Goal: Task Accomplishment & Management: Use online tool/utility

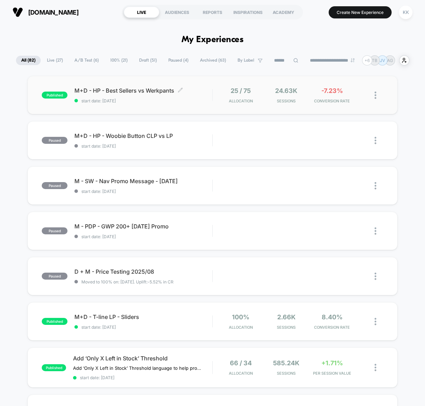
click at [123, 102] on span "start date: [DATE]" at bounding box center [144, 100] width 138 height 5
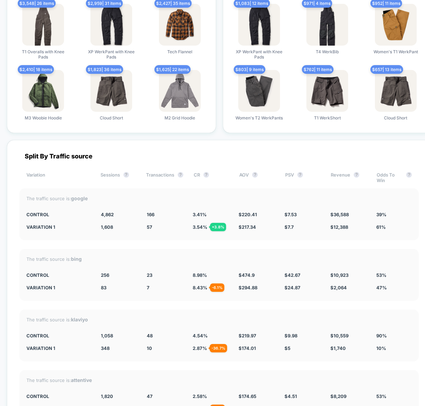
scroll to position [1184, 0]
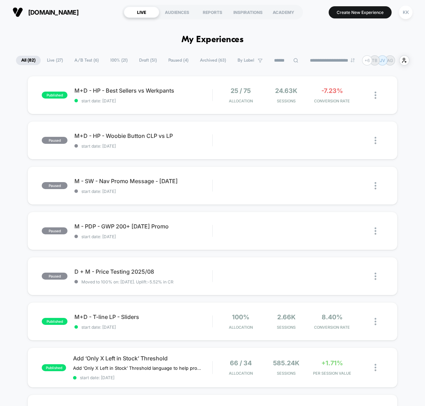
click at [80, 60] on span "A/B Test ( 6 )" at bounding box center [86, 60] width 35 height 9
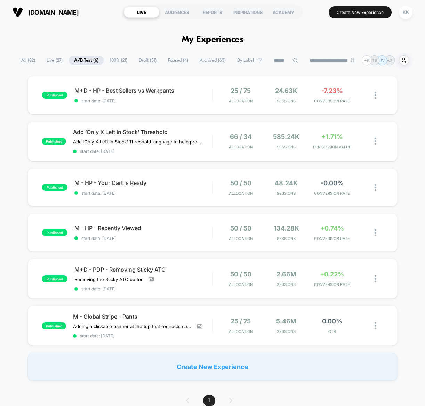
click at [45, 57] on span "Live ( 27 )" at bounding box center [54, 60] width 26 height 9
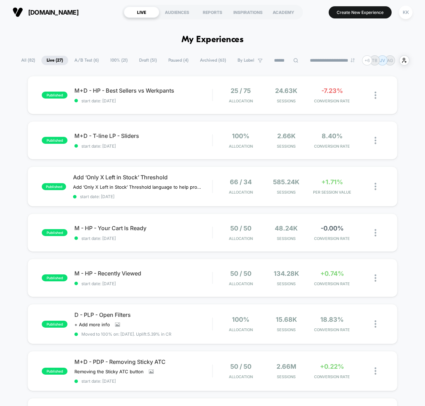
click at [116, 60] on span "100% ( 21 )" at bounding box center [119, 60] width 28 height 9
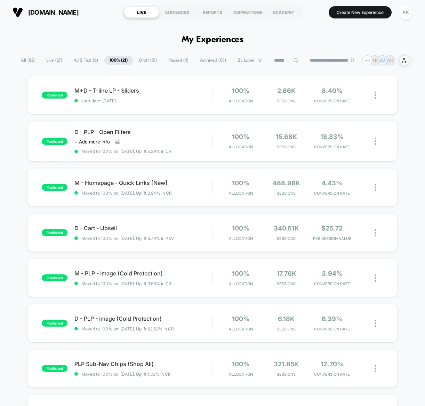
click at [147, 61] on span "Draft ( 51 )" at bounding box center [148, 60] width 28 height 9
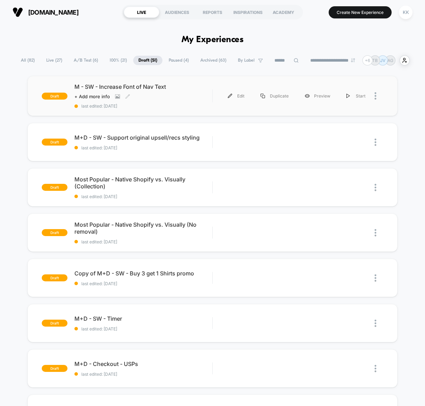
click at [182, 102] on div "M - SW - Increase Font of Nav Text Click to view images Click to edit experienc…" at bounding box center [144, 95] width 138 height 25
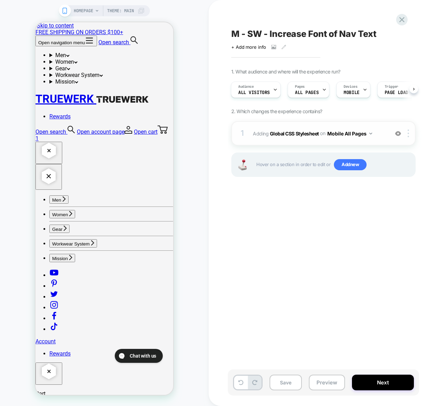
click at [293, 140] on div "1 Adding Global CSS Stylesheet on Mobile All Pages Add Before Add After Copy to…" at bounding box center [324, 133] width 185 height 24
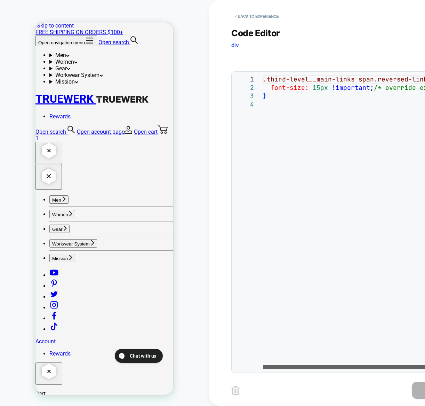
click at [310, 365] on div at bounding box center [359, 367] width 193 height 4
click at [46, 44] on button "Open navigation menu" at bounding box center [67, 41] width 62 height 11
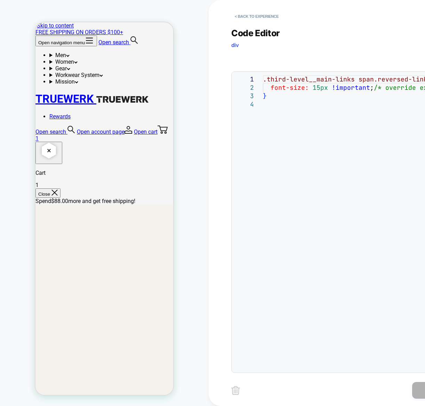
click at [260, 15] on button "< Back to experience" at bounding box center [257, 16] width 51 height 11
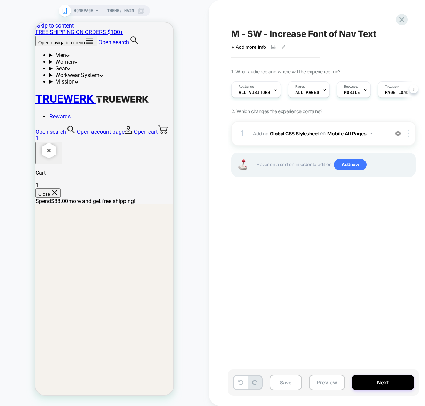
scroll to position [0, 0]
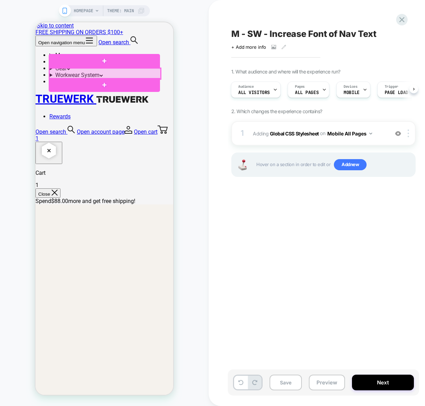
click at [91, 72] on div at bounding box center [104, 73] width 111 height 11
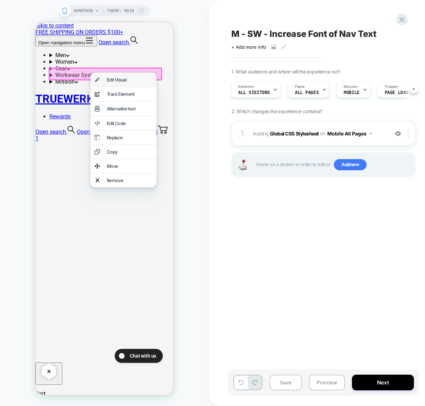
click at [109, 80] on div "Edit Visual" at bounding box center [130, 80] width 46 height 6
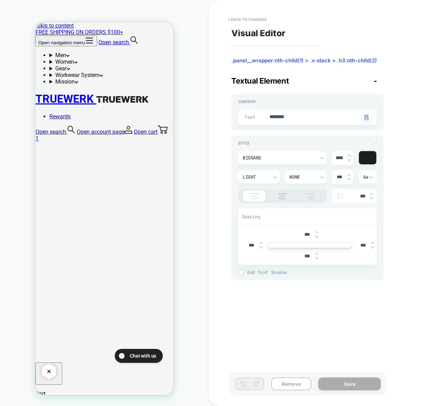
click at [349, 155] on img at bounding box center [349, 155] width 3 height 3
type textarea "*"
type input "****"
click at [349, 155] on img at bounding box center [349, 155] width 3 height 3
type textarea "*"
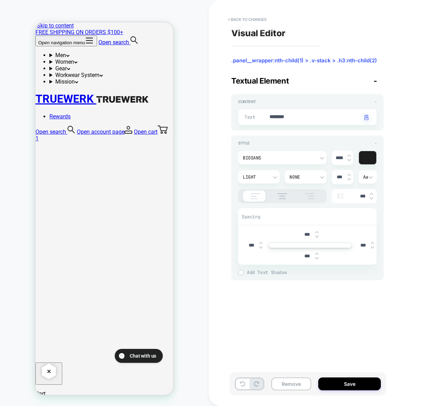
type input "****"
click at [349, 155] on img at bounding box center [349, 155] width 3 height 3
type textarea "*"
type input "****"
click at [354, 381] on button "Save" at bounding box center [350, 383] width 63 height 13
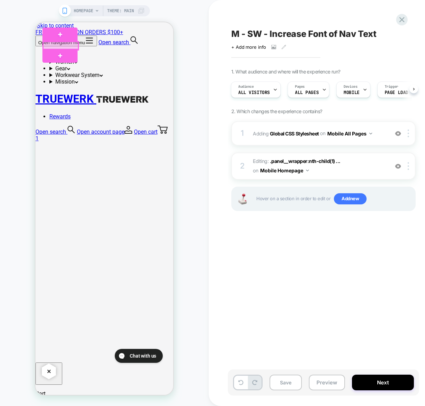
click at [49, 45] on div at bounding box center [60, 46] width 35 height 8
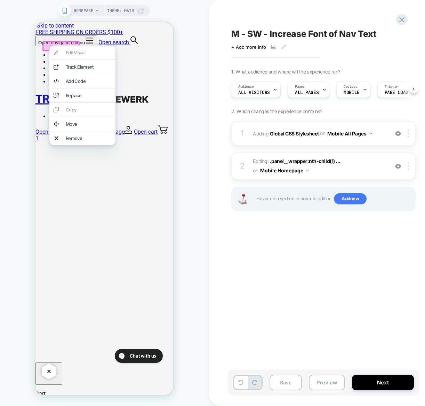
click at [196, 86] on div "HOMEPAGE Theme: MAIN" at bounding box center [104, 203] width 209 height 392
drag, startPoint x: 213, startPoint y: 154, endPoint x: 205, endPoint y: 151, distance: 8.8
click at [213, 153] on div "M - SW - Increase Font of Nav Text Click to view images Click to edit experienc…" at bounding box center [362, 203] width 306 height 406
click at [284, 242] on div "M - SW - Increase Font of Nav Text Click to view images Click to edit experienc…" at bounding box center [358, 203] width 261 height 392
click at [193, 15] on div "HOMEPAGE Theme: MAIN" at bounding box center [104, 203] width 209 height 392
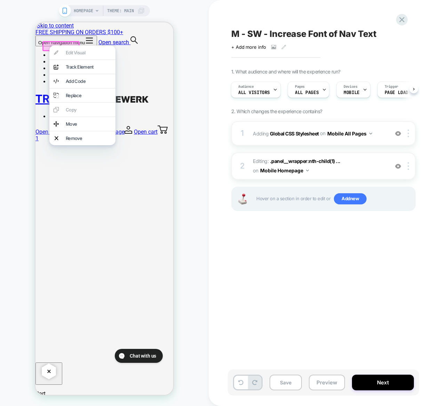
click at [38, 46] on div "Open navigation menu Open search Men Featured New Arrivals Best Sellers T2 Werk…" at bounding box center [105, 89] width 138 height 106
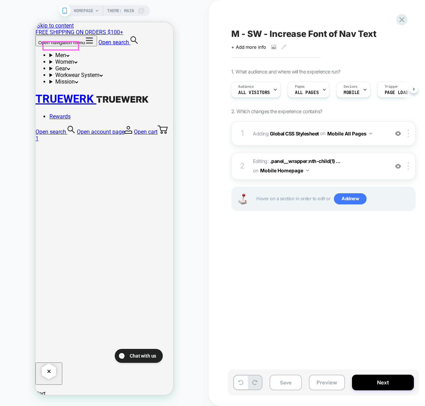
click at [47, 45] on button "Open navigation menu" at bounding box center [67, 41] width 62 height 11
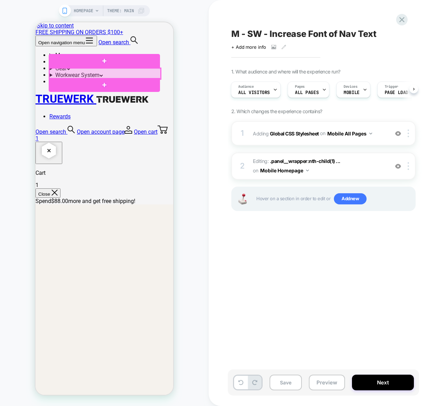
click at [145, 70] on div at bounding box center [104, 73] width 111 height 11
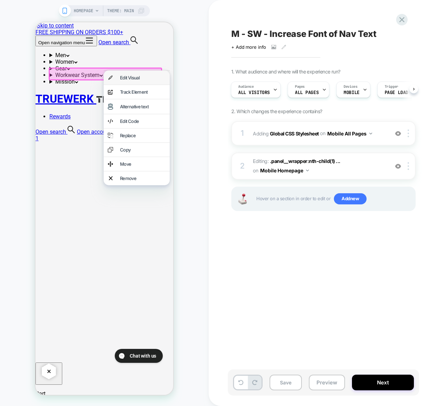
click at [139, 80] on div "Edit Visual" at bounding box center [143, 78] width 46 height 6
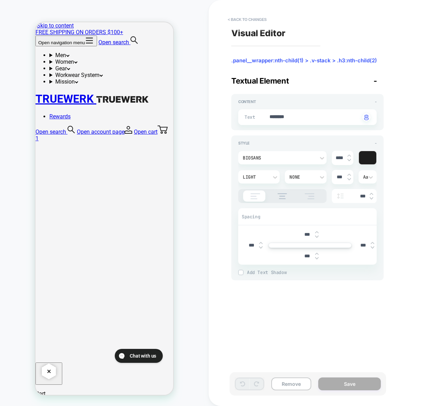
click at [350, 156] on img at bounding box center [349, 155] width 3 height 3
type textarea "*"
type input "****"
click at [350, 156] on img at bounding box center [349, 155] width 3 height 3
type textarea "*"
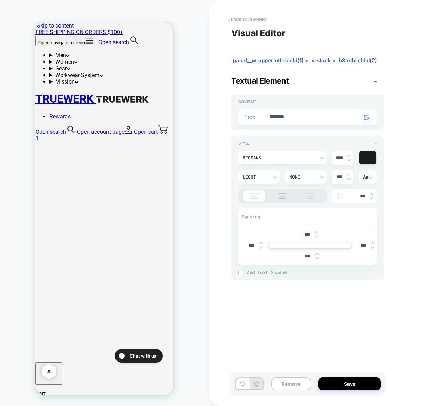
type input "****"
click at [299, 177] on div "None" at bounding box center [302, 177] width 25 height 6
click at [299, 177] on div at bounding box center [212, 203] width 425 height 406
click at [268, 172] on div "Light" at bounding box center [258, 176] width 41 height 13
click at [257, 244] on div "Normal" at bounding box center [259, 245] width 36 height 15
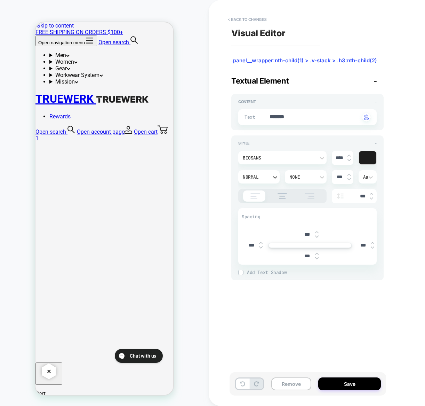
click at [50, 45] on button "Open navigation menu" at bounding box center [67, 41] width 62 height 11
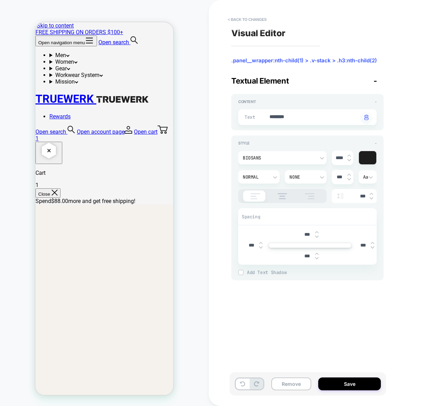
click at [350, 160] on img at bounding box center [349, 160] width 3 height 3
type textarea "*"
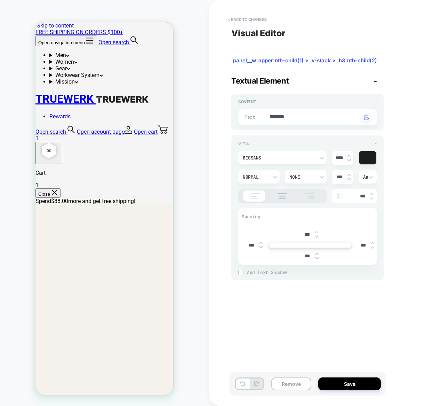
type input "****"
click at [351, 156] on img at bounding box center [349, 155] width 3 height 3
type textarea "*"
type input "****"
click at [349, 156] on img at bounding box center [349, 155] width 3 height 3
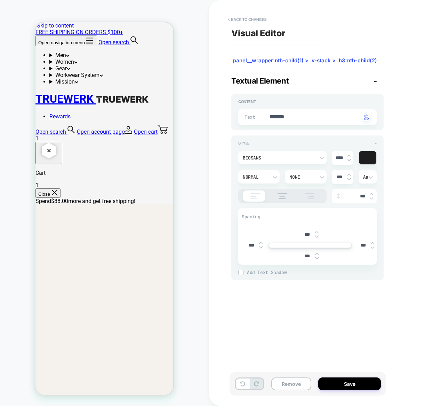
type textarea "*"
type input "****"
click at [350, 160] on img at bounding box center [349, 160] width 3 height 3
type textarea "*"
type input "****"
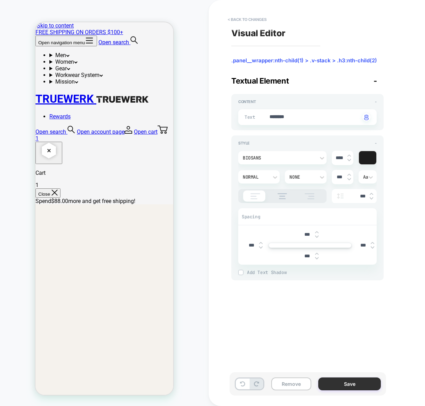
click at [358, 384] on button "Save" at bounding box center [350, 383] width 63 height 13
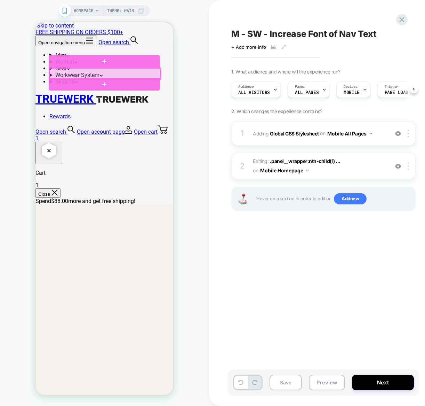
click at [73, 75] on div at bounding box center [104, 73] width 111 height 11
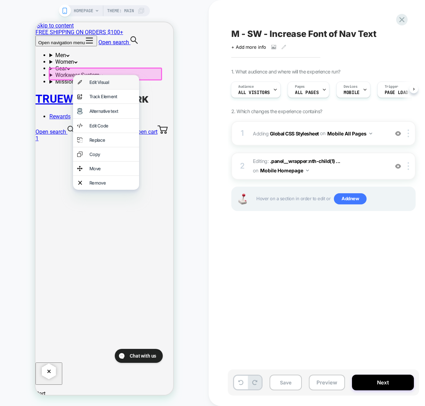
click at [102, 83] on div "Edit Visual" at bounding box center [112, 82] width 46 height 6
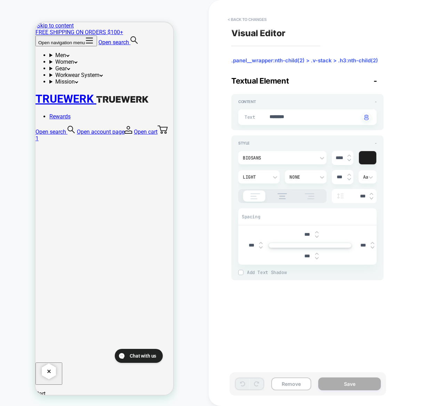
click at [350, 156] on img at bounding box center [349, 155] width 3 height 3
type textarea "*"
type input "****"
click at [350, 156] on img at bounding box center [349, 155] width 3 height 3
type textarea "*"
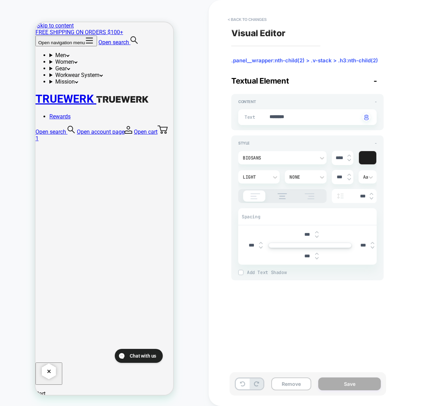
type input "****"
click at [350, 156] on img at bounding box center [349, 155] width 3 height 3
type textarea "*"
type input "****"
click at [350, 156] on img at bounding box center [349, 155] width 3 height 3
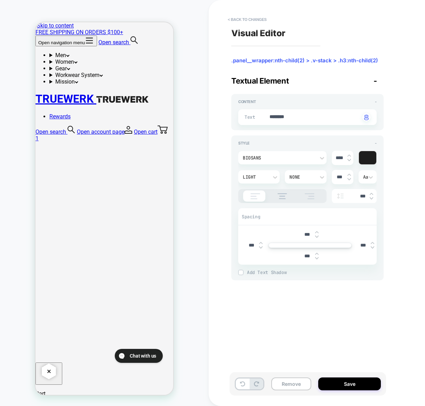
type textarea "*"
type input "****"
click at [350, 156] on img at bounding box center [349, 155] width 3 height 3
type textarea "*"
type input "****"
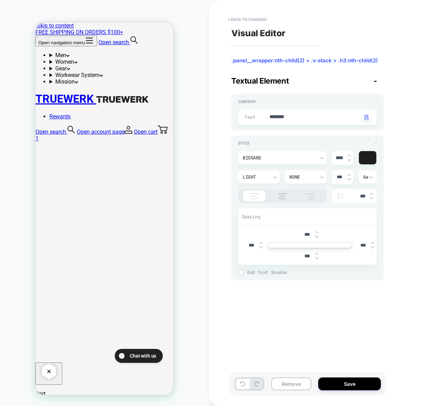
click at [258, 179] on div "Light" at bounding box center [255, 177] width 25 height 6
click at [256, 245] on div "Normal" at bounding box center [259, 245] width 36 height 15
click at [356, 385] on button "Save" at bounding box center [350, 383] width 63 height 13
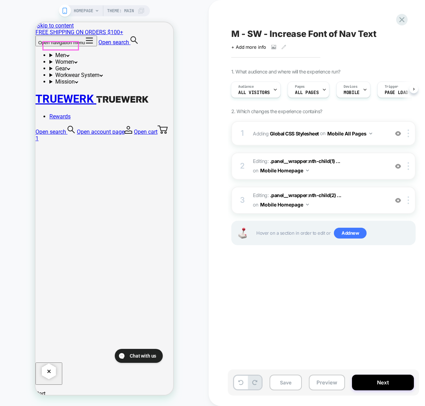
click at [46, 43] on button "Open navigation menu" at bounding box center [67, 41] width 62 height 11
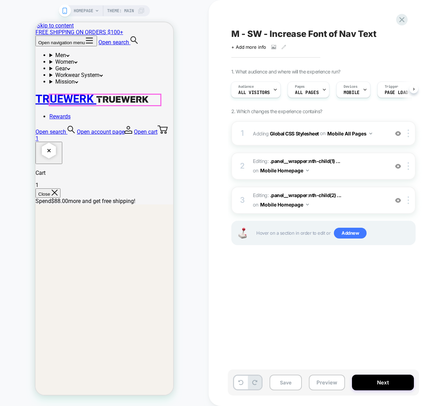
click at [59, 72] on div at bounding box center [57, 73] width 17 height 5
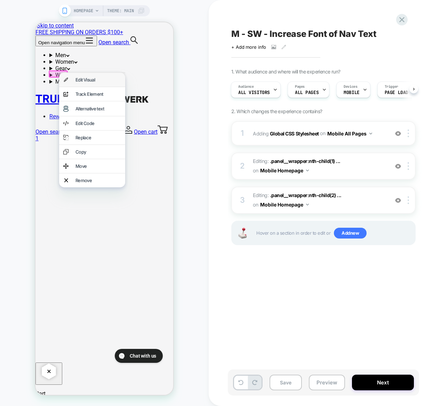
click at [82, 82] on div "Edit Visual" at bounding box center [99, 80] width 46 height 6
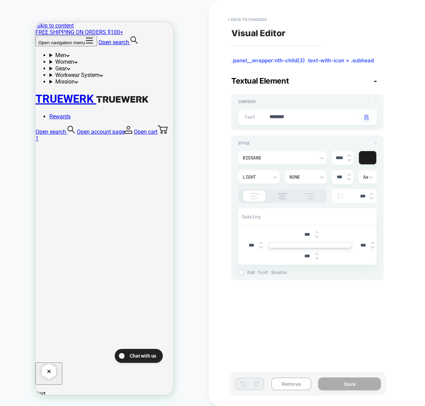
click at [349, 155] on img at bounding box center [349, 155] width 3 height 3
type textarea "*"
type input "****"
click at [349, 155] on img at bounding box center [349, 155] width 3 height 3
type textarea "*"
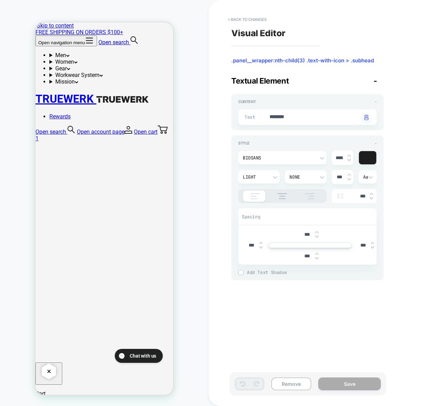
type input "****"
click at [349, 155] on img at bounding box center [349, 155] width 3 height 3
type textarea "*"
type input "****"
click at [349, 155] on img at bounding box center [349, 155] width 3 height 3
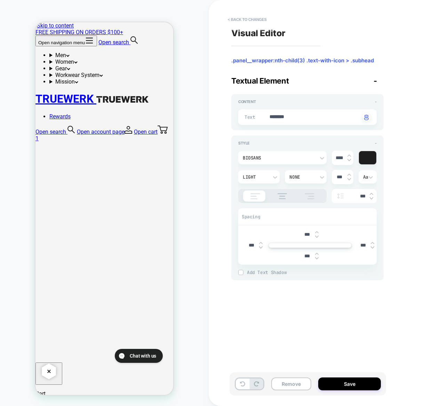
type textarea "*"
type input "****"
click at [349, 155] on img at bounding box center [349, 155] width 3 height 3
type textarea "*"
type input "****"
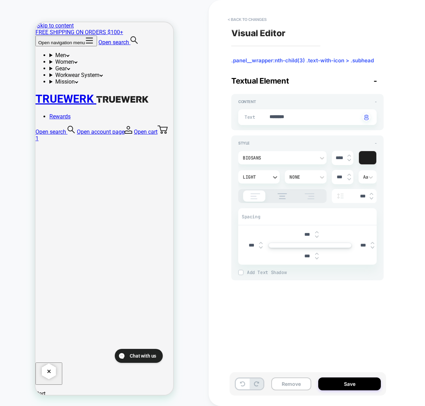
click at [258, 176] on div "Light" at bounding box center [255, 177] width 25 height 6
click at [258, 248] on div "Normal" at bounding box center [259, 245] width 36 height 15
click at [351, 386] on button "Save" at bounding box center [350, 383] width 63 height 13
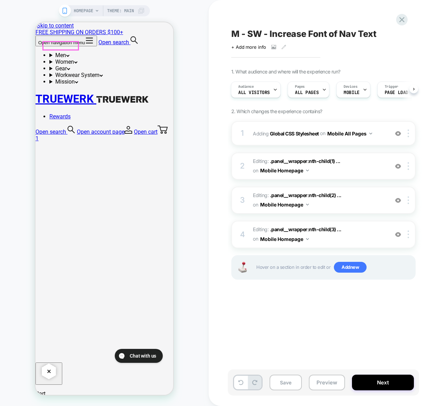
click at [46, 45] on button "Open navigation menu" at bounding box center [67, 41] width 62 height 11
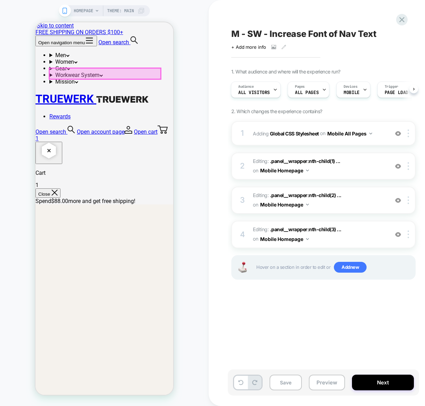
click at [154, 72] on div at bounding box center [104, 73] width 111 height 11
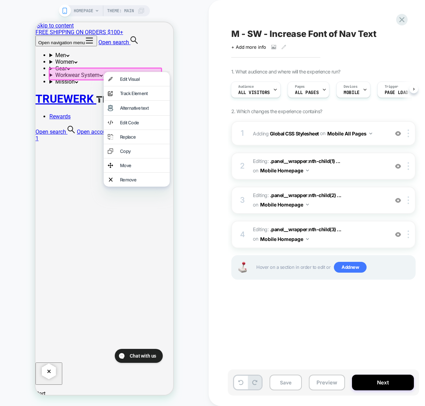
click at [45, 44] on button "Open navigation menu" at bounding box center [67, 41] width 62 height 11
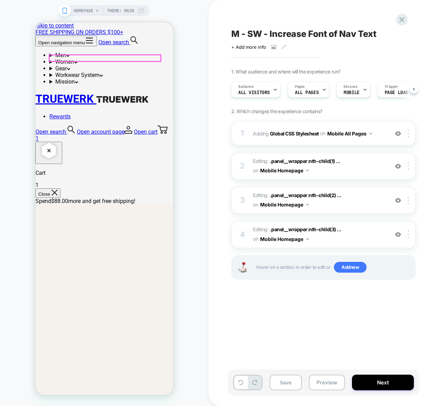
click at [62, 72] on div at bounding box center [62, 73] width 27 height 5
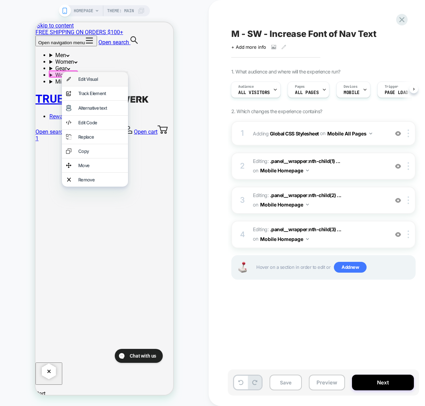
click at [81, 78] on div "Edit Visual" at bounding box center [101, 79] width 46 height 6
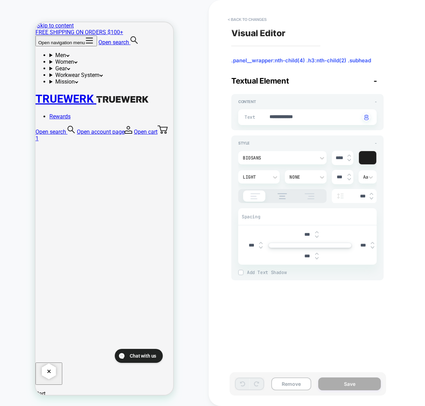
click at [349, 155] on img at bounding box center [349, 155] width 3 height 3
type textarea "*"
type input "****"
click at [349, 155] on img at bounding box center [349, 155] width 3 height 3
type textarea "*"
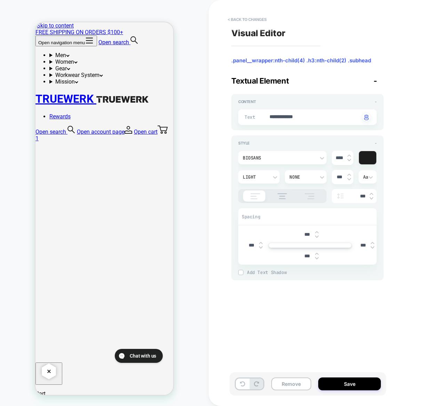
type input "****"
click at [349, 155] on img at bounding box center [349, 155] width 3 height 3
type textarea "*"
type input "****"
click at [349, 155] on img at bounding box center [349, 155] width 3 height 3
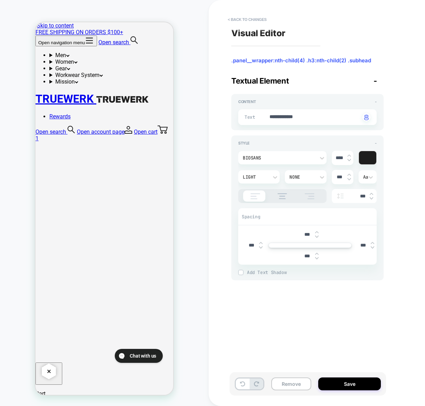
type textarea "*"
type input "****"
click at [349, 155] on img at bounding box center [349, 155] width 3 height 3
type textarea "*"
type input "****"
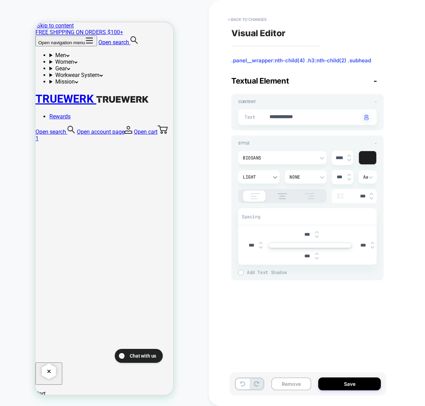
click at [274, 178] on icon at bounding box center [275, 177] width 7 height 7
click at [254, 243] on div "Normal" at bounding box center [259, 245] width 36 height 15
click at [357, 386] on button "Save" at bounding box center [350, 383] width 63 height 13
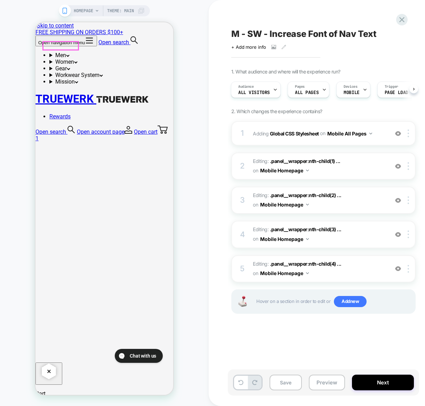
click at [44, 44] on button "Open navigation menu" at bounding box center [67, 41] width 62 height 11
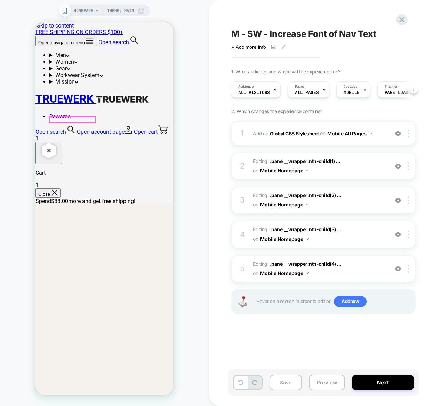
click at [84, 75] on div at bounding box center [68, 73] width 38 height 7
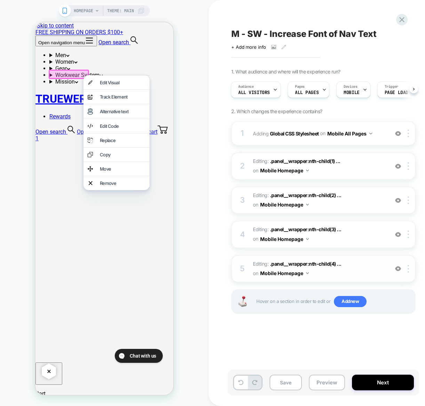
click at [339, 276] on span "Editing : .panel__wrapper:nth-child(4) ... .panel__wrapper:nth-child(4) .h3:nth…" at bounding box center [319, 268] width 133 height 19
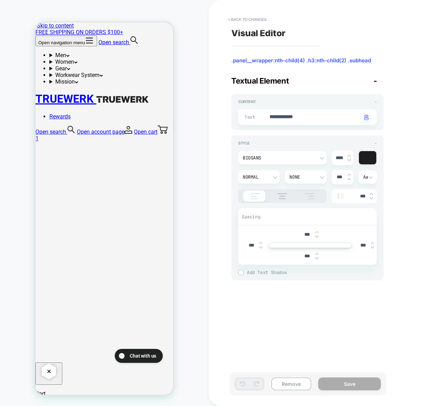
click at [350, 161] on img at bounding box center [349, 160] width 3 height 3
type textarea "*"
type input "****"
click at [350, 161] on img at bounding box center [349, 160] width 3 height 3
type textarea "*"
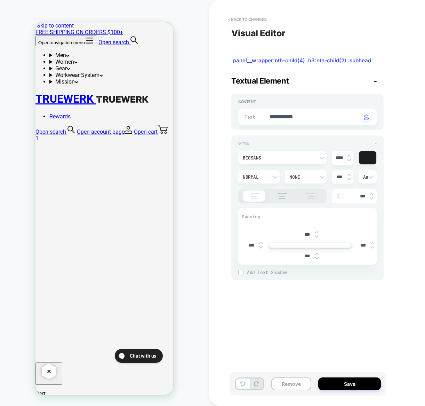
type input "****"
click at [351, 383] on button "Save" at bounding box center [350, 383] width 63 height 13
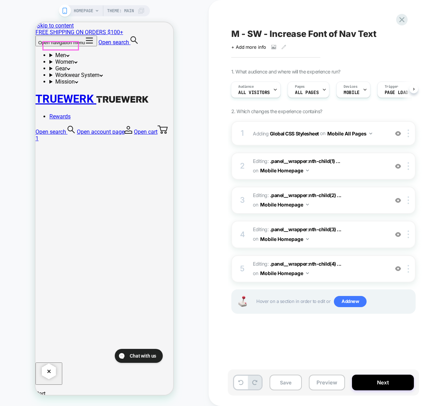
click at [50, 45] on button "Open navigation menu" at bounding box center [67, 41] width 62 height 11
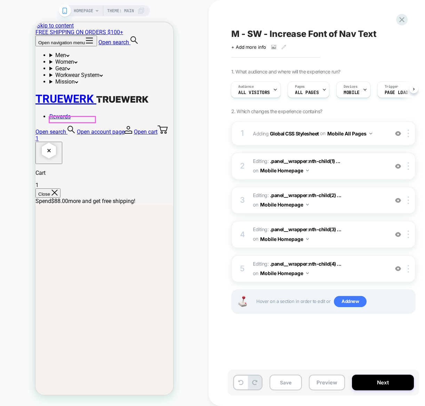
click at [65, 85] on div at bounding box center [65, 87] width 32 height 5
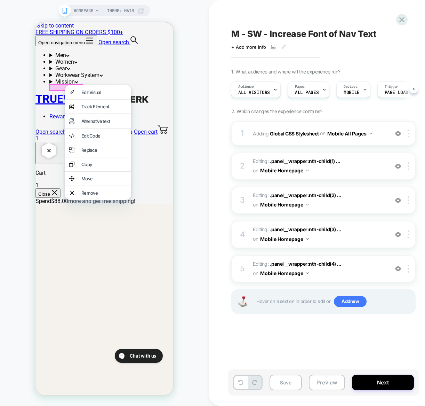
click at [85, 94] on div "Edit Visual" at bounding box center [104, 92] width 46 height 6
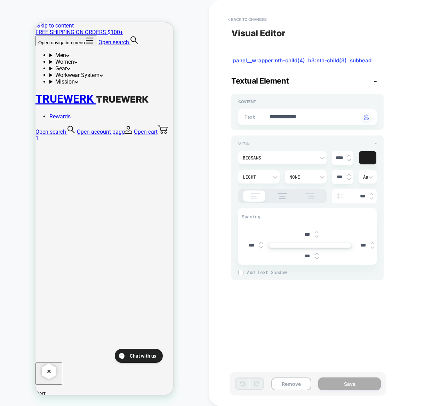
click at [350, 156] on img at bounding box center [349, 155] width 3 height 3
type textarea "*"
type input "****"
click at [350, 156] on img at bounding box center [349, 155] width 3 height 3
type textarea "*"
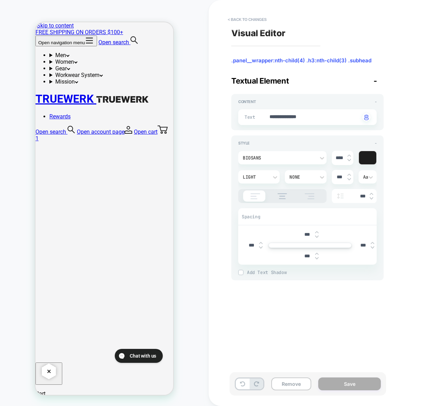
type input "****"
click at [350, 156] on img at bounding box center [349, 155] width 3 height 3
type textarea "*"
type input "****"
click at [260, 179] on div "Light" at bounding box center [255, 177] width 25 height 6
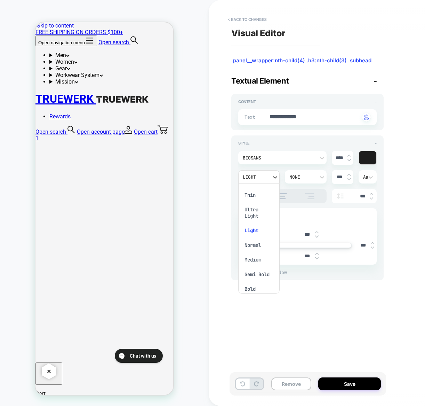
click at [253, 244] on div "Normal" at bounding box center [259, 245] width 36 height 15
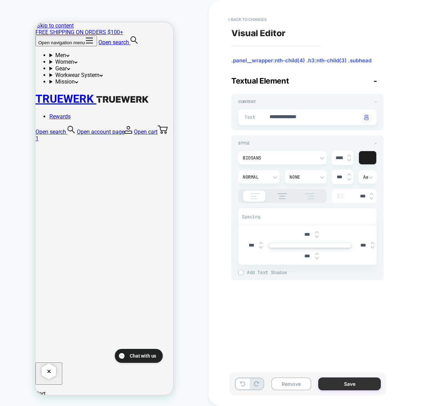
click at [347, 381] on button "Save" at bounding box center [350, 383] width 63 height 13
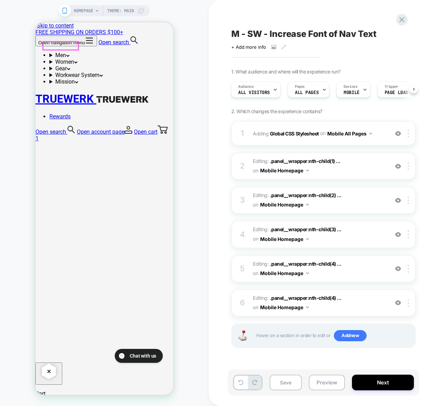
click at [48, 45] on button "Open navigation menu" at bounding box center [67, 41] width 62 height 11
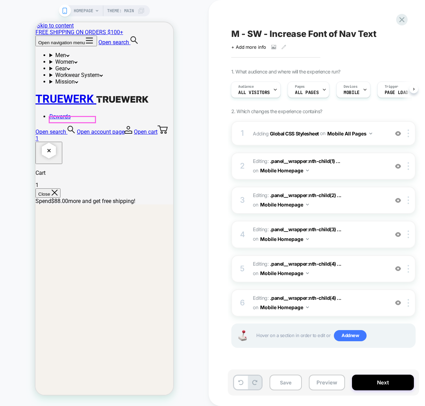
click at [63, 100] on div at bounding box center [62, 101] width 27 height 5
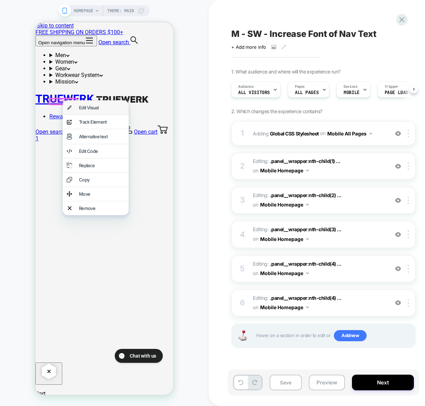
click at [103, 109] on div "Edit Visual" at bounding box center [102, 108] width 46 height 6
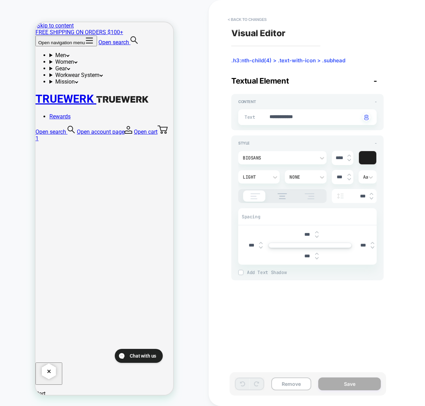
click at [350, 156] on img at bounding box center [349, 155] width 3 height 3
type textarea "*"
type input "****"
click at [350, 156] on img at bounding box center [349, 155] width 3 height 3
type textarea "*"
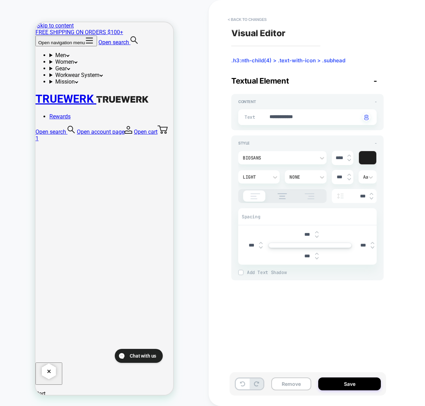
type input "****"
click at [350, 156] on img at bounding box center [349, 155] width 3 height 3
type textarea "*"
type input "****"
click at [258, 173] on div "Light" at bounding box center [258, 176] width 41 height 13
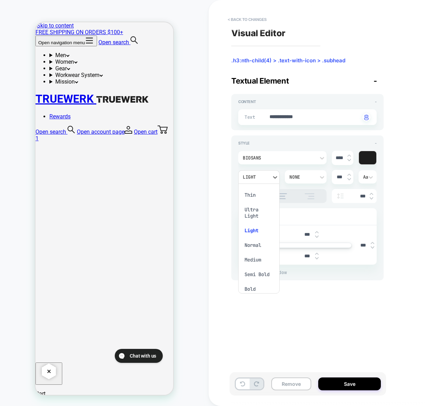
drag, startPoint x: 252, startPoint y: 246, endPoint x: 255, endPoint y: 249, distance: 3.8
click at [252, 246] on div "Normal" at bounding box center [259, 245] width 36 height 15
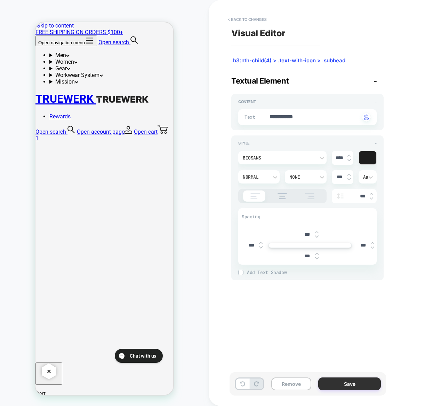
click at [357, 382] on button "Save" at bounding box center [350, 383] width 63 height 13
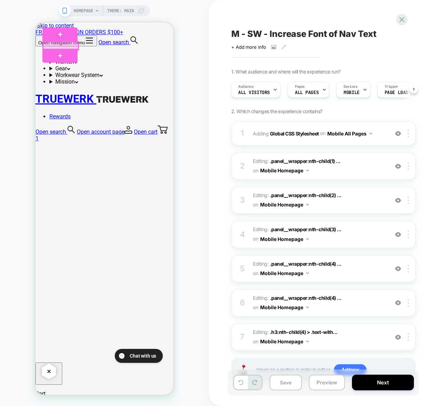
click at [46, 45] on div at bounding box center [60, 46] width 35 height 8
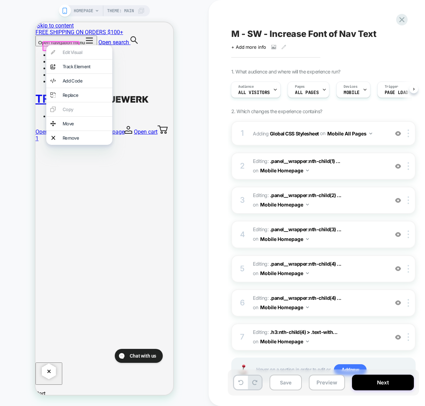
click at [16, 34] on div "HOMEPAGE Theme: MAIN" at bounding box center [104, 203] width 209 height 392
click at [128, 45] on div "Open navigation menu Open search Men Featured New Arrivals Best Sellers T2 Werk…" at bounding box center [105, 89] width 138 height 106
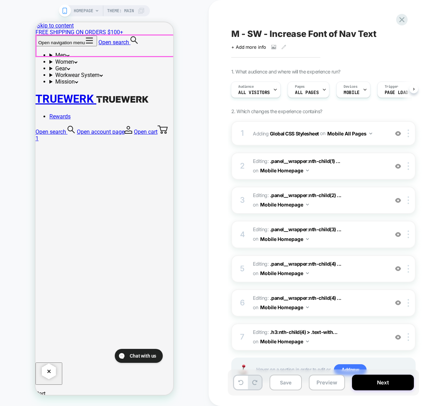
click at [48, 44] on div at bounding box center [105, 45] width 138 height 21
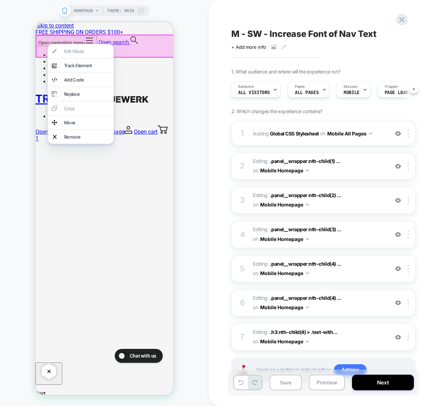
click at [40, 42] on div at bounding box center [106, 45] width 140 height 23
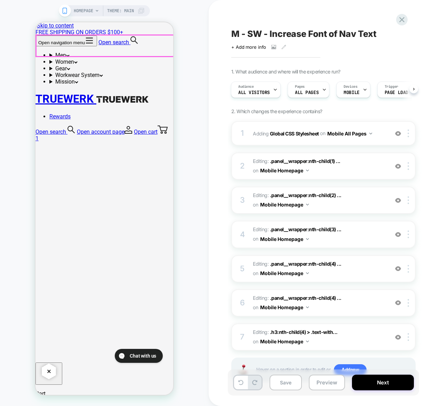
click at [47, 45] on div at bounding box center [105, 45] width 138 height 21
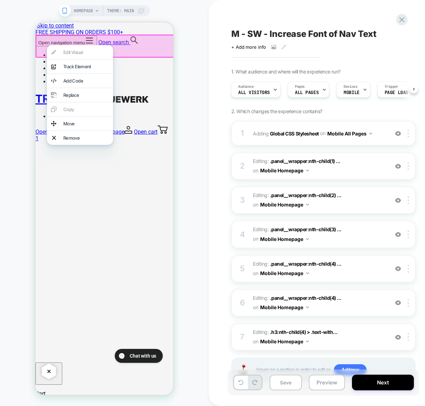
click at [18, 39] on div "HOMEPAGE Theme: MAIN" at bounding box center [104, 203] width 209 height 392
click at [6, 105] on div "HOMEPAGE Theme: MAIN" at bounding box center [104, 203] width 209 height 392
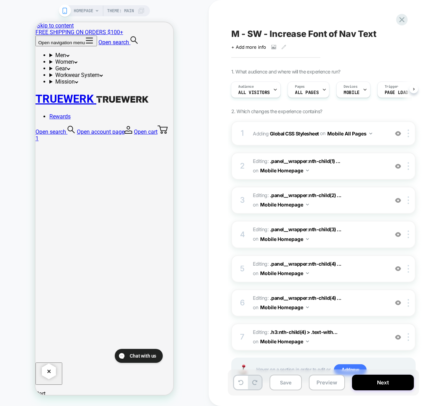
click at [214, 213] on div "M - SW - Increase Font of Nav Text Click to view images Click to edit experienc…" at bounding box center [362, 203] width 306 height 406
click at [48, 45] on button "Open navigation menu" at bounding box center [67, 41] width 62 height 11
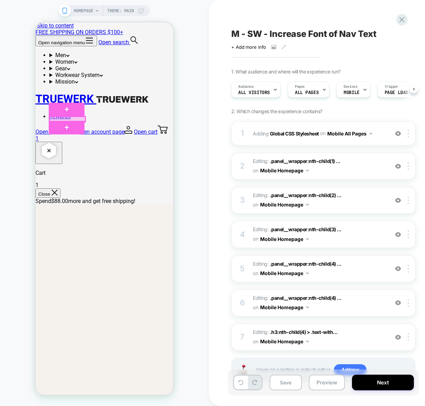
click at [64, 118] on div at bounding box center [67, 119] width 36 height 5
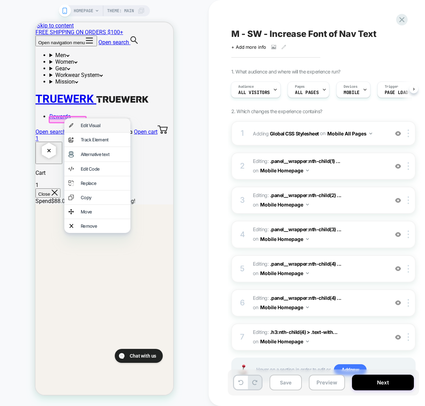
click at [85, 126] on div "Edit Visual" at bounding box center [104, 126] width 46 height 6
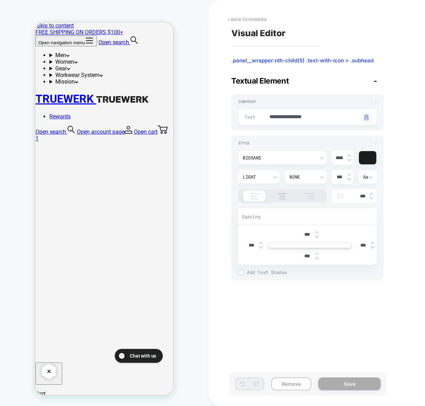
click at [349, 156] on img at bounding box center [349, 155] width 3 height 3
type textarea "*"
type input "****"
click at [349, 156] on img at bounding box center [349, 155] width 3 height 3
type textarea "*"
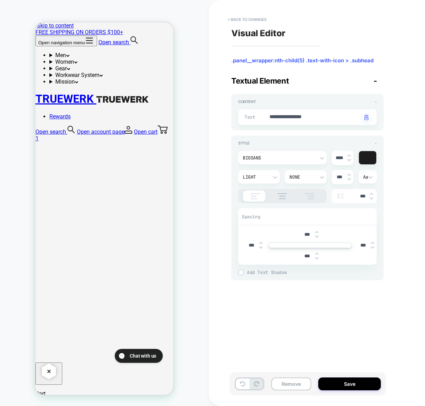
type input "****"
click at [347, 384] on button "Save" at bounding box center [350, 383] width 63 height 13
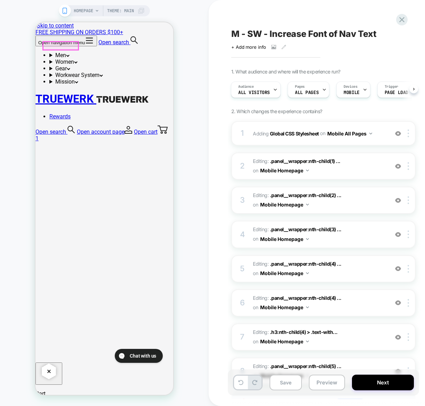
click at [45, 46] on button "Open navigation menu" at bounding box center [67, 41] width 62 height 11
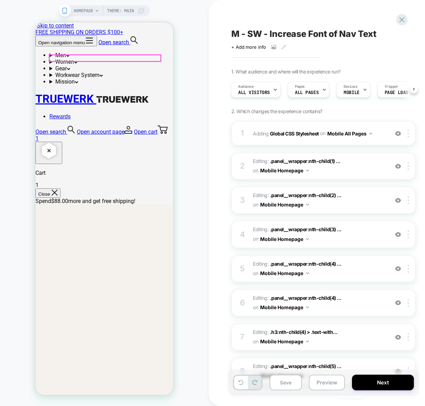
click at [60, 180] on div at bounding box center [56, 181] width 14 height 6
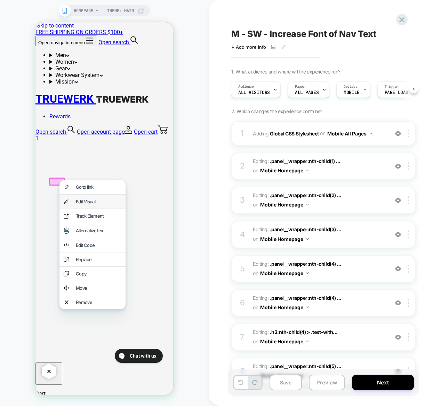
click at [89, 204] on div "Edit Visual" at bounding box center [99, 202] width 46 height 6
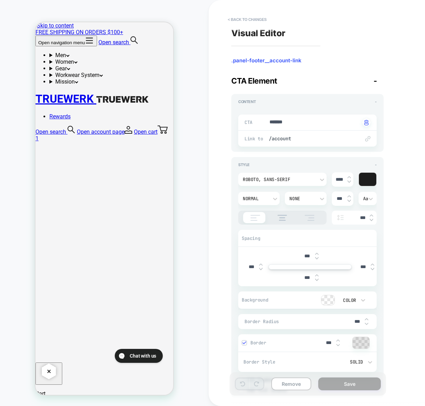
click at [351, 178] on img at bounding box center [349, 177] width 3 height 3
type textarea "*"
type input "****"
click at [351, 178] on img at bounding box center [349, 177] width 3 height 3
type textarea "*"
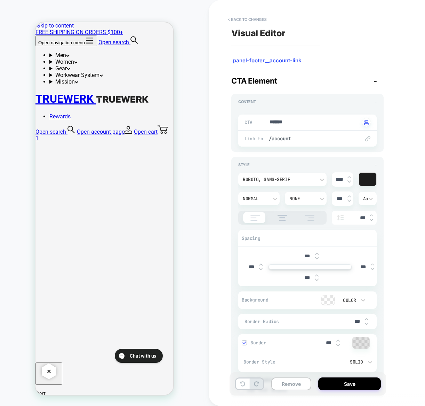
type input "****"
click at [355, 385] on button "Save" at bounding box center [350, 383] width 63 height 13
type textarea "*"
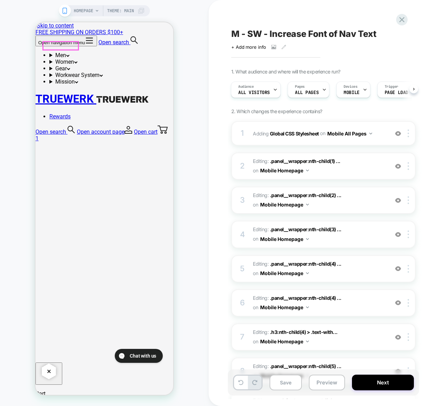
click at [48, 45] on button "Open navigation menu" at bounding box center [67, 41] width 62 height 11
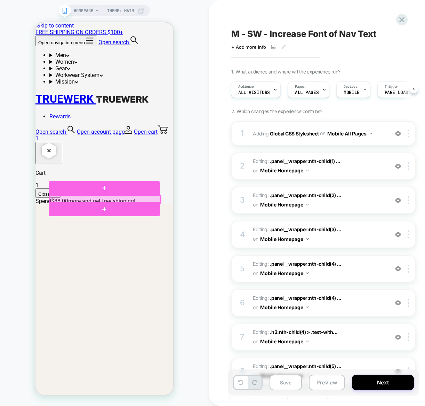
click at [60, 199] on div at bounding box center [104, 199] width 111 height 8
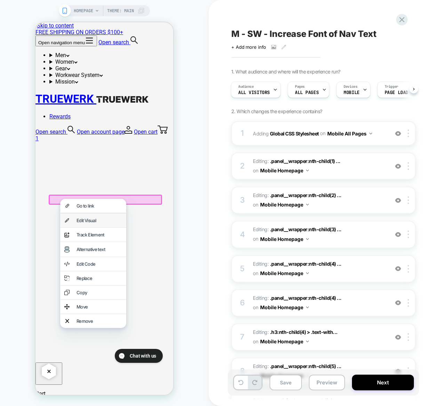
click at [85, 223] on div "Edit Visual" at bounding box center [100, 221] width 46 height 6
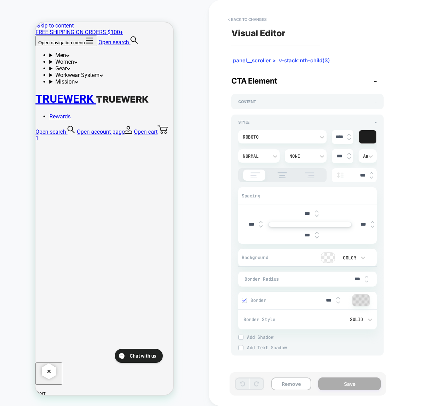
click at [350, 135] on img at bounding box center [349, 134] width 3 height 3
type input "****"
click at [352, 386] on button "Save" at bounding box center [350, 383] width 63 height 13
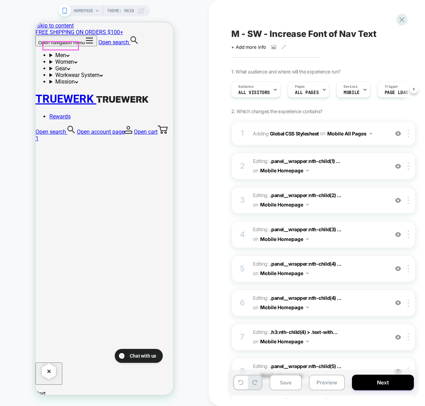
click at [44, 45] on button "Open navigation menu" at bounding box center [67, 41] width 62 height 11
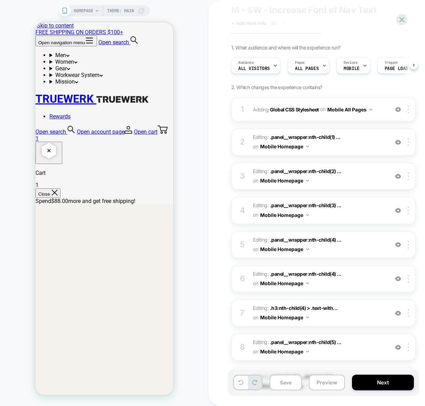
scroll to position [131, 0]
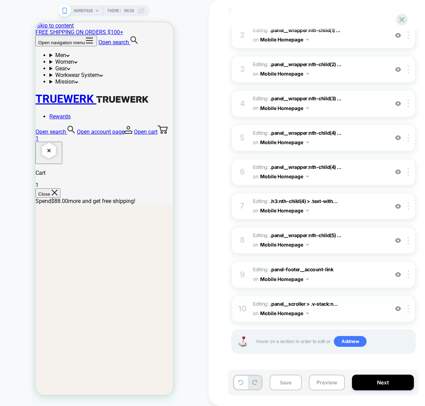
click at [345, 308] on span "Editing : .panel__scroller > .v-stack:n... .panel__scroller > .v-stack:nth-chil…" at bounding box center [319, 308] width 133 height 19
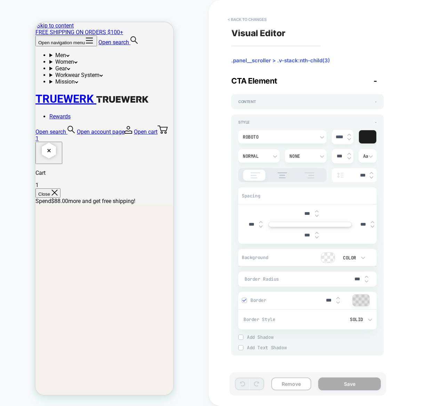
click at [349, 136] on img at bounding box center [349, 134] width 3 height 3
click at [350, 135] on img at bounding box center [349, 134] width 3 height 3
type input "****"
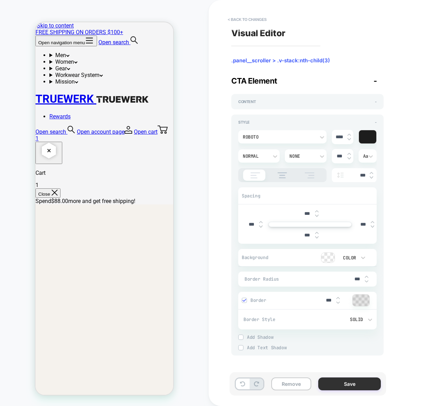
click at [343, 382] on button "Save" at bounding box center [350, 383] width 63 height 13
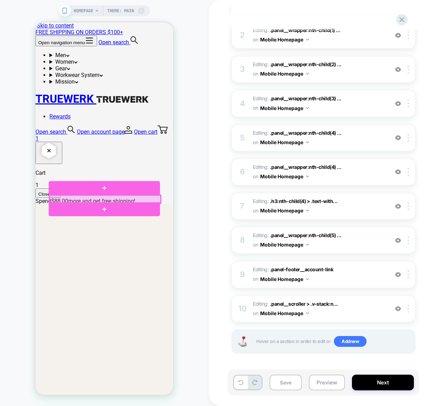
click at [57, 197] on div at bounding box center [104, 199] width 111 height 8
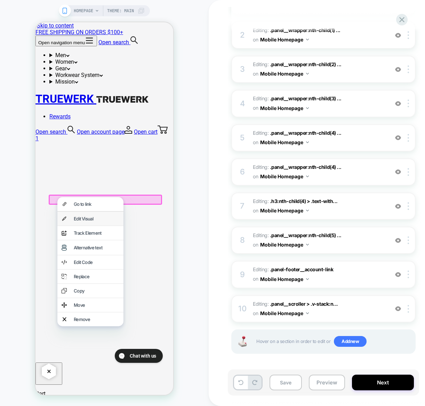
click at [85, 221] on div "Edit Visual" at bounding box center [97, 219] width 46 height 6
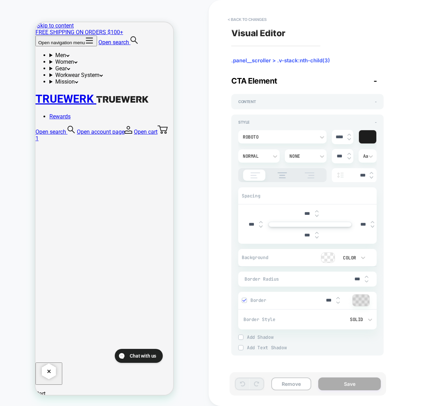
click at [349, 135] on img at bounding box center [349, 134] width 3 height 3
type input "****"
click at [347, 381] on button "Save" at bounding box center [350, 383] width 63 height 13
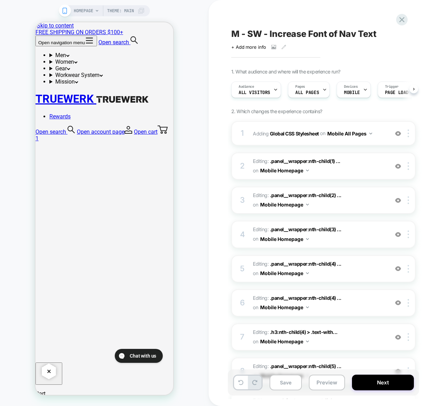
scroll to position [0, 0]
click at [45, 44] on button "Open navigation menu" at bounding box center [67, 41] width 62 height 11
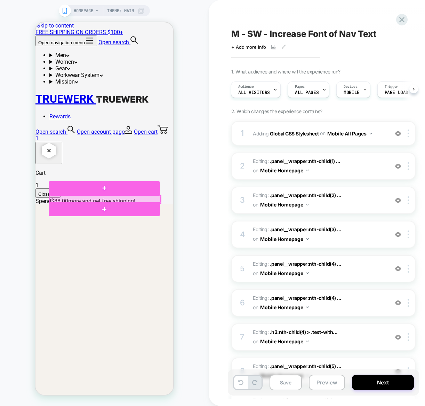
click at [71, 199] on div at bounding box center [104, 199] width 111 height 8
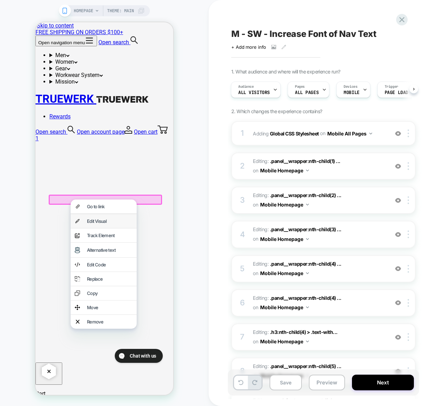
click at [95, 222] on div "Edit Visual" at bounding box center [110, 221] width 46 height 6
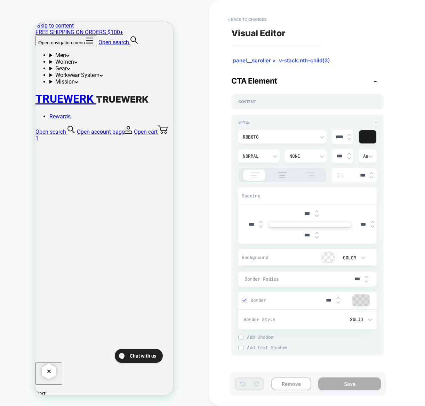
click at [202, 284] on div "HOMEPAGE Theme: MAIN" at bounding box center [104, 203] width 209 height 392
click at [48, 44] on button "Open navigation menu" at bounding box center [67, 41] width 62 height 11
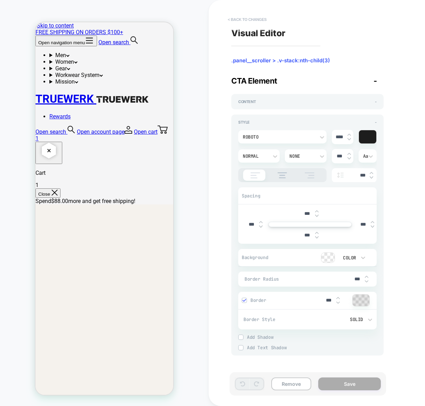
click at [246, 18] on button "< Back to changes" at bounding box center [248, 19] width 46 height 11
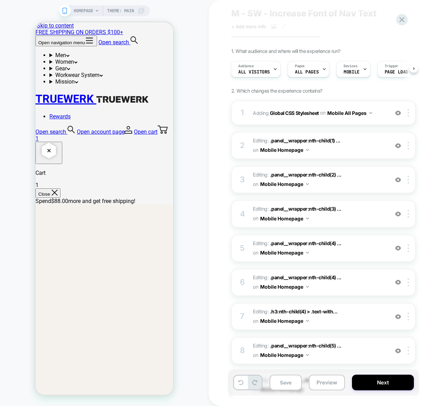
scroll to position [131, 0]
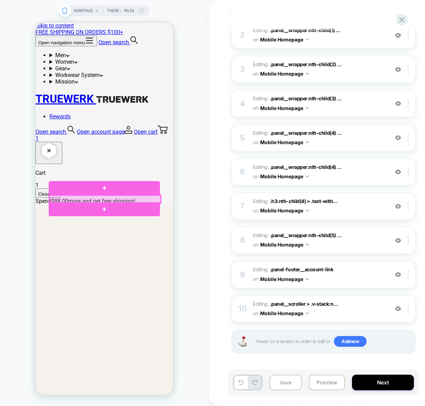
click at [60, 199] on div at bounding box center [104, 199] width 111 height 8
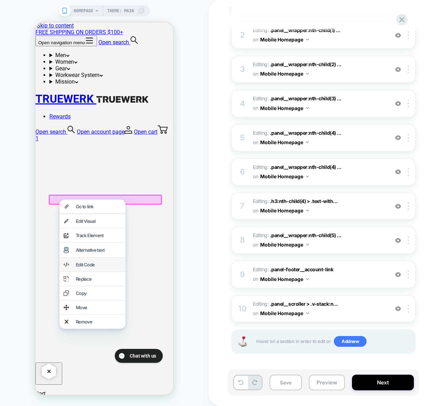
click at [85, 267] on div "Edit Code" at bounding box center [99, 265] width 46 height 6
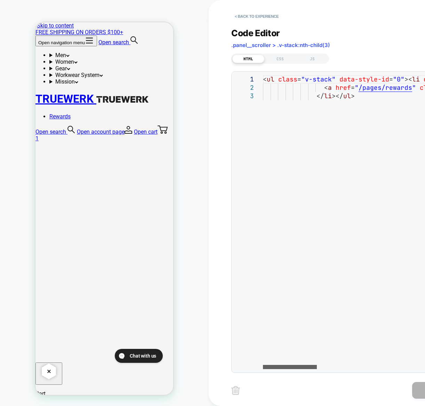
click at [263, 365] on div at bounding box center [290, 367] width 54 height 4
click at [250, 15] on button "< Back to experience" at bounding box center [257, 16] width 51 height 11
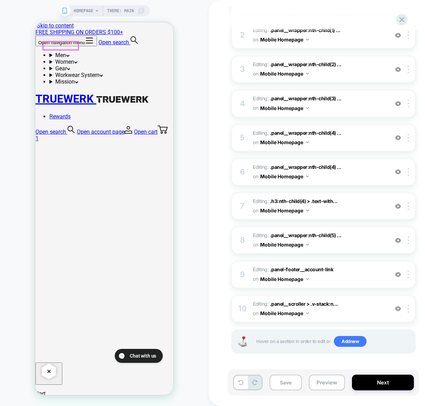
click at [46, 46] on button "Open navigation menu" at bounding box center [67, 41] width 62 height 11
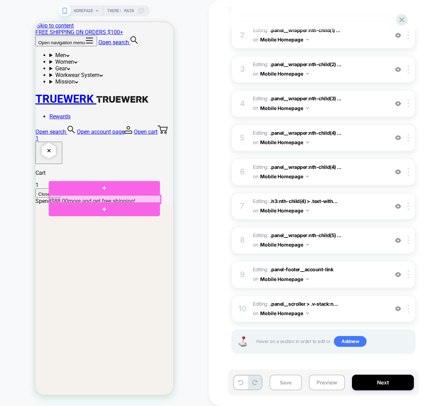
click at [54, 199] on div at bounding box center [104, 199] width 111 height 8
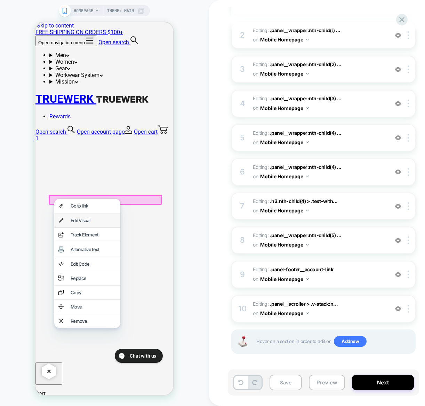
click at [83, 223] on div "Edit Visual" at bounding box center [94, 221] width 46 height 6
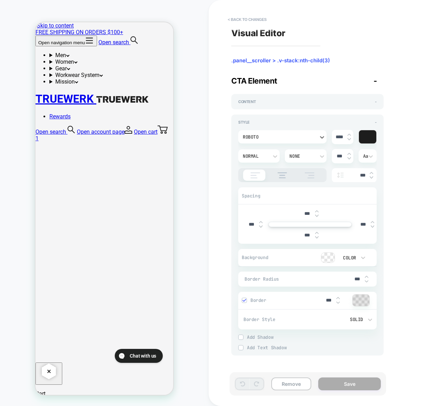
click at [285, 134] on div "Roboto" at bounding box center [279, 136] width 79 height 7
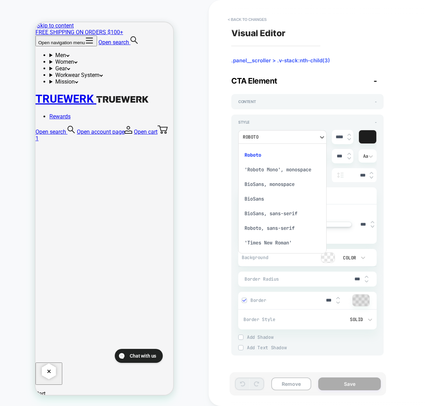
click at [285, 134] on div at bounding box center [212, 203] width 425 height 406
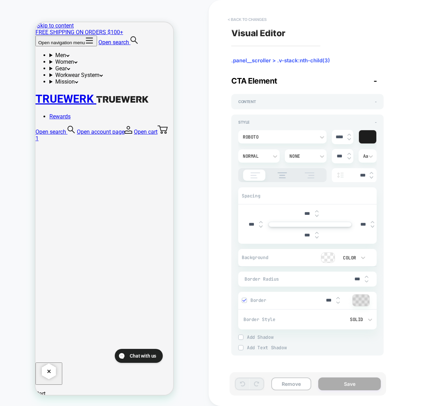
click at [241, 18] on button "< Back to changes" at bounding box center [248, 19] width 46 height 11
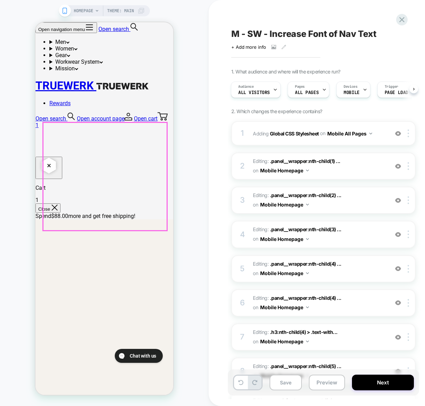
scroll to position [209, 0]
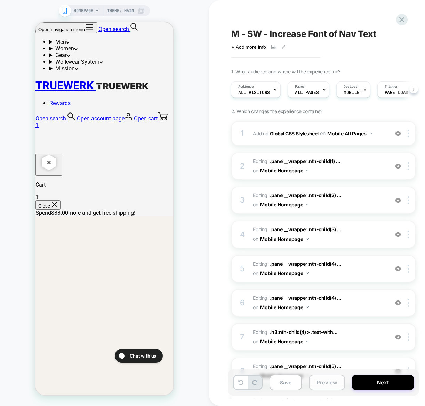
click at [319, 381] on button "Preview" at bounding box center [327, 383] width 36 height 16
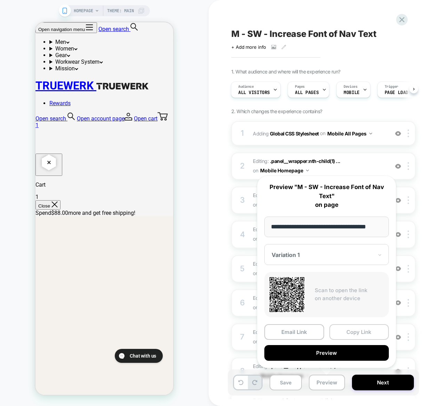
scroll to position [0, 0]
click at [353, 337] on button "Copy Link" at bounding box center [360, 332] width 60 height 16
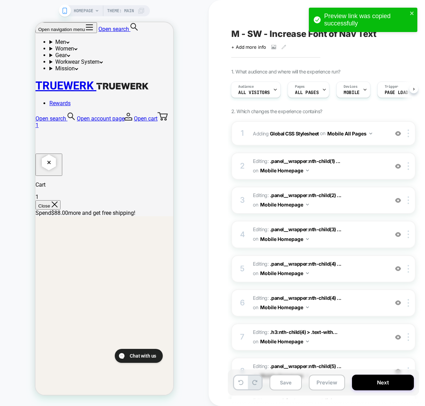
click at [195, 110] on div "HOMEPAGE Theme: MAIN" at bounding box center [104, 203] width 209 height 392
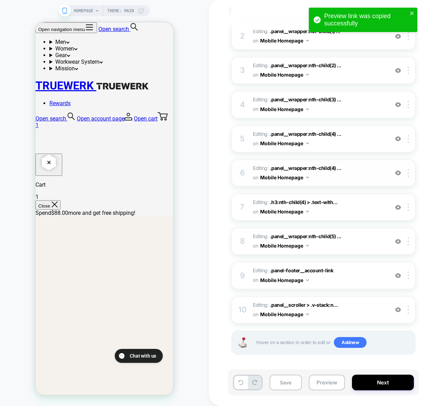
scroll to position [131, 0]
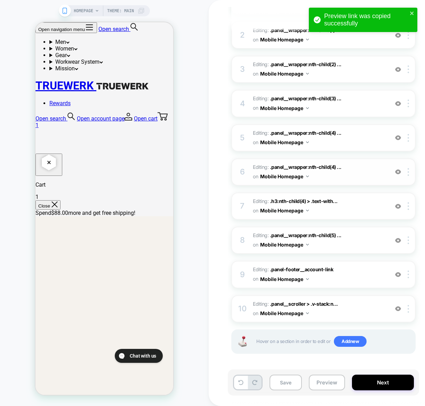
click at [366, 170] on span "Editing : .panel__wrapper:nth-child(4) ... .panel__wrapper:nth-child(4) .h3:nth…" at bounding box center [319, 172] width 133 height 19
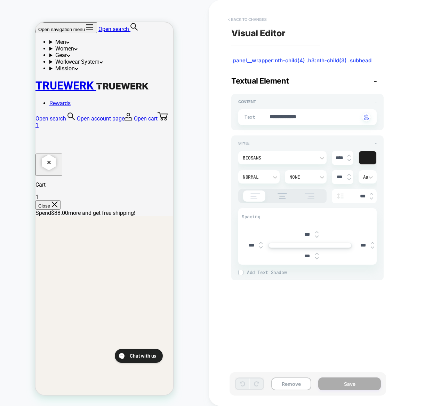
click at [249, 20] on button "< Back to changes" at bounding box center [248, 19] width 46 height 11
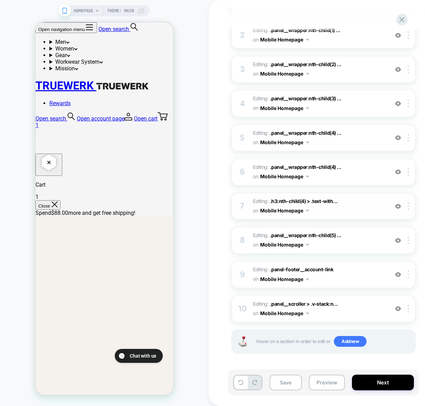
click at [367, 198] on span "Editing : .h3:nth-child(4) > .text-with... .h3:nth-child(4) > .text-with-icon >…" at bounding box center [319, 206] width 133 height 19
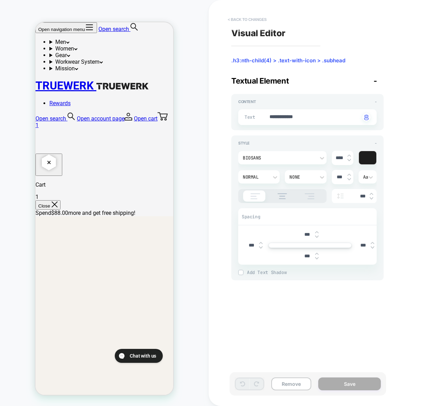
click at [240, 20] on button "< Back to changes" at bounding box center [248, 19] width 46 height 11
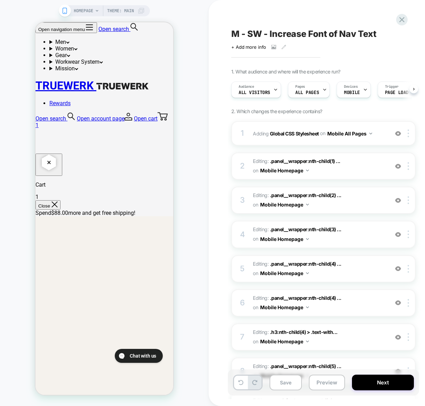
scroll to position [0, 0]
click at [373, 335] on span "Editing : .h3:nth-child(4) > .text-with... .h3:nth-child(4) > .text-with-icon >…" at bounding box center [319, 337] width 133 height 19
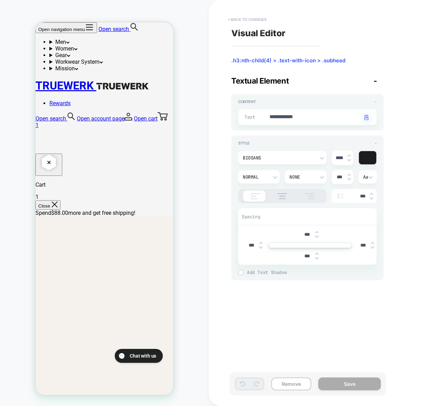
click at [245, 15] on button "< Back to changes" at bounding box center [248, 19] width 46 height 11
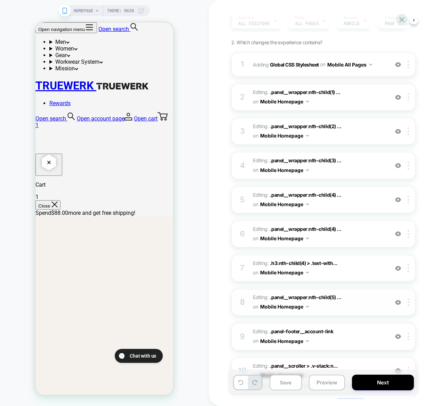
scroll to position [70, 0]
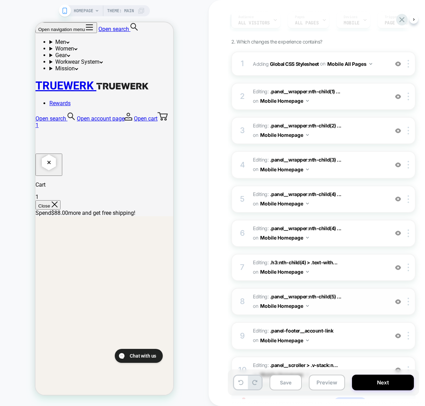
click at [363, 300] on span "Editing : .panel__wrapper:nth-child(5) ... .panel__wrapper:nth-child(5) .text-w…" at bounding box center [319, 301] width 133 height 19
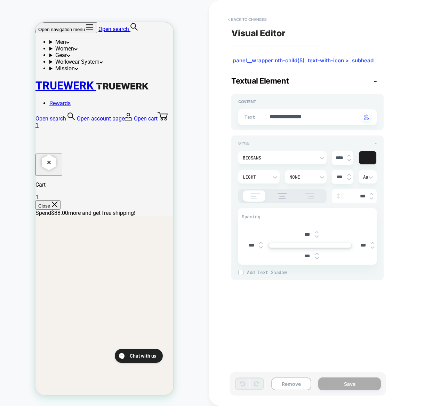
click at [351, 155] on img at bounding box center [349, 155] width 3 height 3
type textarea "*"
type input "****"
click at [354, 388] on button "Save" at bounding box center [350, 383] width 63 height 13
type textarea "*"
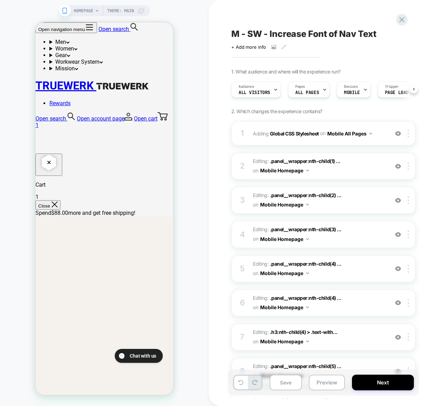
scroll to position [0, 0]
click at [376, 381] on button "Next" at bounding box center [383, 383] width 62 height 16
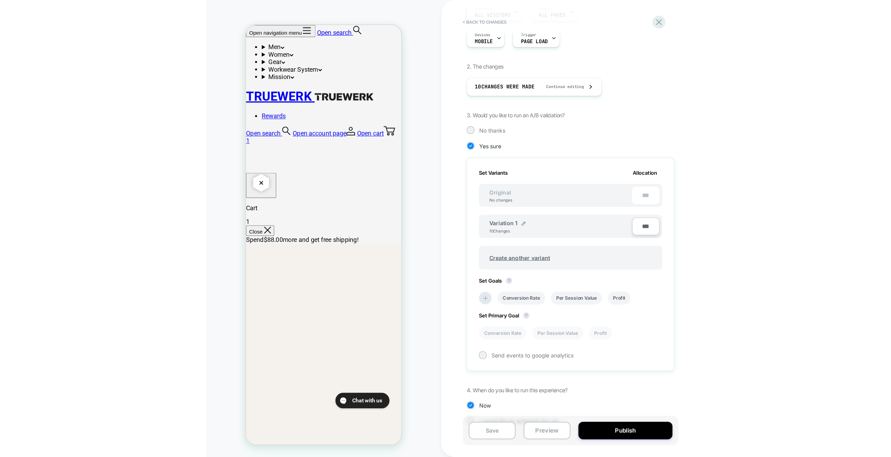
scroll to position [96, 0]
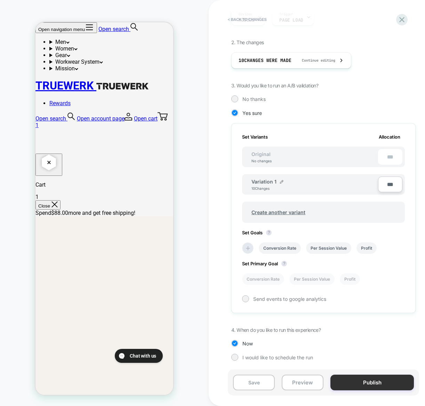
click at [374, 379] on button "Publish" at bounding box center [373, 383] width 84 height 16
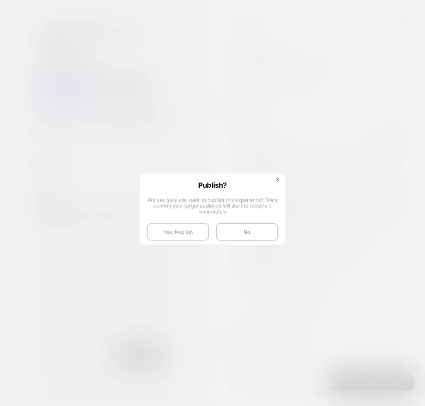
click at [179, 234] on button "Yes, Publish" at bounding box center [178, 231] width 62 height 17
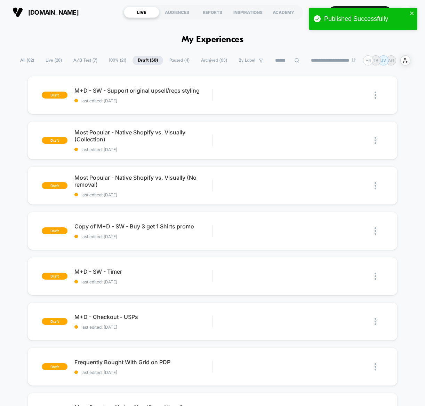
click at [16, 61] on span "All ( 82 )" at bounding box center [27, 60] width 24 height 9
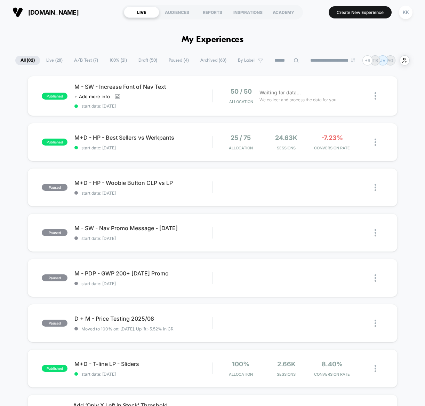
click at [365, 11] on button "Create New Experience" at bounding box center [360, 12] width 63 height 12
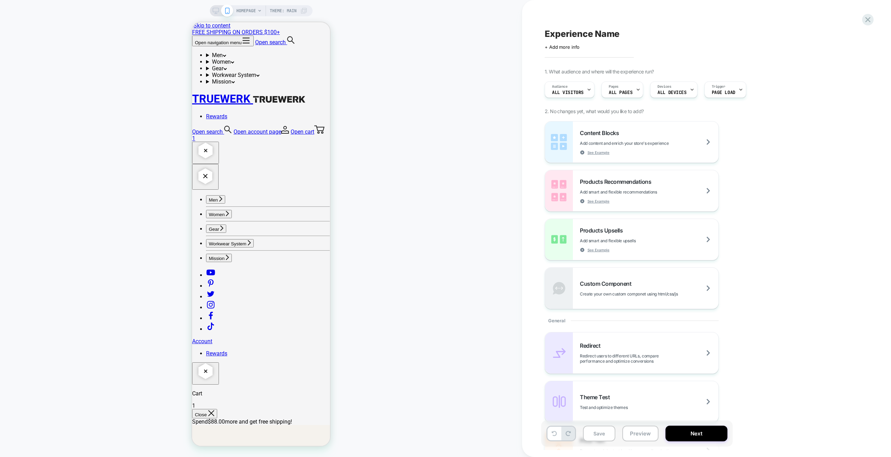
click at [256, 12] on span "HOMEPAGE" at bounding box center [245, 10] width 19 height 11
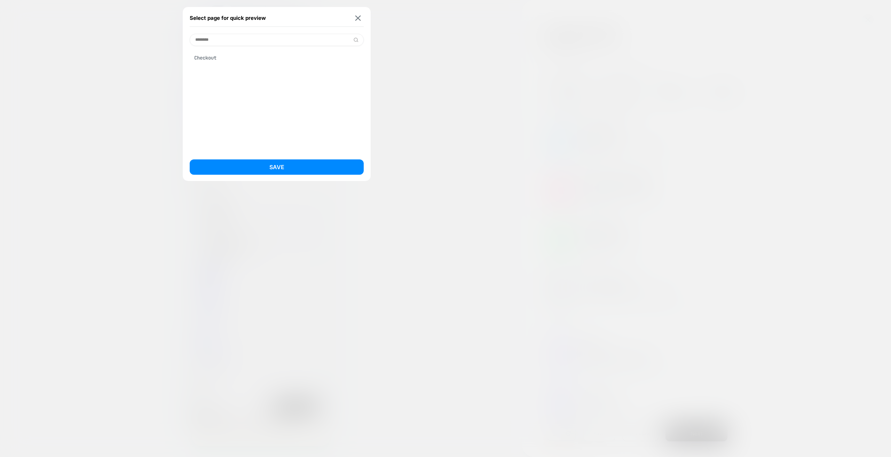
type input "********"
click at [212, 55] on div "Checkout" at bounding box center [277, 57] width 174 height 13
click at [280, 172] on button "Save" at bounding box center [277, 166] width 174 height 15
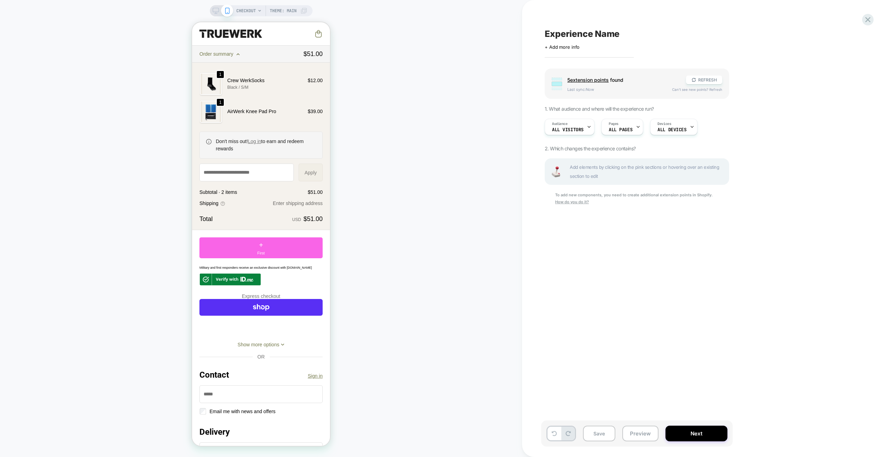
scroll to position [0, 0]
click at [216, 11] on icon at bounding box center [216, 11] width 6 height 6
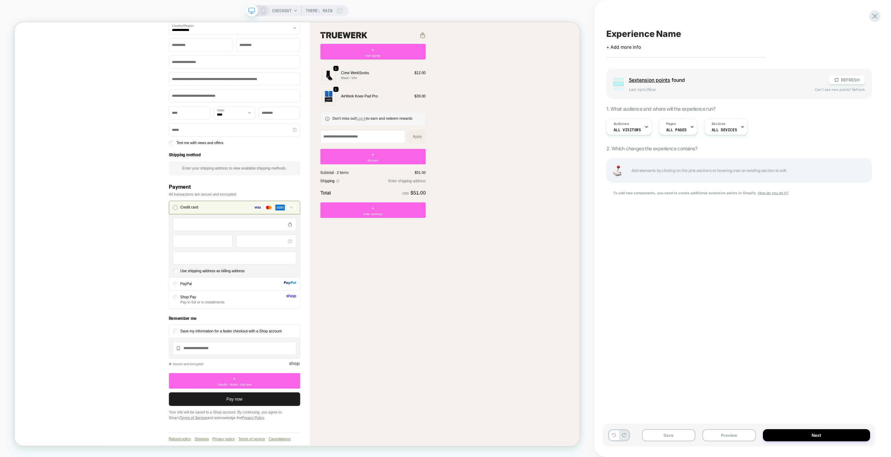
scroll to position [218, 0]
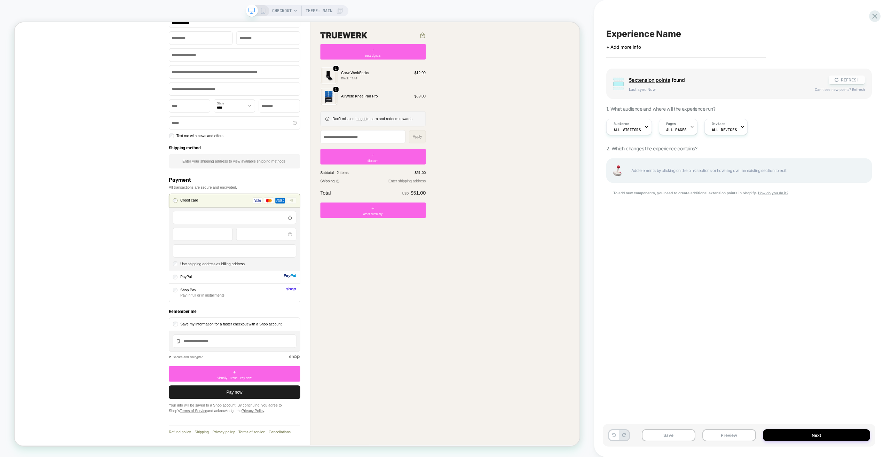
click at [425, 80] on button "REFRESH" at bounding box center [847, 80] width 36 height 9
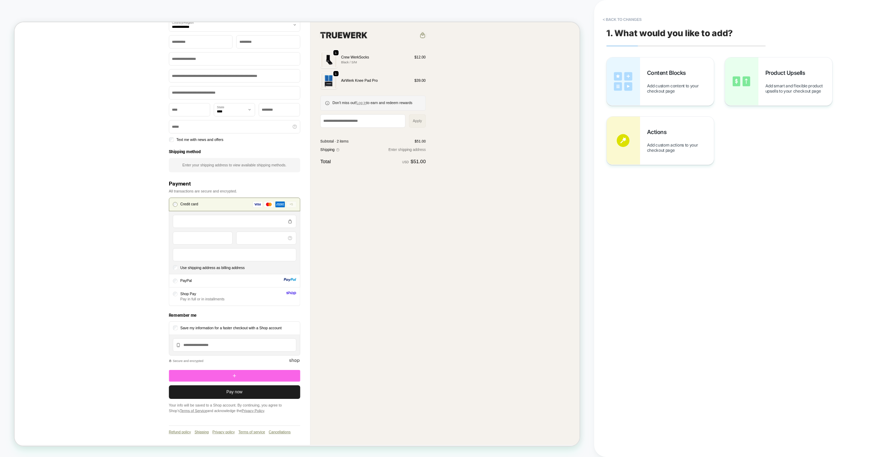
scroll to position [191, 0]
click at [425, 355] on div "Order summary + trust signals Shopping cart Product image Description Quantity …" at bounding box center [589, 208] width 360 height 755
drag, startPoint x: 753, startPoint y: 236, endPoint x: 760, endPoint y: 128, distance: 108.5
click at [425, 235] on div "1. What would you like to add? Content Blocks Add custom content to your checko…" at bounding box center [739, 228] width 273 height 443
click at [425, 19] on button "< Back to changes" at bounding box center [623, 19] width 46 height 11
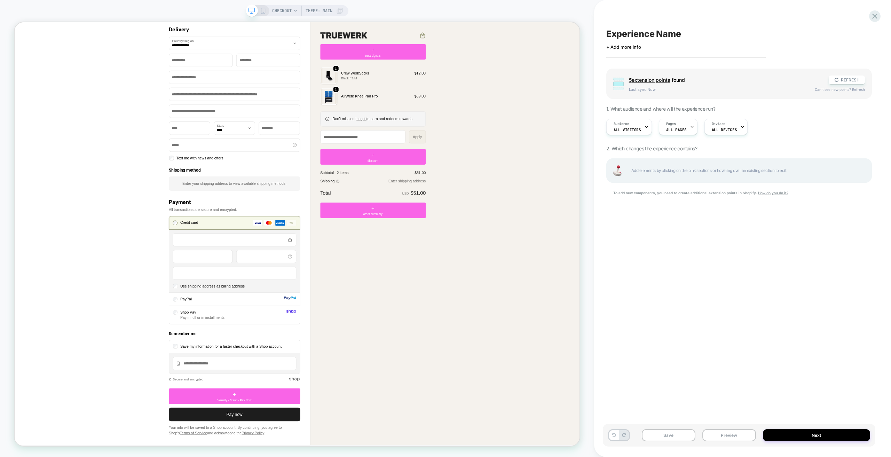
scroll to position [218, 0]
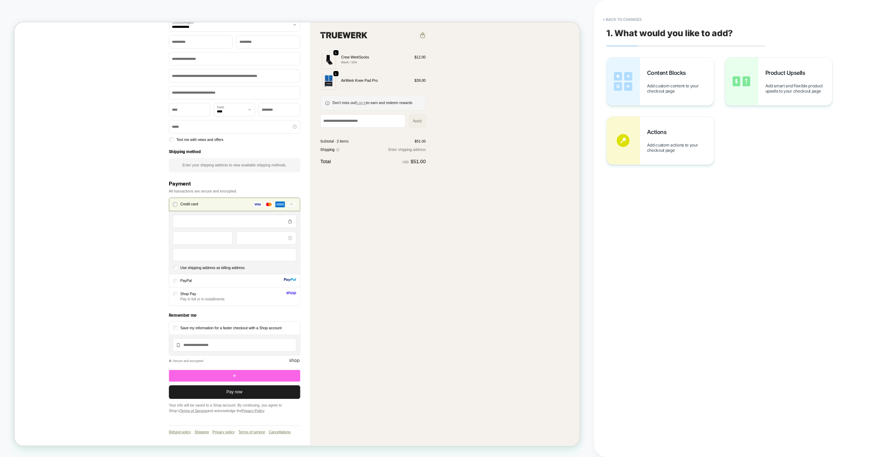
scroll to position [191, 0]
click at [425, 88] on span "Add custom content to your checkout page" at bounding box center [680, 88] width 67 height 10
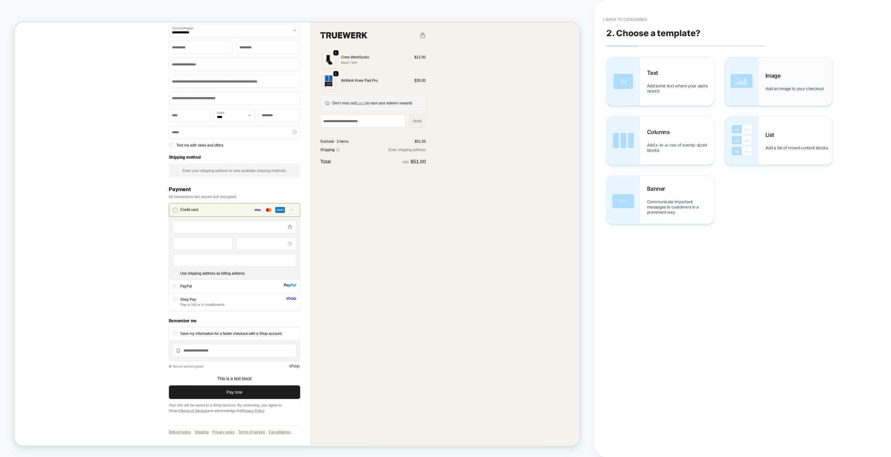
scroll to position [218, 0]
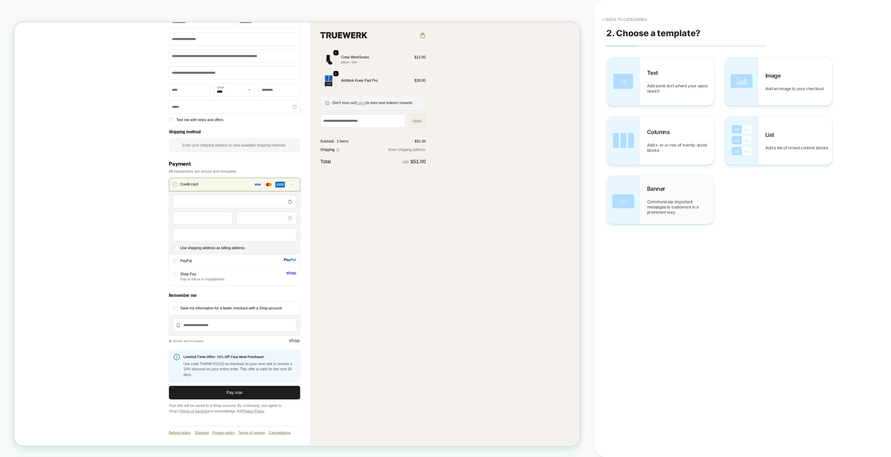
click at [425, 195] on div "Banner Communicate important messages to customers in a prominent way" at bounding box center [680, 200] width 67 height 30
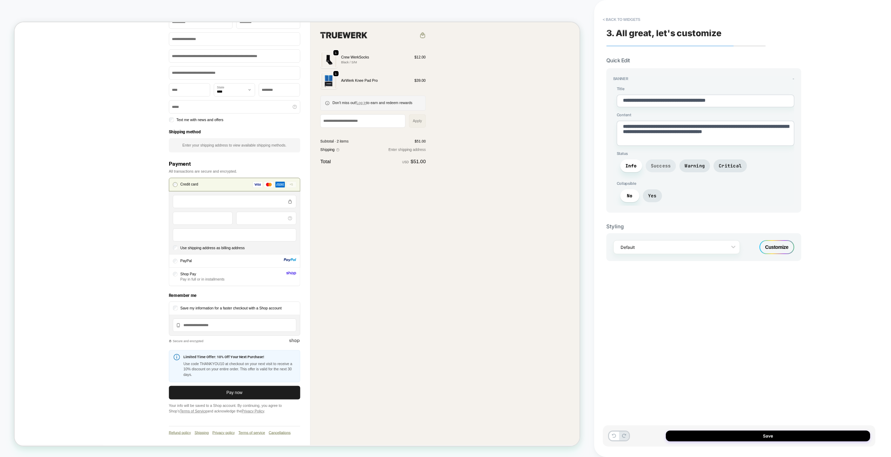
click at [425, 167] on span "Success" at bounding box center [661, 166] width 20 height 6
click at [425, 166] on span "Warning" at bounding box center [695, 166] width 20 height 6
click at [425, 168] on span "Critical" at bounding box center [730, 166] width 23 height 6
click at [425, 197] on span "Yes" at bounding box center [652, 196] width 9 height 6
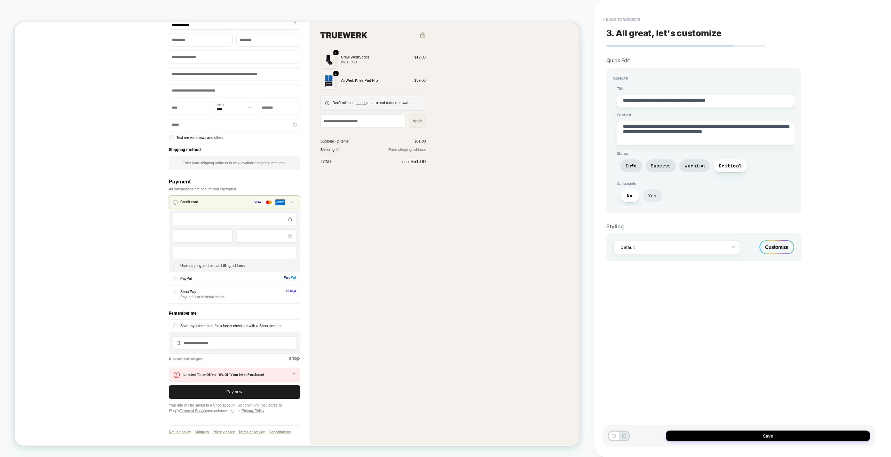
scroll to position [194, 0]
click at [425, 195] on span "No" at bounding box center [630, 196] width 6 height 6
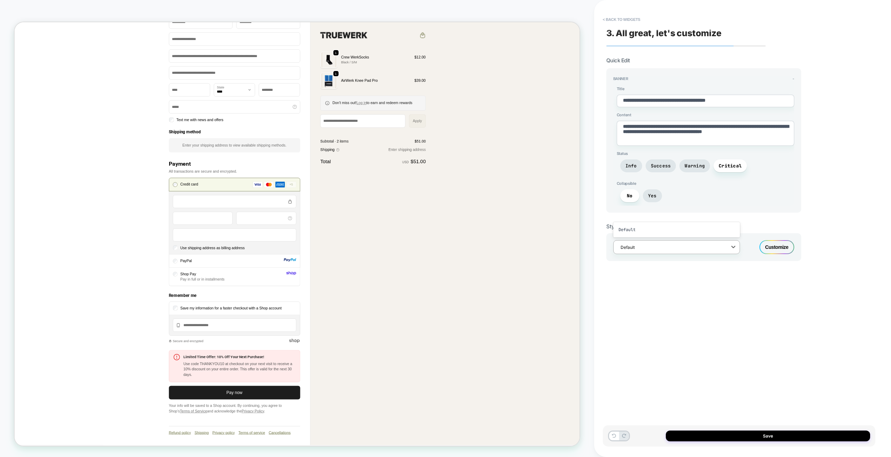
click at [425, 244] on div at bounding box center [672, 247] width 103 height 7
click at [425, 248] on div "Customize" at bounding box center [777, 247] width 35 height 14
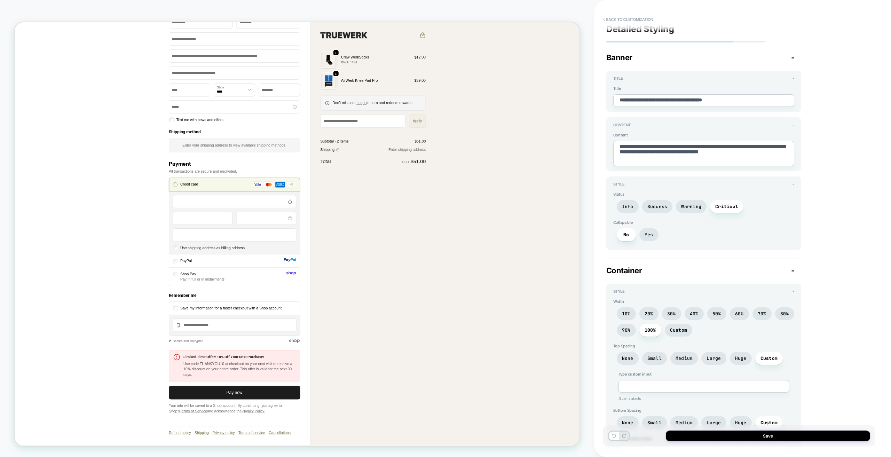
scroll to position [0, 0]
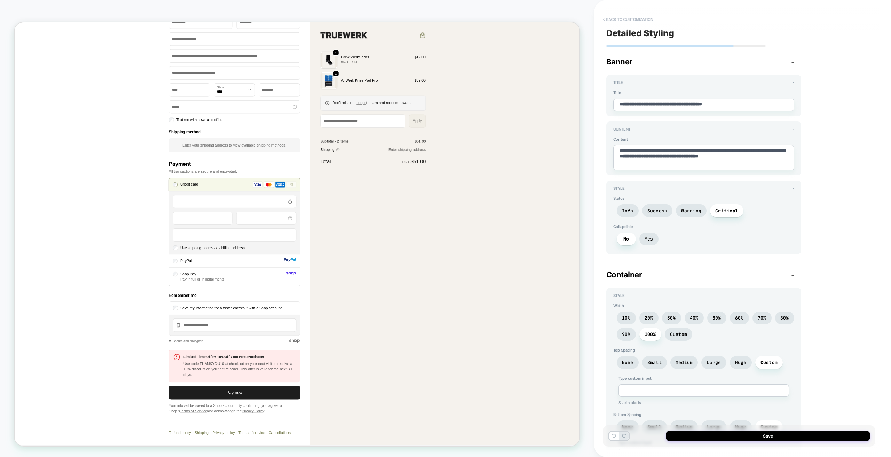
click at [425, 17] on button "< Back to customization" at bounding box center [628, 19] width 57 height 11
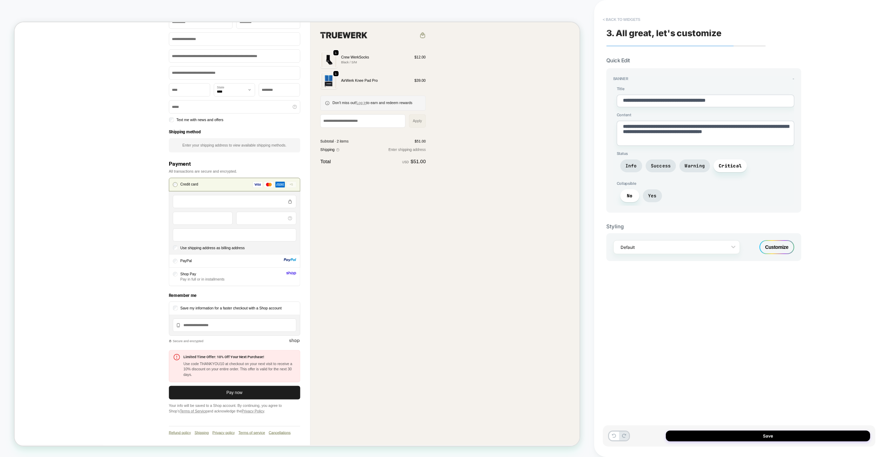
click at [425, 19] on button "< Back to widgets" at bounding box center [622, 19] width 45 height 11
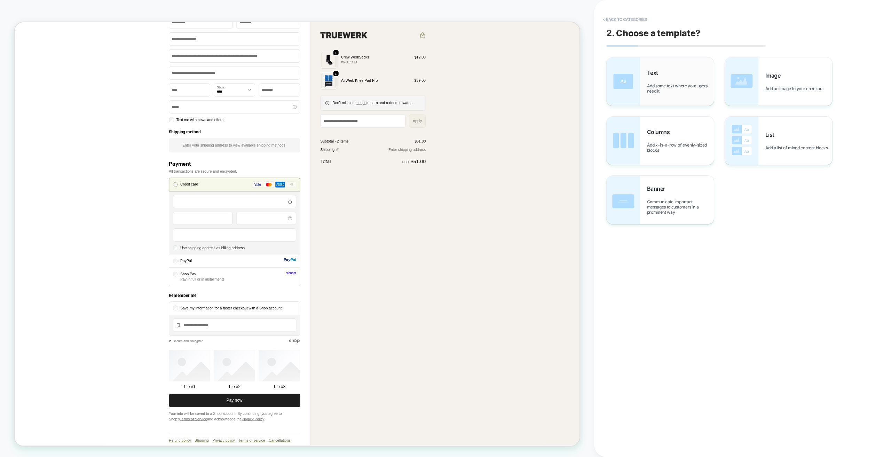
scroll to position [184, 0]
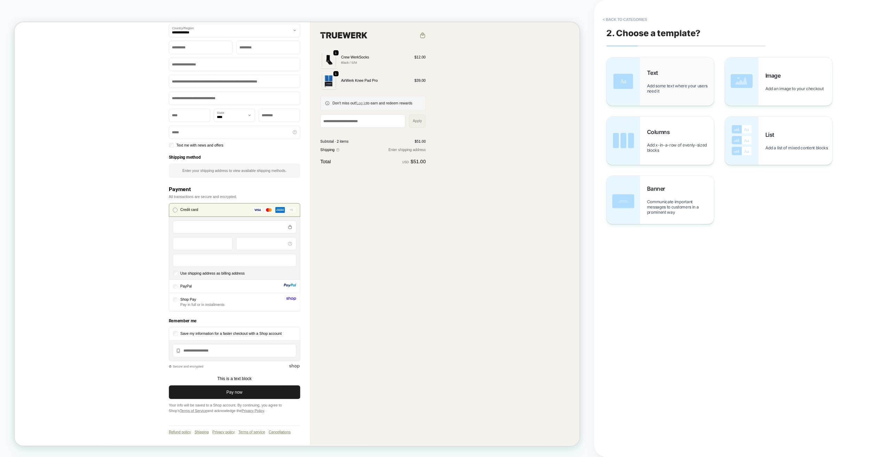
click at [425, 86] on span "Add some text where your users need it" at bounding box center [680, 88] width 67 height 10
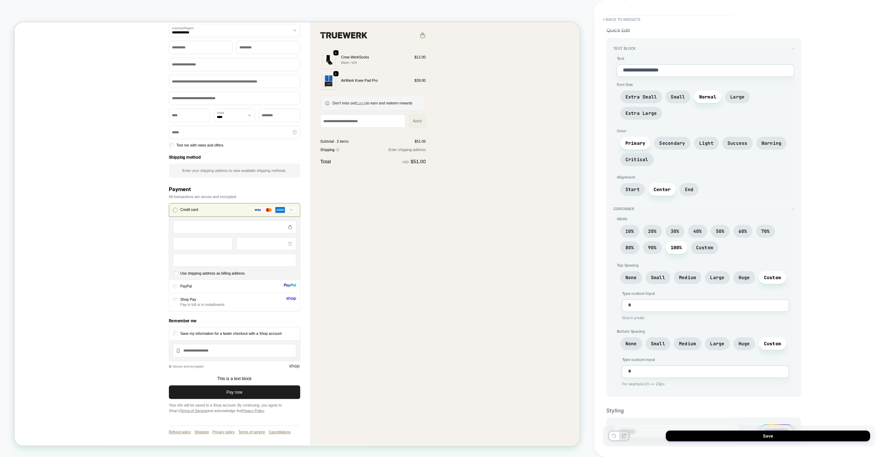
scroll to position [37, 0]
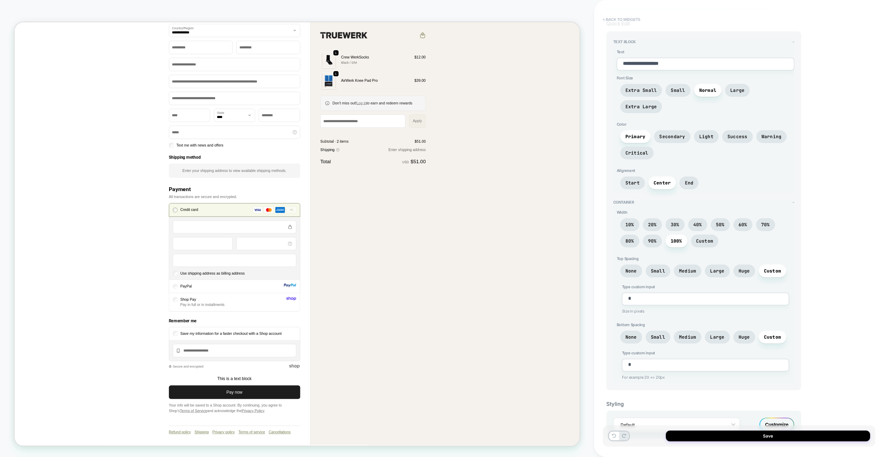
click at [425, 23] on button "< Back to widgets" at bounding box center [622, 19] width 45 height 11
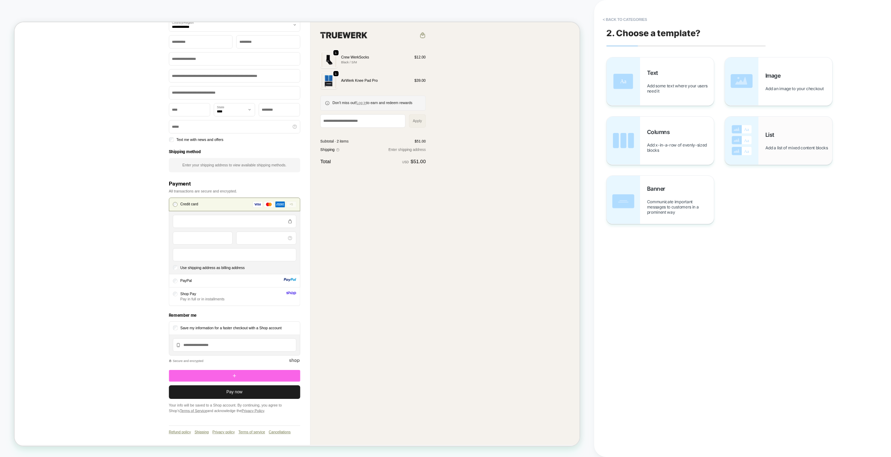
scroll to position [218, 0]
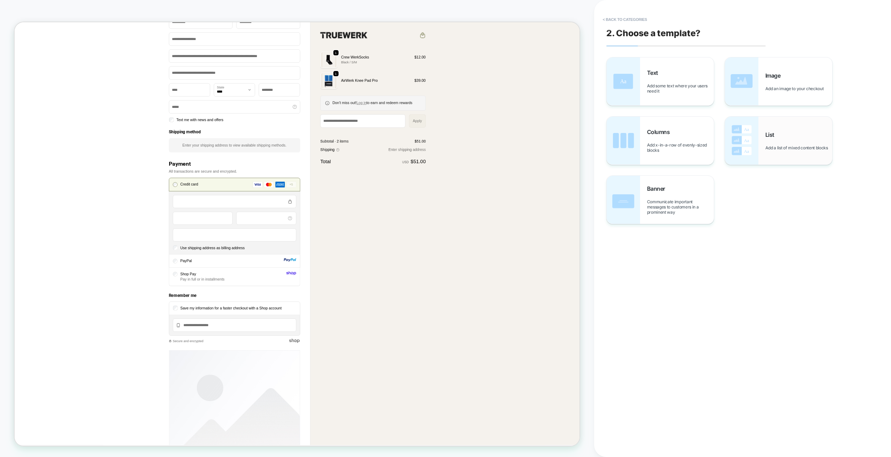
click at [425, 142] on img at bounding box center [741, 141] width 33 height 48
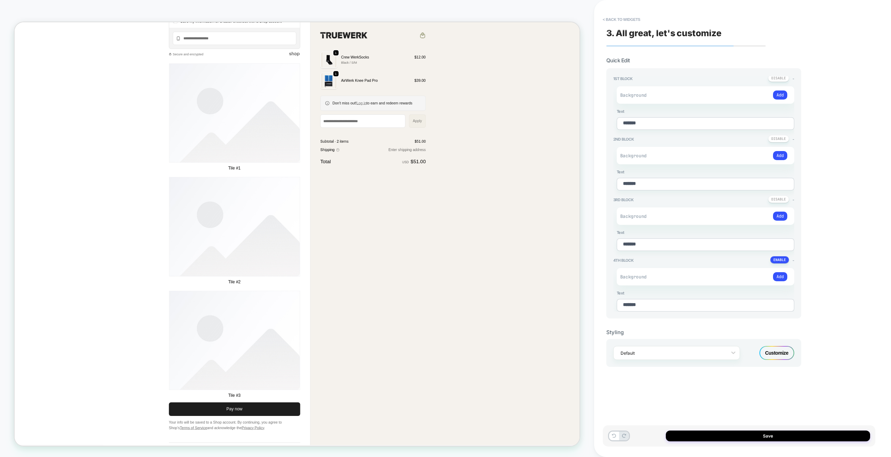
scroll to position [601, 0]
click at [425, 198] on button at bounding box center [778, 199] width 21 height 7
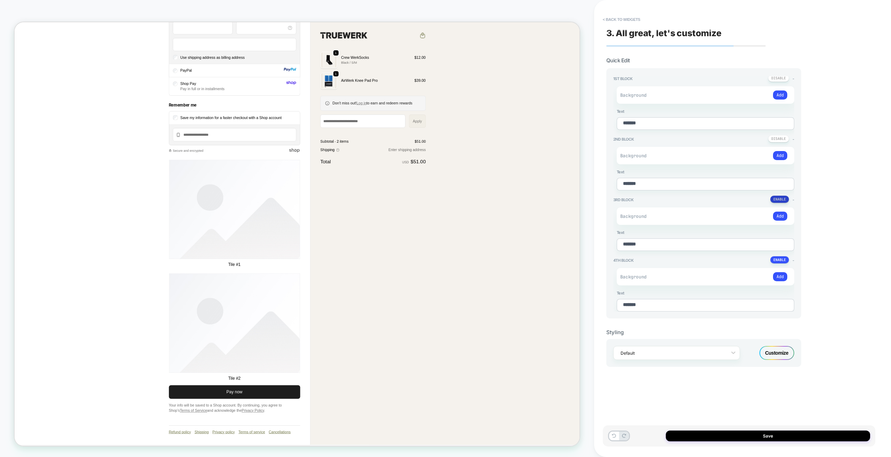
scroll to position [471, 0]
click at [425, 138] on button at bounding box center [778, 138] width 21 height 7
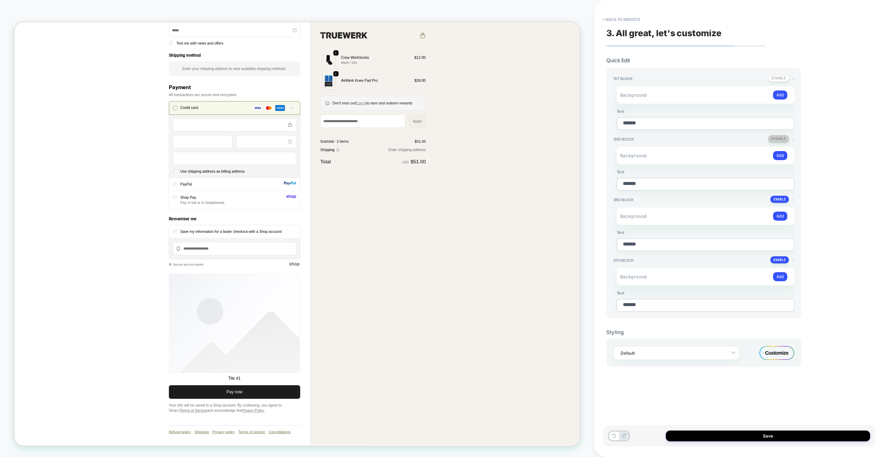
scroll to position [320, 0]
click at [425, 94] on div "Add" at bounding box center [731, 95] width 111 height 10
click at [425, 95] on button "Add" at bounding box center [780, 95] width 14 height 9
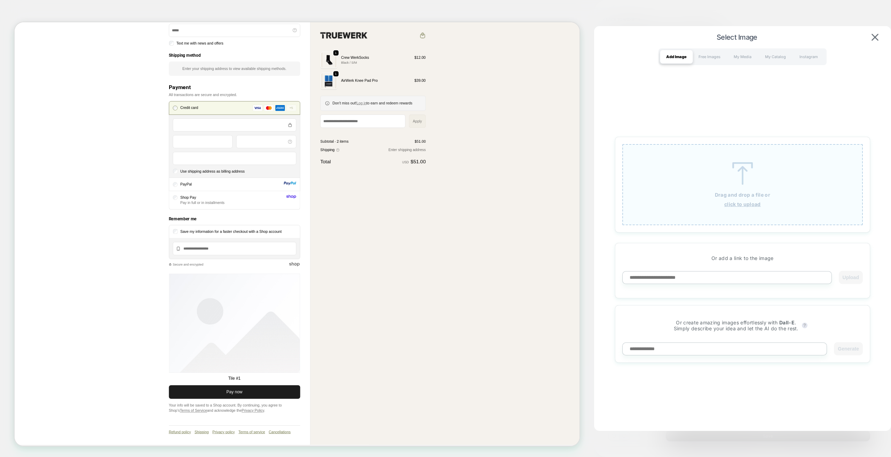
click at [425, 170] on div "Drag and drop a file or click to upload" at bounding box center [742, 184] width 241 height 81
click at [425, 53] on div "Free Images" at bounding box center [709, 57] width 33 height 14
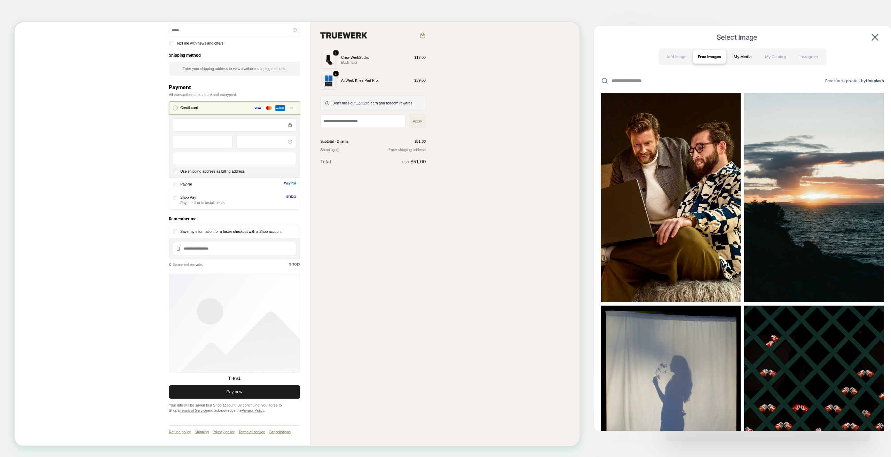
click at [425, 58] on div "My Media" at bounding box center [742, 57] width 33 height 14
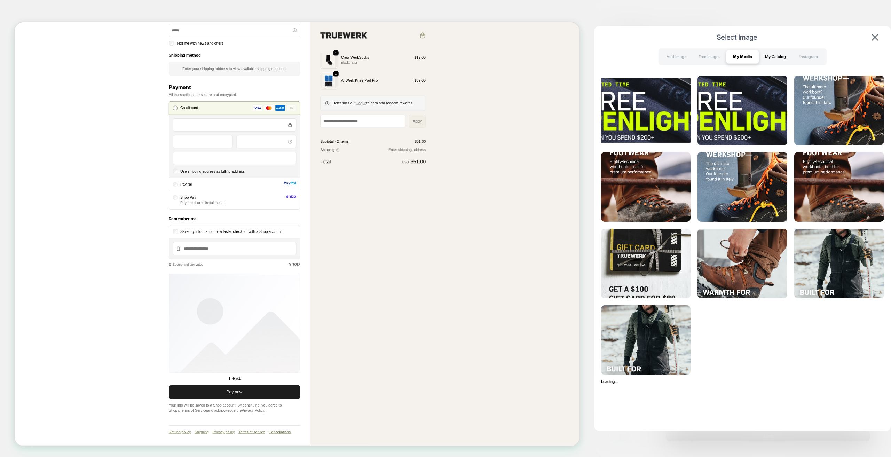
click at [425, 54] on div "My Catalog" at bounding box center [775, 57] width 33 height 14
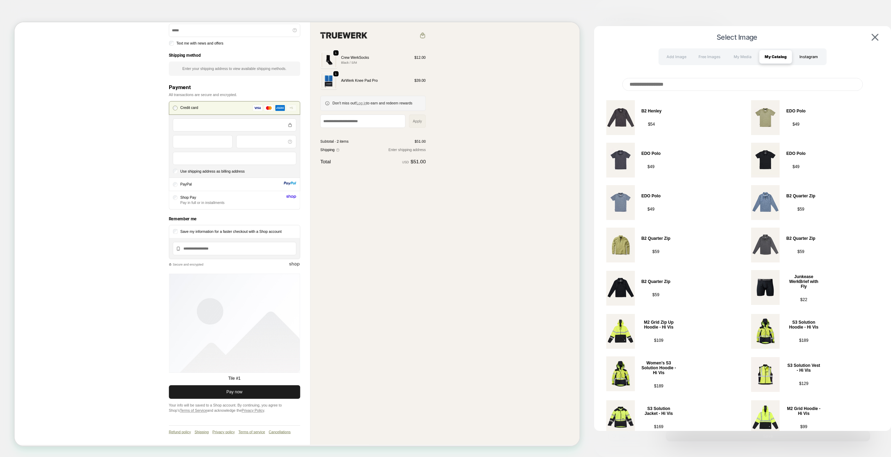
click at [425, 59] on div "Instagram" at bounding box center [808, 57] width 33 height 14
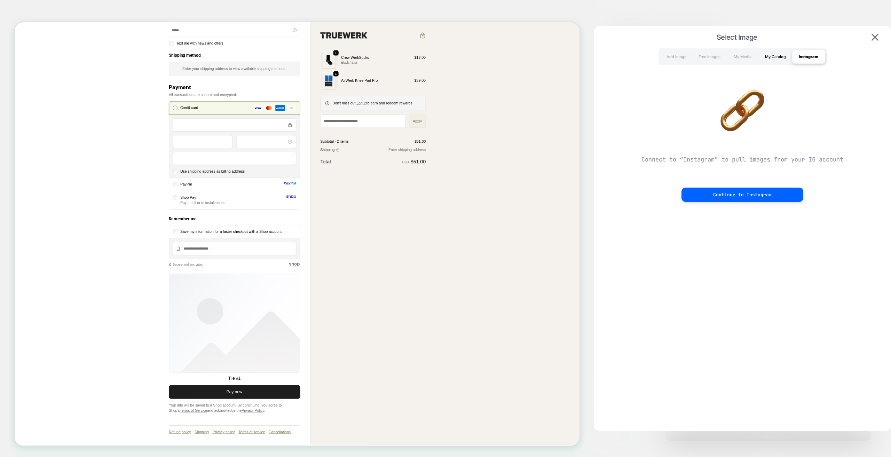
click at [425, 53] on div "My Catalog" at bounding box center [775, 57] width 33 height 14
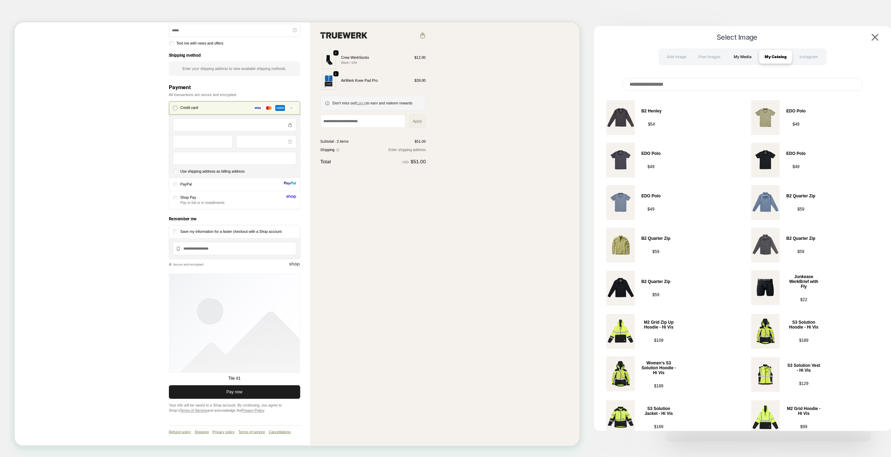
click at [425, 58] on div "My Media" at bounding box center [742, 57] width 33 height 14
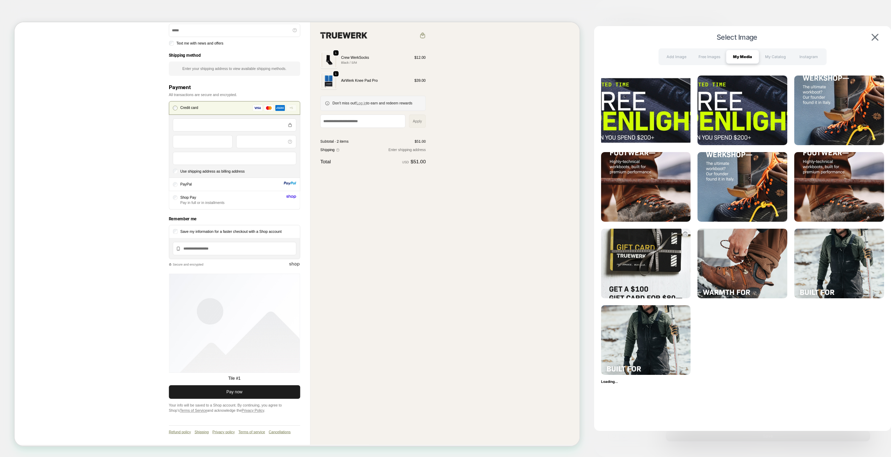
click at [425, 265] on img at bounding box center [646, 264] width 90 height 70
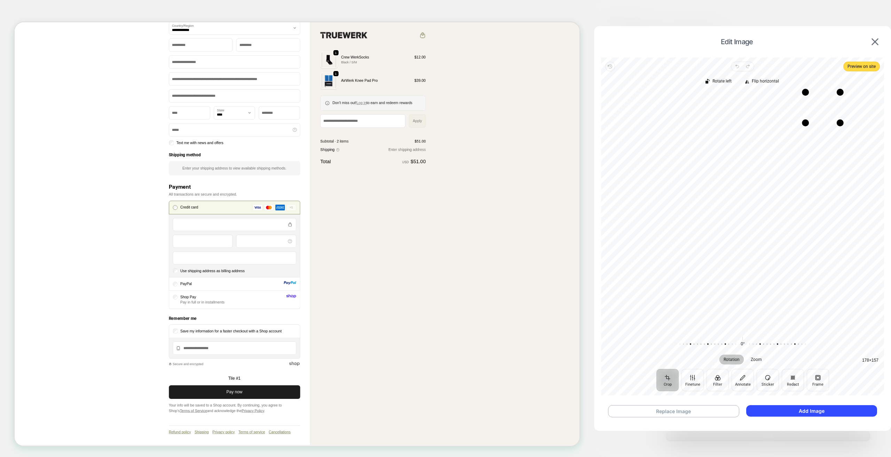
drag, startPoint x: 644, startPoint y: 331, endPoint x: 807, endPoint y: 123, distance: 264.6
click at [425, 123] on div "Drag corner bl" at bounding box center [805, 122] width 7 height 7
drag, startPoint x: 828, startPoint y: 113, endPoint x: 810, endPoint y: 127, distance: 22.4
click at [425, 133] on div "Recenter" at bounding box center [743, 211] width 272 height 238
drag, startPoint x: 812, startPoint y: 111, endPoint x: 844, endPoint y: 94, distance: 36.0
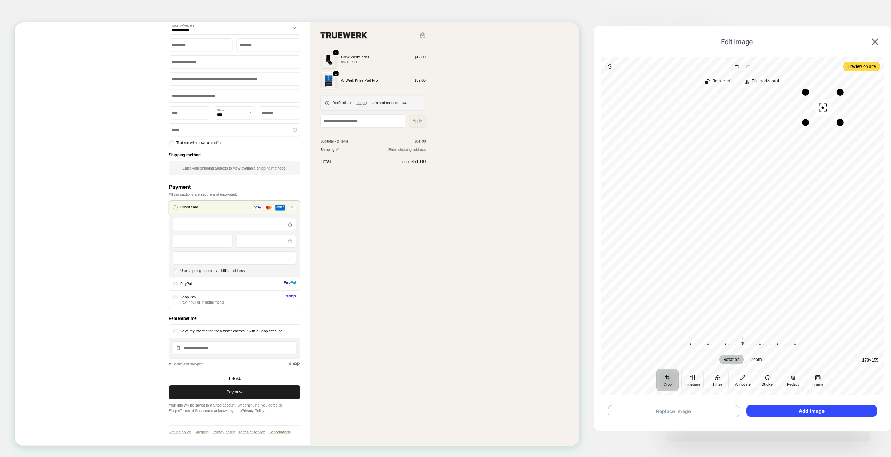
click at [425, 90] on div "Recenter 178 × 155" at bounding box center [742, 211] width 283 height 249
drag, startPoint x: 795, startPoint y: 180, endPoint x: 841, endPoint y: 135, distance: 64.3
click at [425, 135] on div "Recenter" at bounding box center [743, 211] width 272 height 238
click at [425, 406] on button "Add Image" at bounding box center [811, 410] width 131 height 11
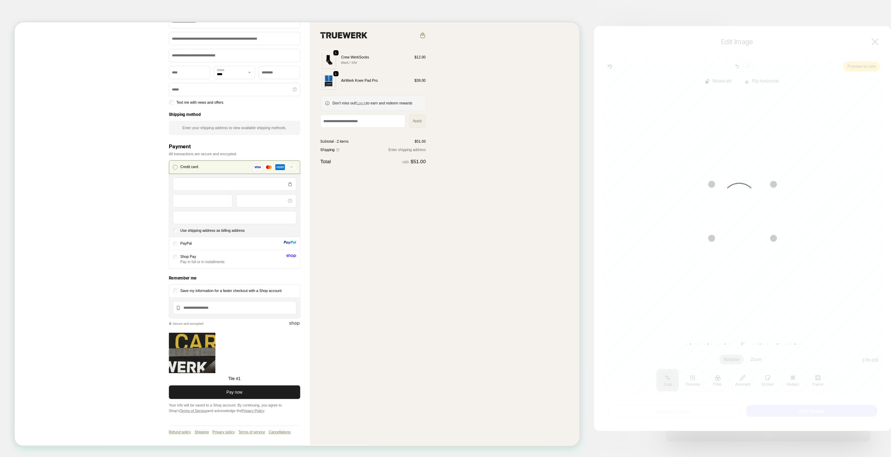
scroll to position [241, 0]
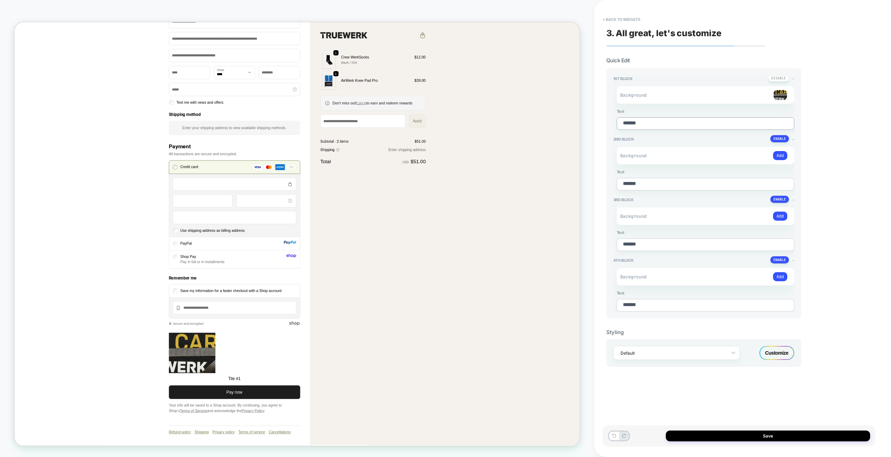
drag, startPoint x: 652, startPoint y: 124, endPoint x: 601, endPoint y: 126, distance: 51.9
click at [425, 126] on div "< Back to widgets 3. All great, let's customize Quick Edit 1st Block - Backgrou…" at bounding box center [742, 228] width 297 height 457
type textarea "*"
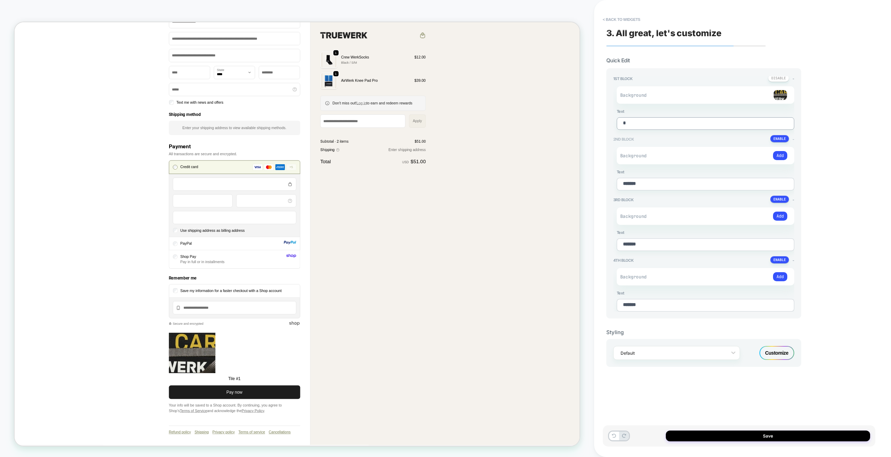
type textarea "**"
type textarea "*"
type textarea "***"
type textarea "*"
type textarea "****"
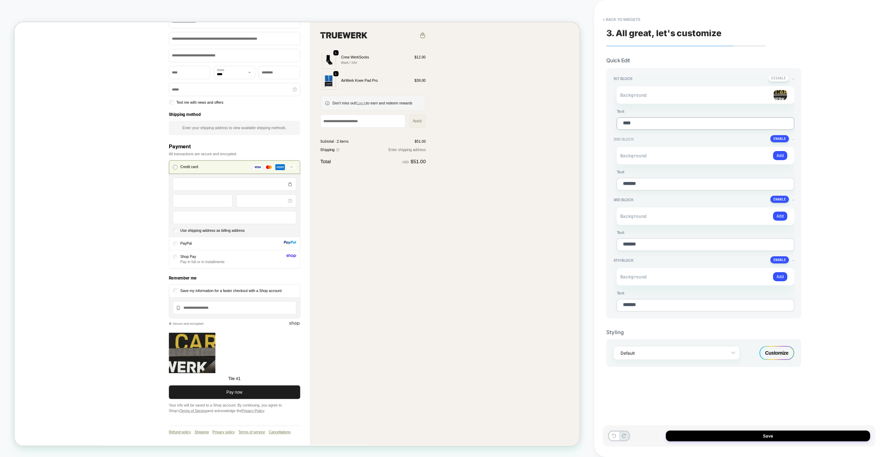
type textarea "*"
type textarea "****"
type textarea "*"
type textarea "******"
type textarea "*"
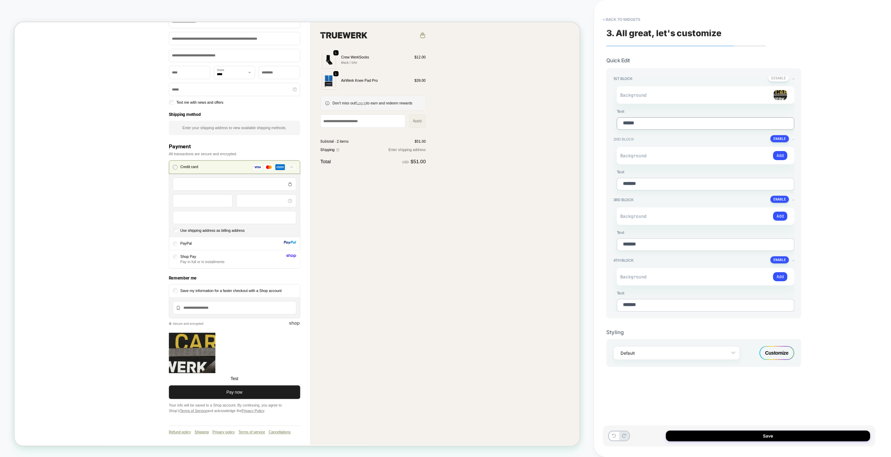
type textarea "******"
type textarea "*"
type textarea "******"
type textarea "*"
type textarea "*******"
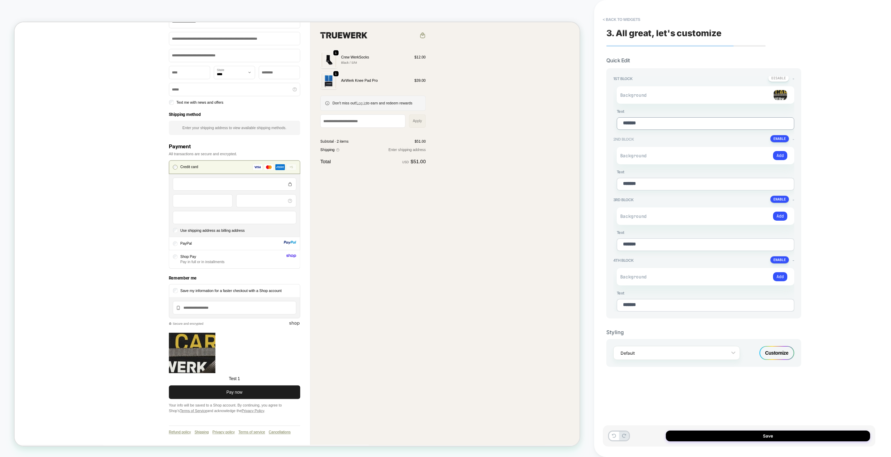
type textarea "*"
type textarea "*******"
type textarea "*"
type textarea "*********"
type textarea "*"
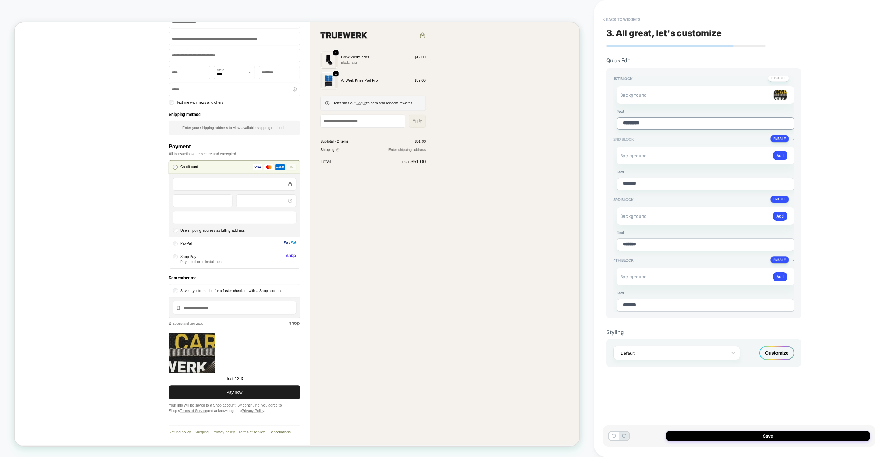
type textarea "*********"
type textarea "*"
type textarea "*********"
type textarea "*"
type textarea "*******"
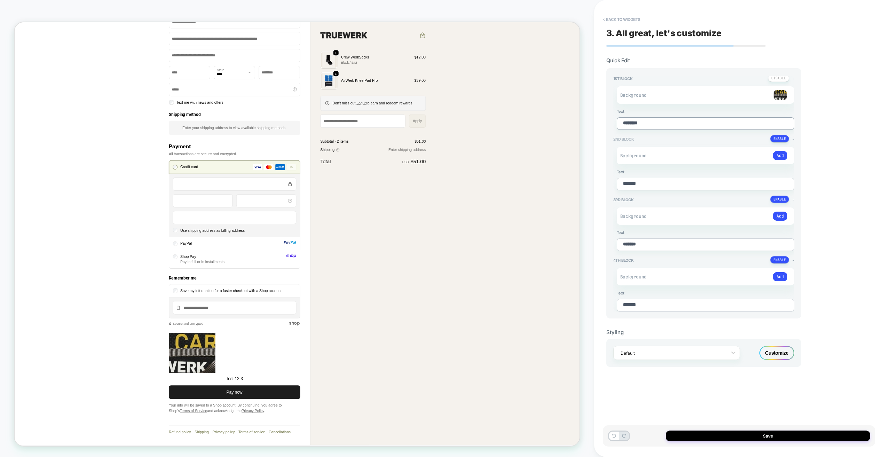
type textarea "*"
type textarea "*******"
type textarea "*"
type textarea "******"
type textarea "*"
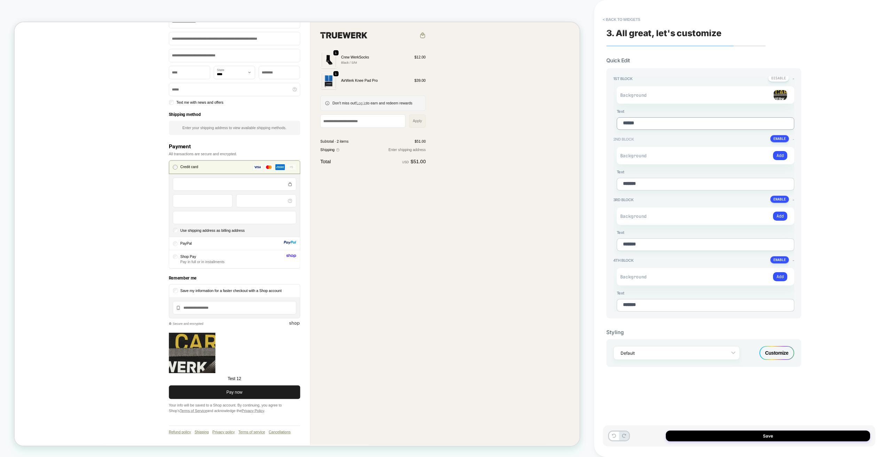
type textarea "*******"
type textarea "*"
type textarea "*******"
type textarea "*"
type textarea "*********"
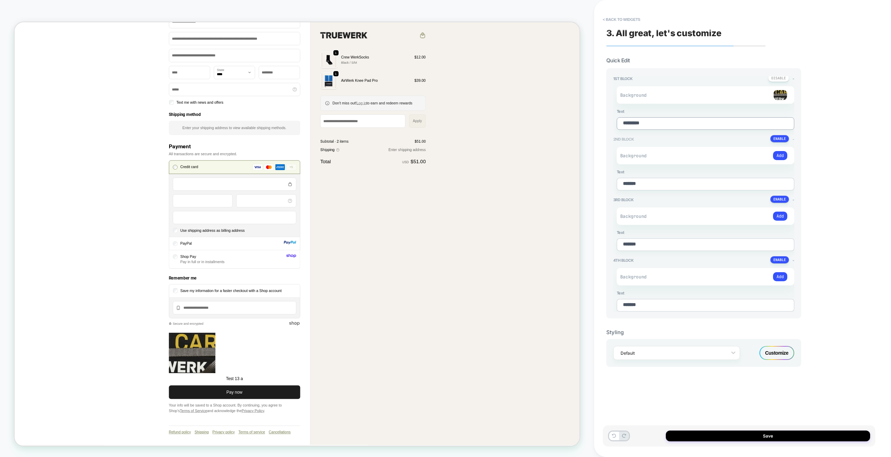
type textarea "*"
type textarea "**********"
type textarea "*"
type textarea "**********"
type textarea "*"
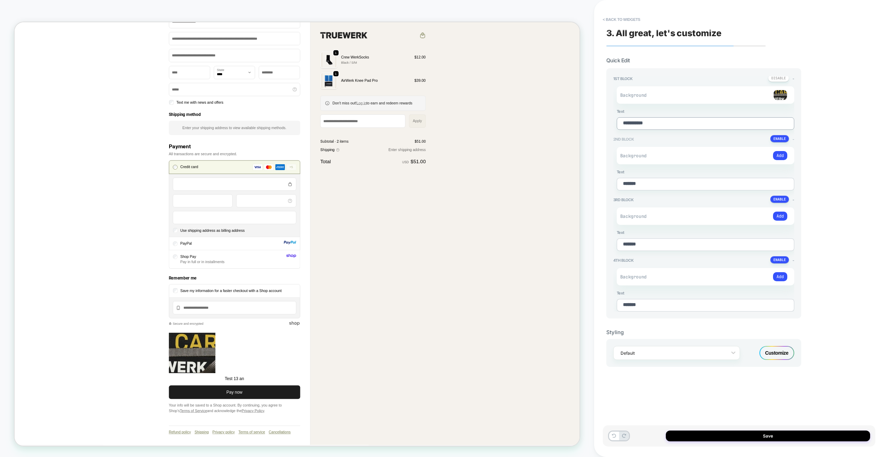
type textarea "**********"
type textarea "*"
type textarea "**********"
type textarea "*"
type textarea "**********"
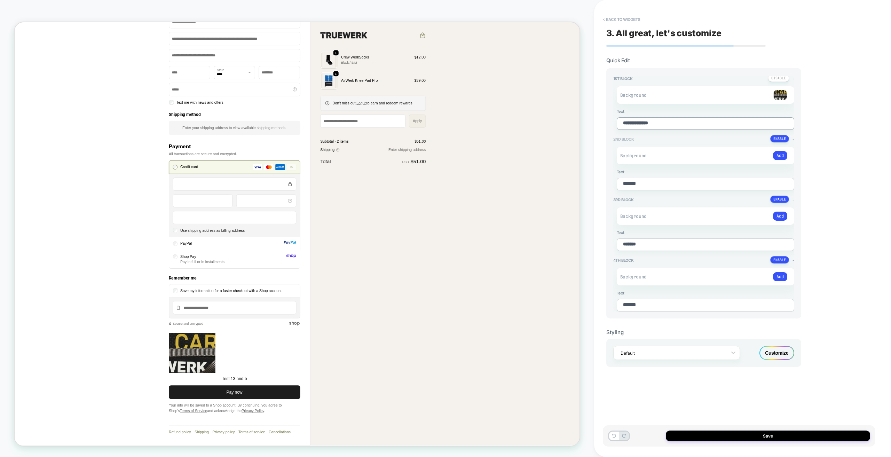
type textarea "*"
type textarea "**********"
type textarea "*"
type textarea "**********"
type textarea "*"
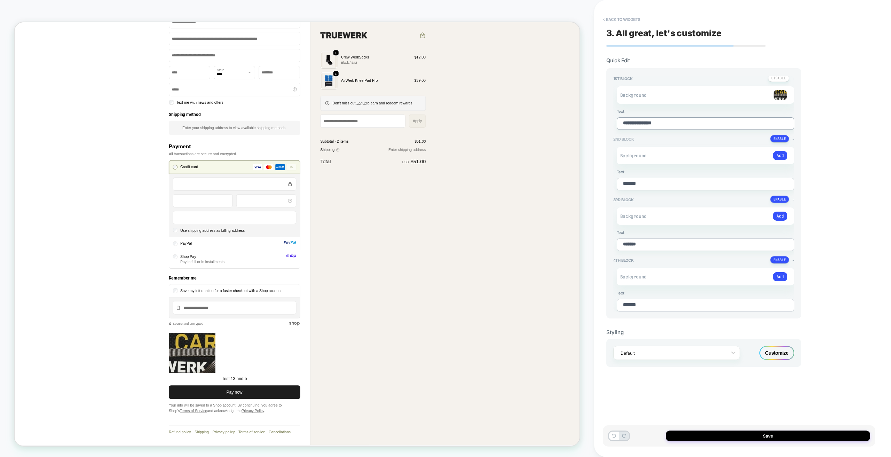
type textarea "**********"
type textarea "*"
type textarea "**********"
type textarea "*"
type textarea "**********"
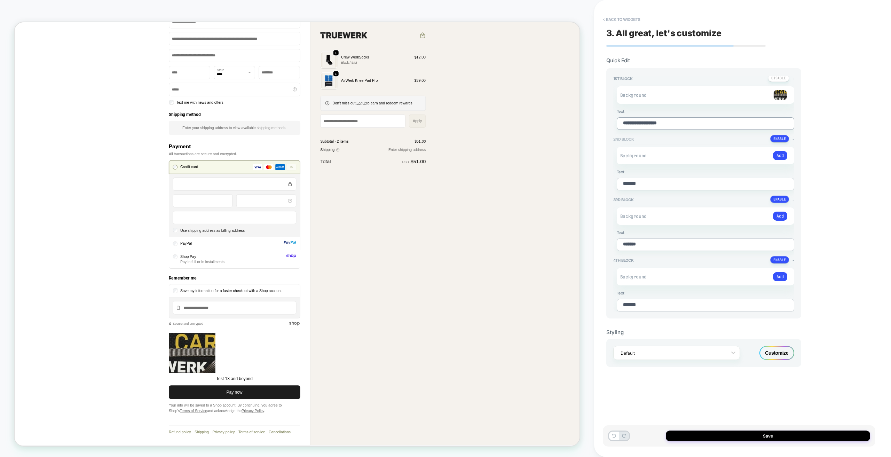
type textarea "*"
type textarea "**********"
type textarea "*"
type textarea "**********"
type textarea "*"
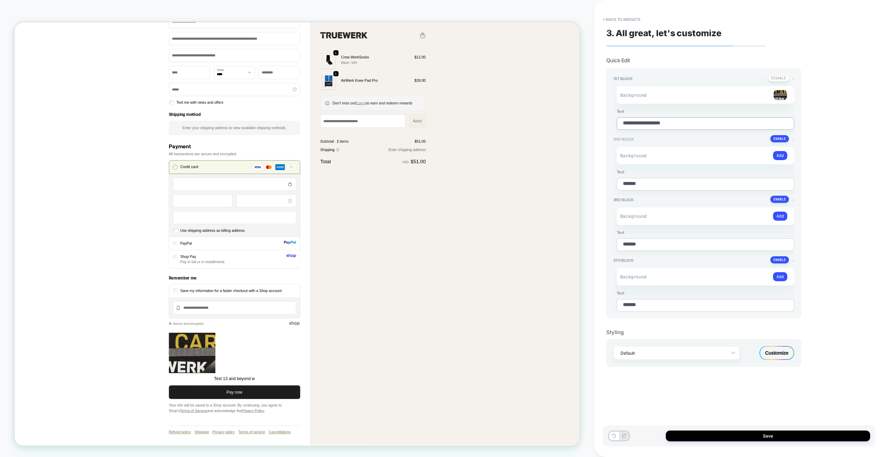
type textarea "**********"
type textarea "*"
type textarea "**********"
type textarea "*"
type textarea "**********"
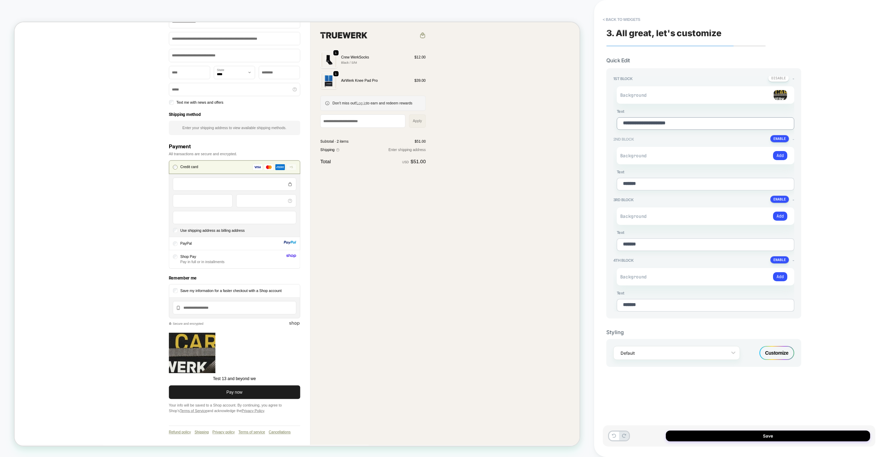
type textarea "*"
type textarea "**********"
type textarea "*"
type textarea "**********"
type textarea "*"
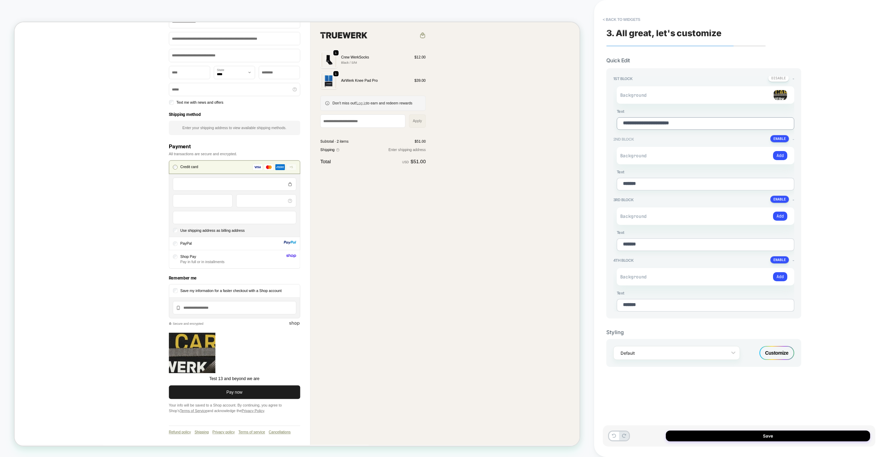
type textarea "**********"
type textarea "*"
type textarea "**********"
type textarea "*"
type textarea "**********"
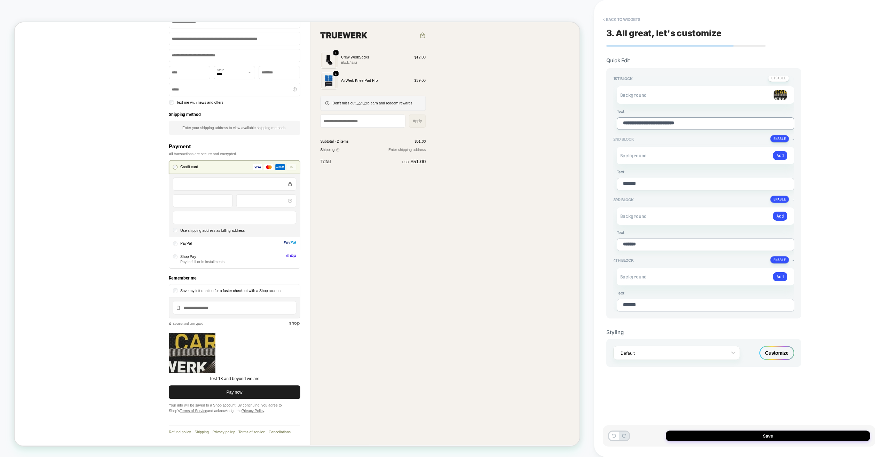
type textarea "*"
type textarea "**********"
type textarea "*"
type textarea "**********"
type textarea "*"
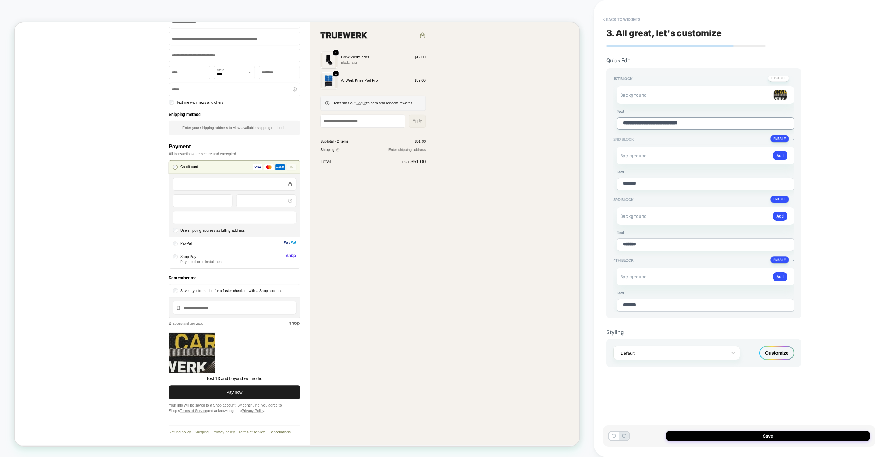
type textarea "**********"
type textarea "*"
type textarea "**********"
type textarea "*"
type textarea "**********"
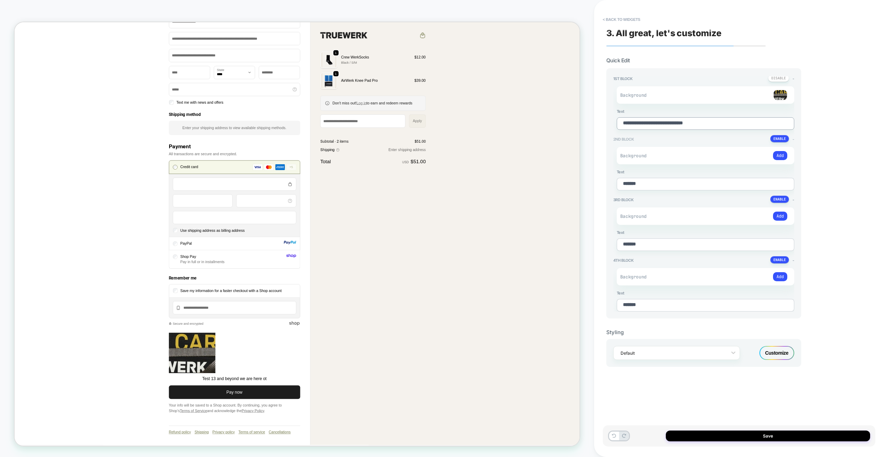
type textarea "*"
type textarea "**********"
type textarea "*"
type textarea "**********"
type textarea "*"
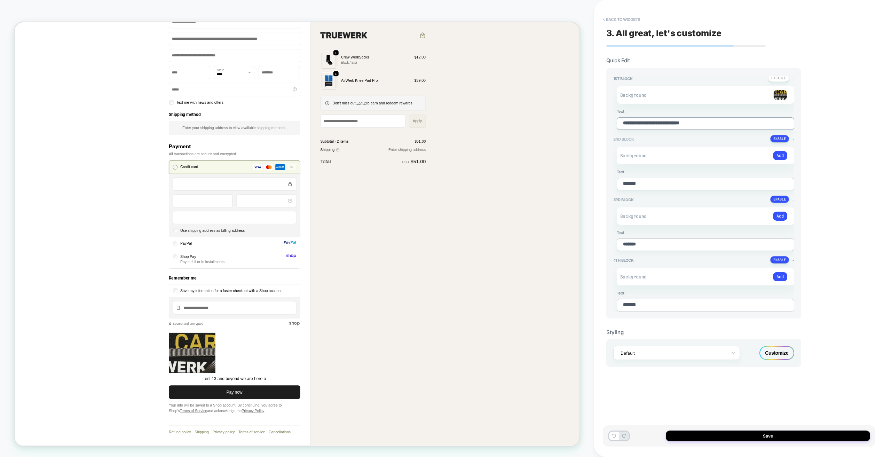
type textarea "**********"
type textarea "*"
type textarea "**********"
type textarea "*"
type textarea "**********"
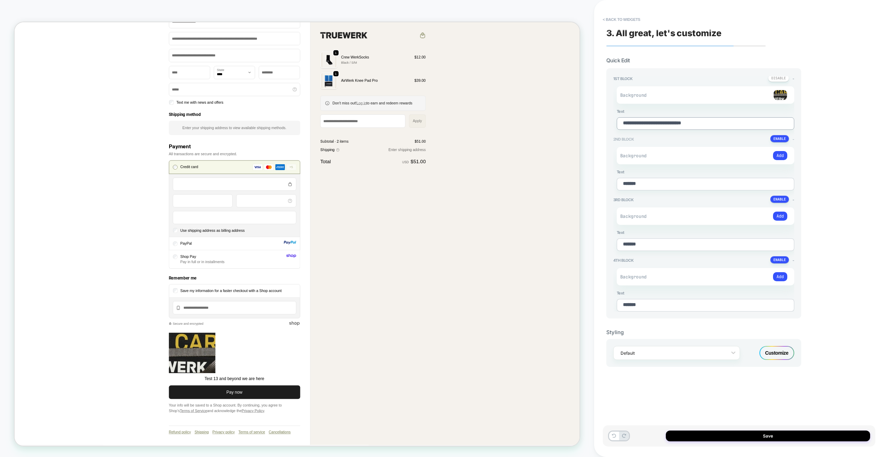
type textarea "*"
type textarea "**********"
type textarea "*"
type textarea "**********"
type textarea "*"
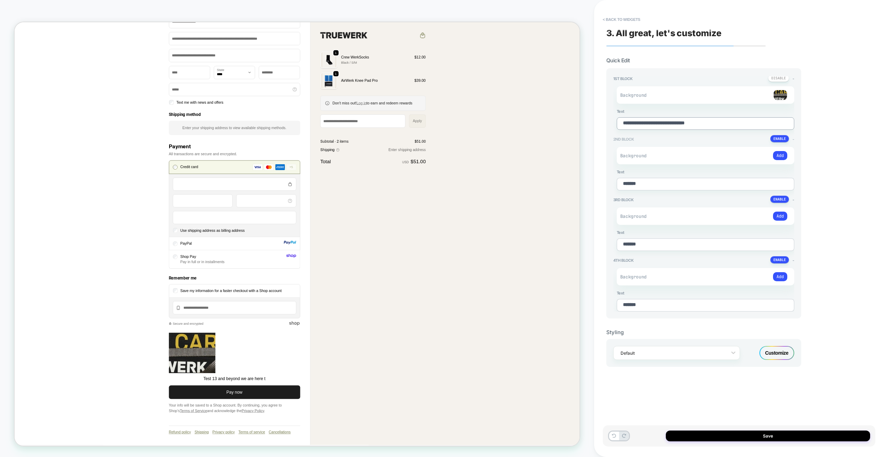
type textarea "**********"
type textarea "*"
type textarea "**********"
type textarea "*"
type textarea "**********"
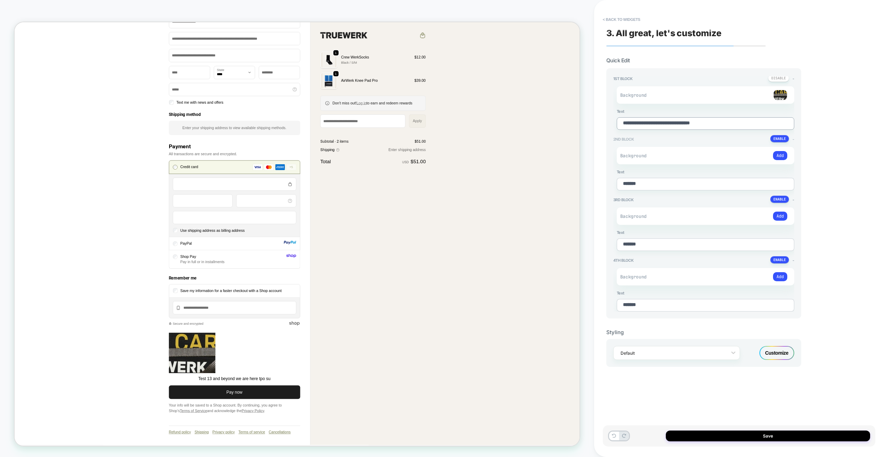
type textarea "*"
type textarea "**********"
type textarea "*"
type textarea "**********"
type textarea "*"
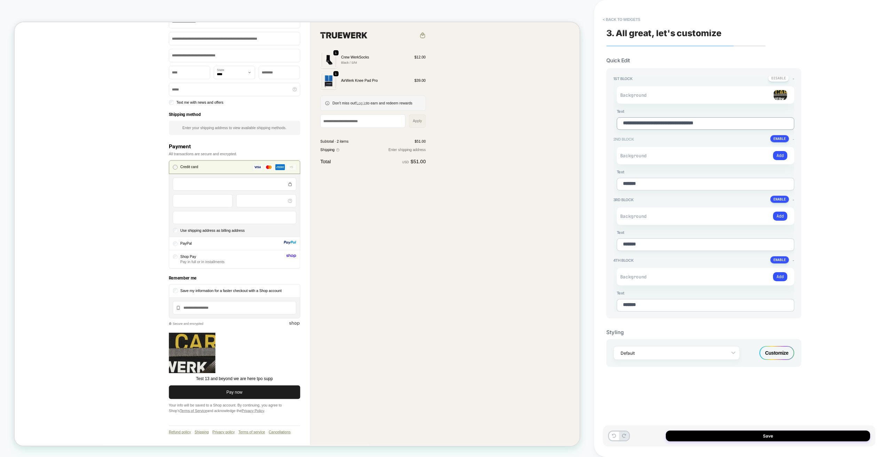
type textarea "**********"
type textarea "*"
type textarea "**********"
type textarea "*"
type textarea "**********"
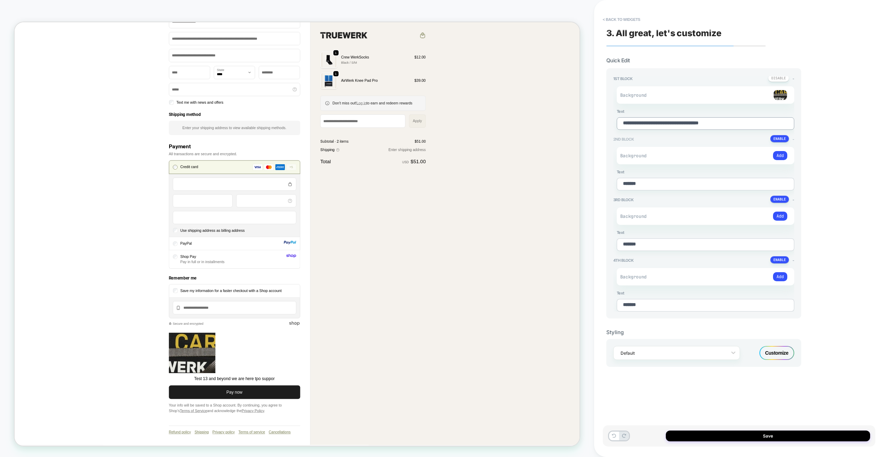
type textarea "*"
type textarea "**********"
click at [425, 406] on button "Save" at bounding box center [768, 436] width 204 height 11
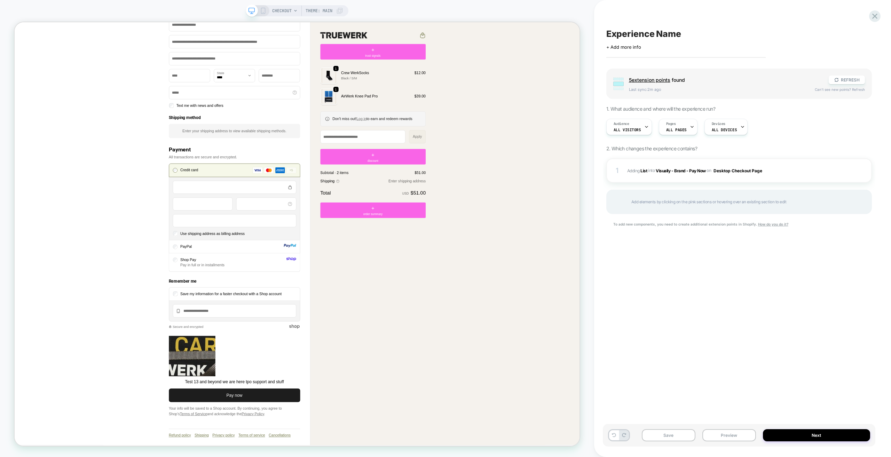
scroll to position [262, 0]
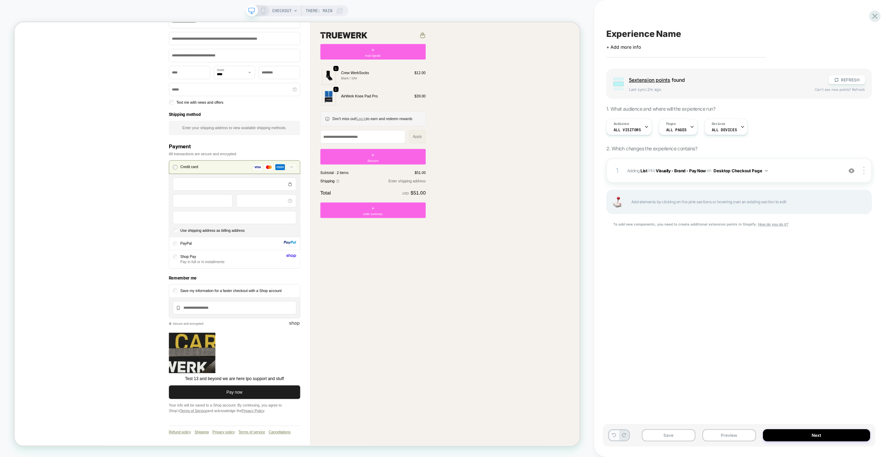
click at [425, 406] on icon at bounding box center [614, 435] width 4 height 4
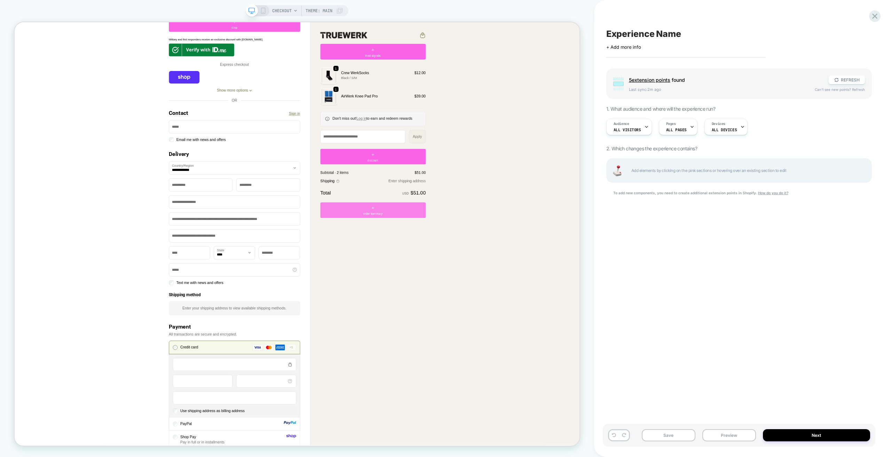
scroll to position [0, 0]
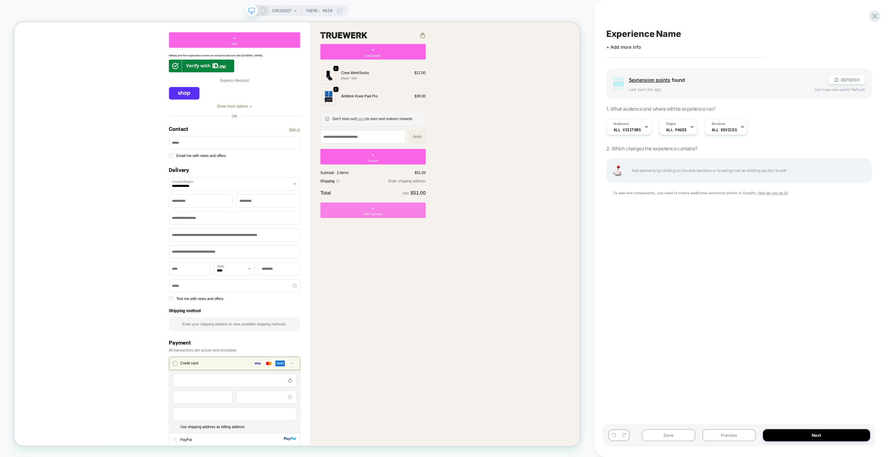
click at [425, 274] on div "+ order summary" at bounding box center [492, 273] width 141 height 21
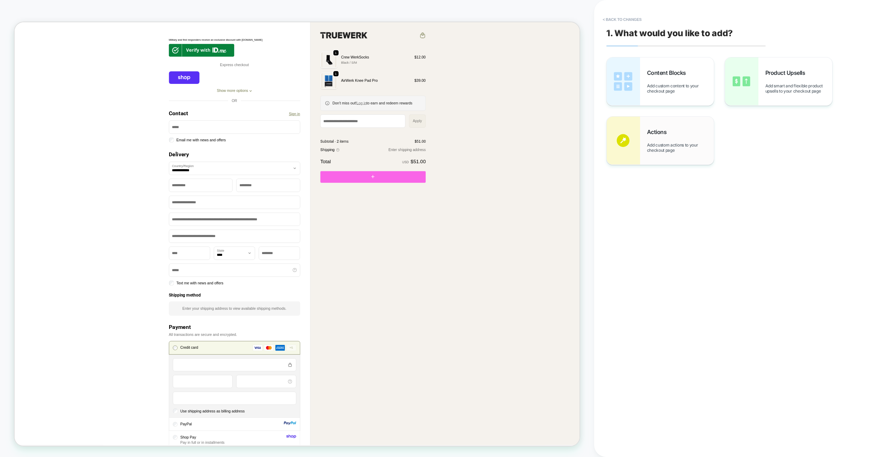
click at [425, 147] on span "Add custom actions to your checkout page" at bounding box center [680, 147] width 67 height 10
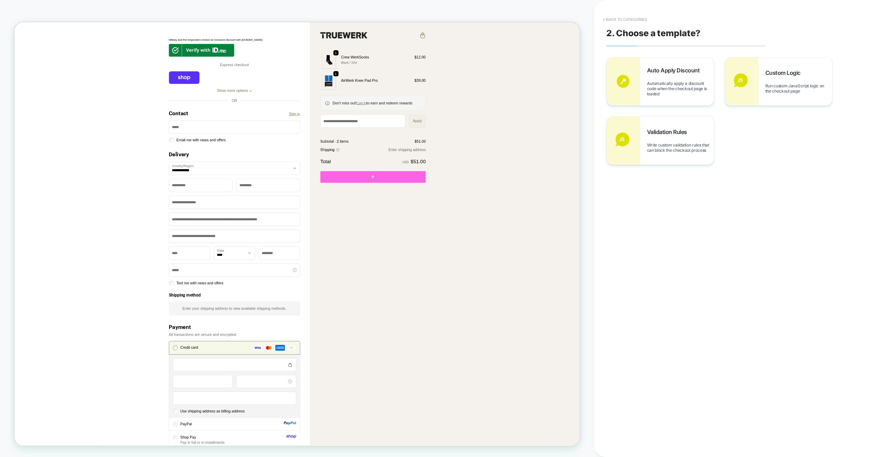
click at [425, 20] on button "< Back to categories" at bounding box center [625, 19] width 51 height 11
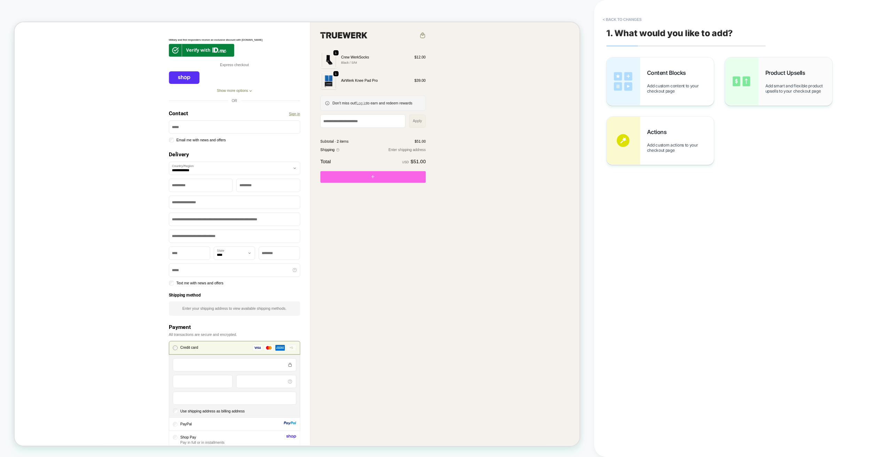
click at [425, 96] on img at bounding box center [741, 81] width 33 height 48
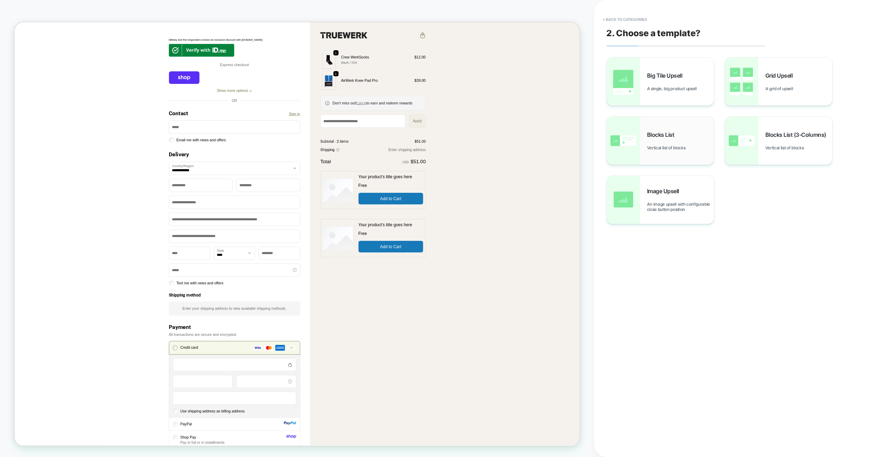
click at [425, 141] on div "Blocks List Vertical list of blocks" at bounding box center [680, 140] width 67 height 19
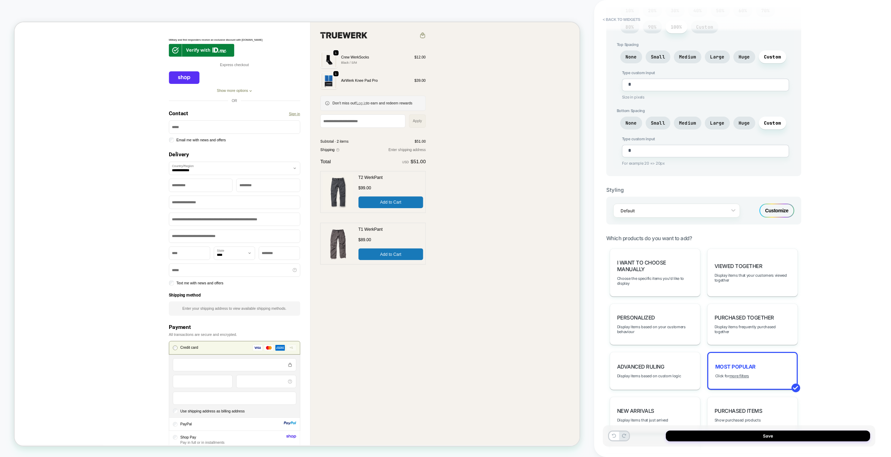
scroll to position [237, 0]
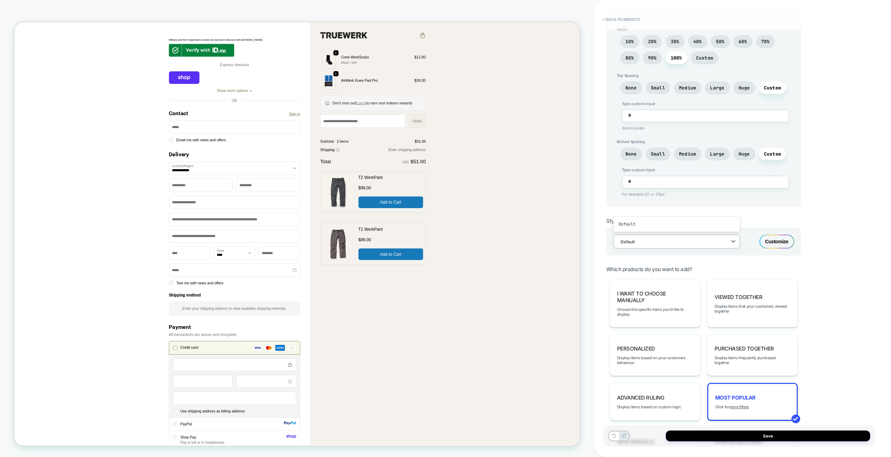
click at [425, 243] on div at bounding box center [672, 241] width 103 height 7
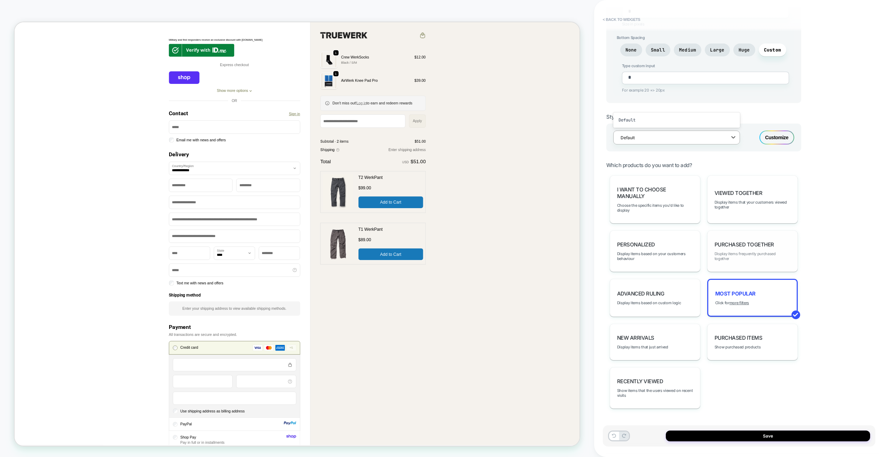
scroll to position [342, 0]
click at [425, 269] on div "3. All great, let's customize Quick Edit Product Style - Number of Products One…" at bounding box center [739, 228] width 273 height 443
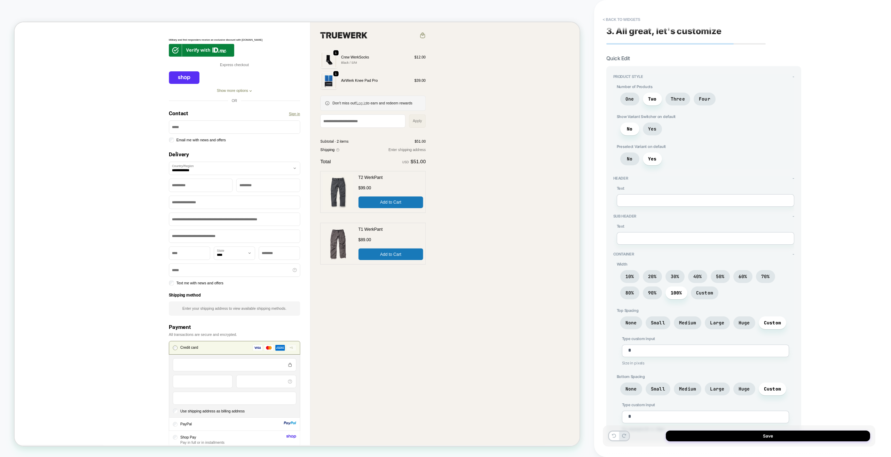
scroll to position [0, 0]
click at [425, 102] on span "One" at bounding box center [630, 101] width 9 height 6
click at [425, 205] on textarea at bounding box center [706, 202] width 178 height 13
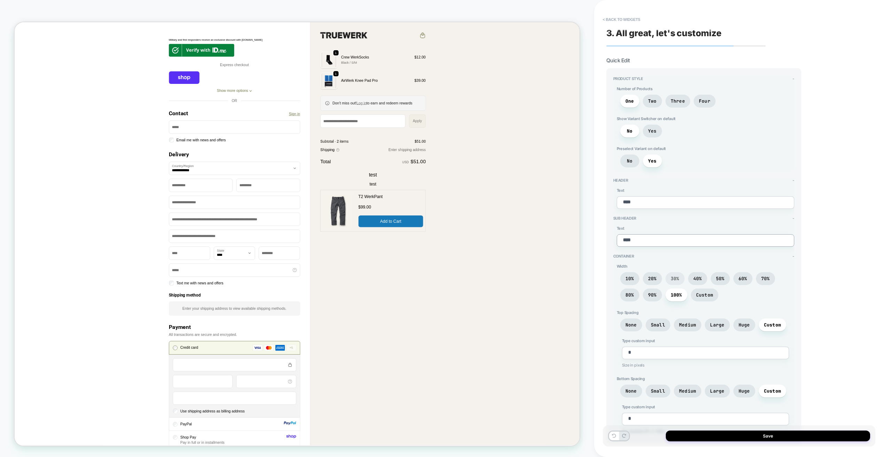
click at [425, 280] on span "30%" at bounding box center [675, 279] width 9 height 6
click at [425, 279] on span "20%" at bounding box center [652, 279] width 9 height 6
click at [425, 292] on span "100%" at bounding box center [677, 295] width 22 height 13
click at [425, 297] on span "90%" at bounding box center [652, 295] width 9 height 6
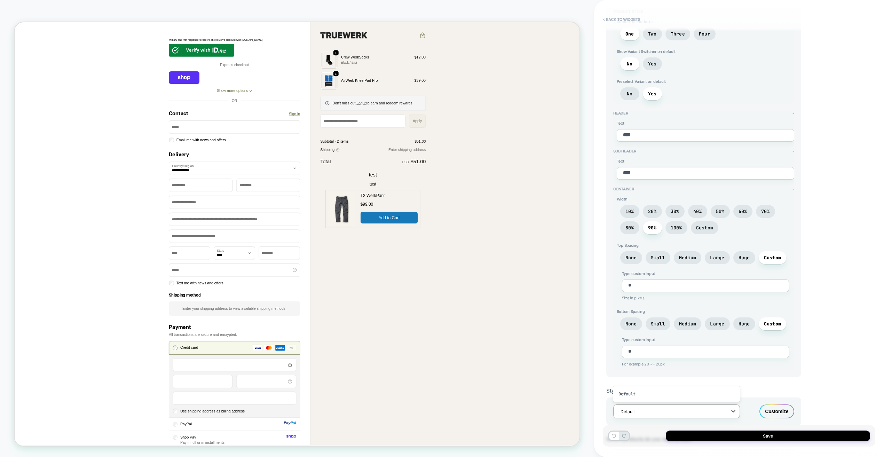
scroll to position [70, 0]
click at [425, 257] on span "Small" at bounding box center [658, 255] width 14 height 6
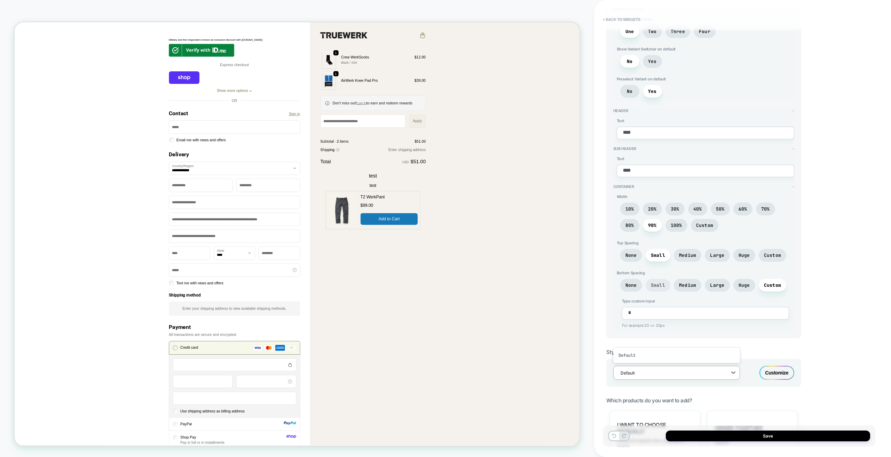
click at [425, 282] on span "Small" at bounding box center [658, 285] width 25 height 13
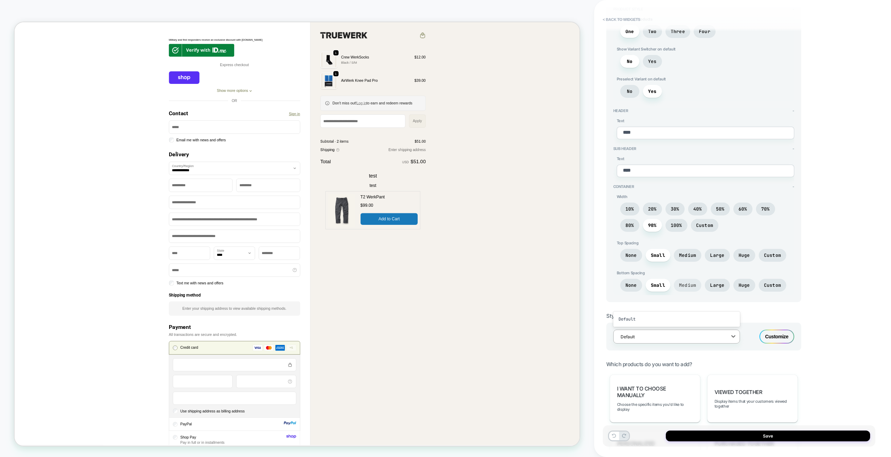
click at [425, 283] on span "Medium" at bounding box center [687, 285] width 17 height 6
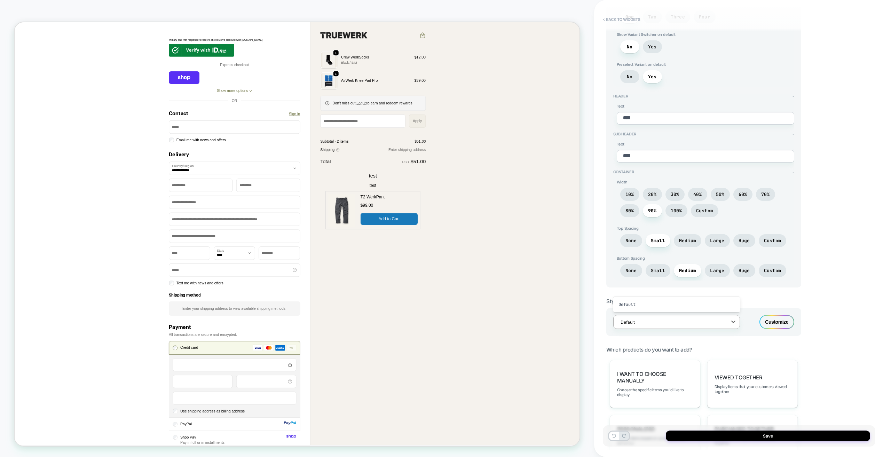
scroll to position [139, 0]
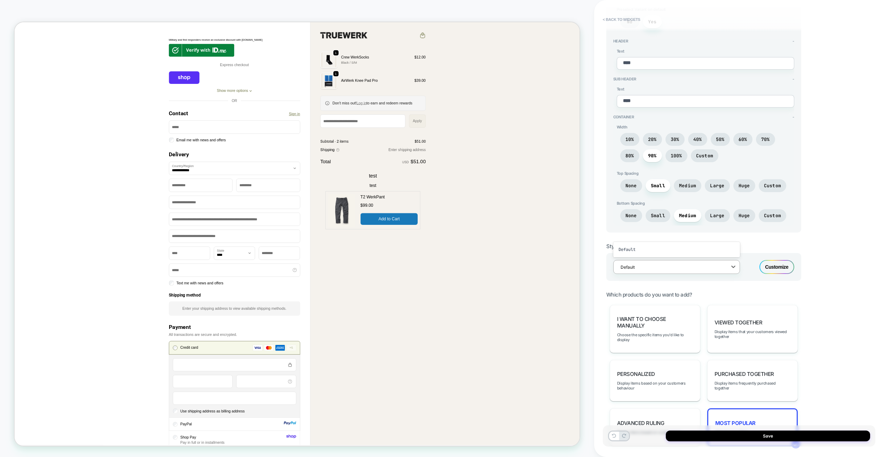
click at [425, 238] on div "3. All great, let's customize Quick Edit Product Style - Number of Products One…" at bounding box center [739, 228] width 273 height 443
click at [425, 266] on div at bounding box center [672, 267] width 103 height 7
click at [425, 233] on div "3. All great, let's customize Quick Edit Product Style - Number of Products One…" at bounding box center [739, 228] width 273 height 443
click at [425, 266] on div "Customize" at bounding box center [777, 267] width 35 height 14
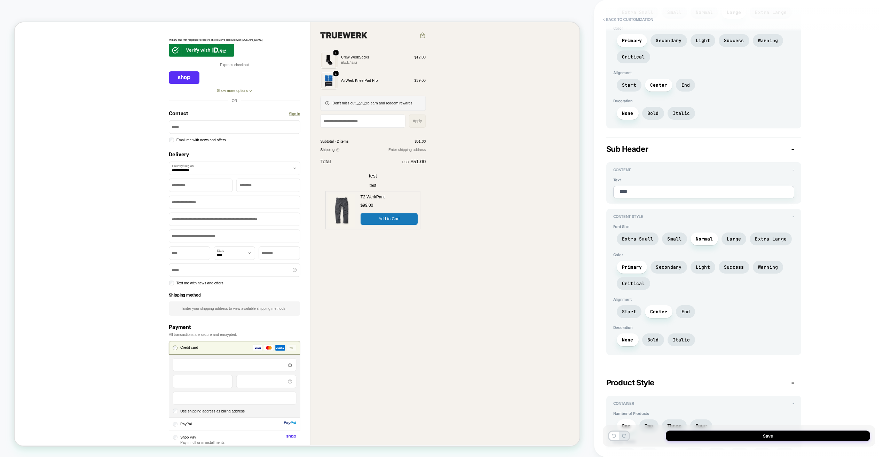
scroll to position [133, 0]
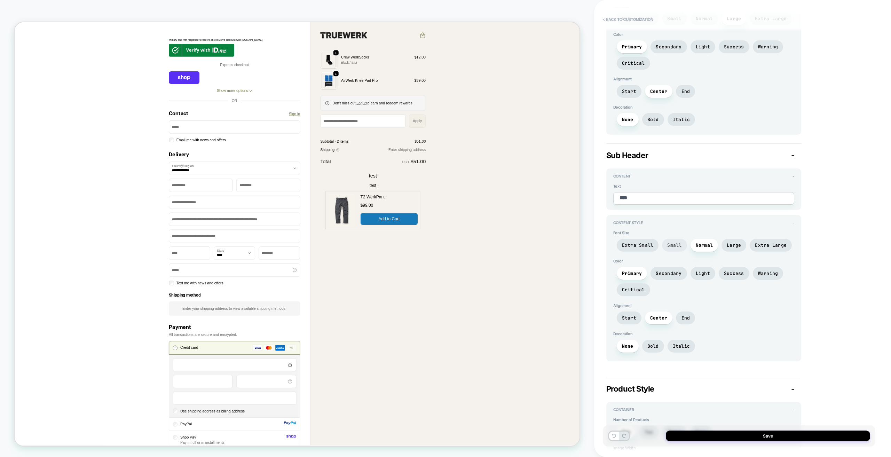
click at [425, 242] on span "Small" at bounding box center [674, 245] width 25 height 13
click at [425, 244] on span "Large" at bounding box center [734, 245] width 14 height 6
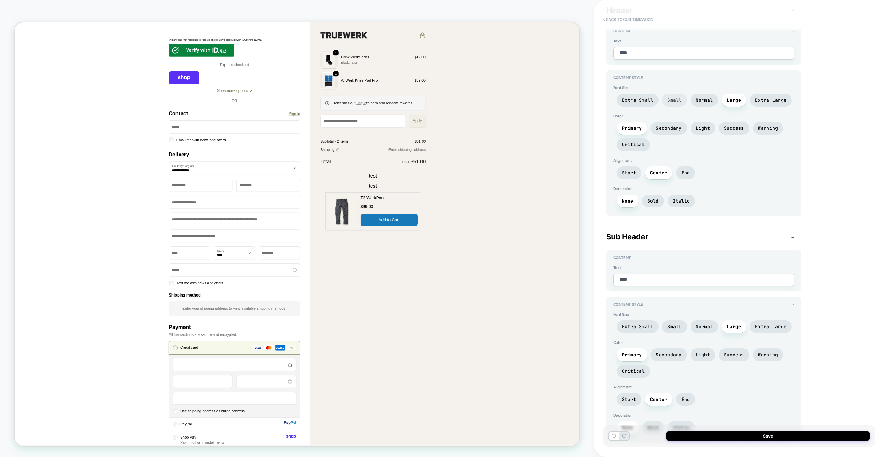
scroll to position [29, 0]
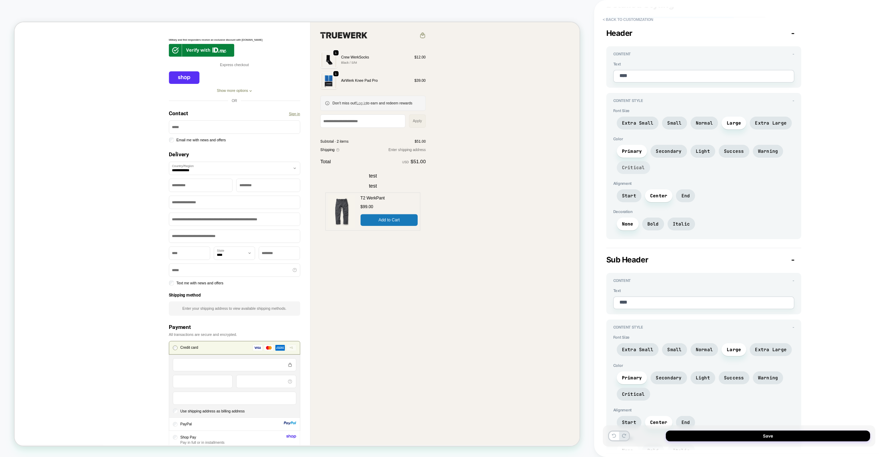
click at [425, 163] on span "Critical" at bounding box center [633, 167] width 33 height 13
click at [425, 169] on span "Critical" at bounding box center [633, 168] width 23 height 6
click at [425, 118] on span "Small" at bounding box center [674, 123] width 25 height 13
click at [425, 124] on span "Normal" at bounding box center [704, 123] width 17 height 6
click at [425, 157] on span "Light" at bounding box center [703, 151] width 25 height 13
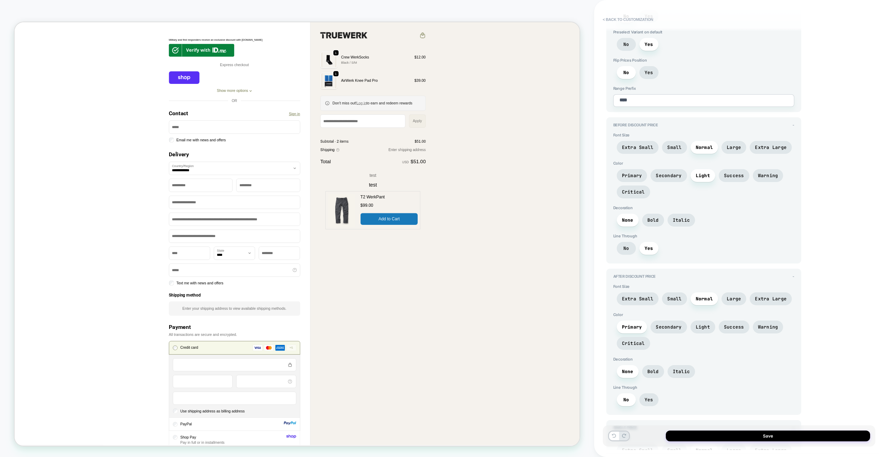
scroll to position [864, 0]
click at [425, 144] on span "Large" at bounding box center [734, 147] width 14 height 6
click at [425, 146] on span "Normal" at bounding box center [704, 147] width 17 height 6
click at [425, 149] on span "Normal" at bounding box center [704, 147] width 17 height 6
click at [425, 177] on span "Secondary" at bounding box center [669, 175] width 26 height 6
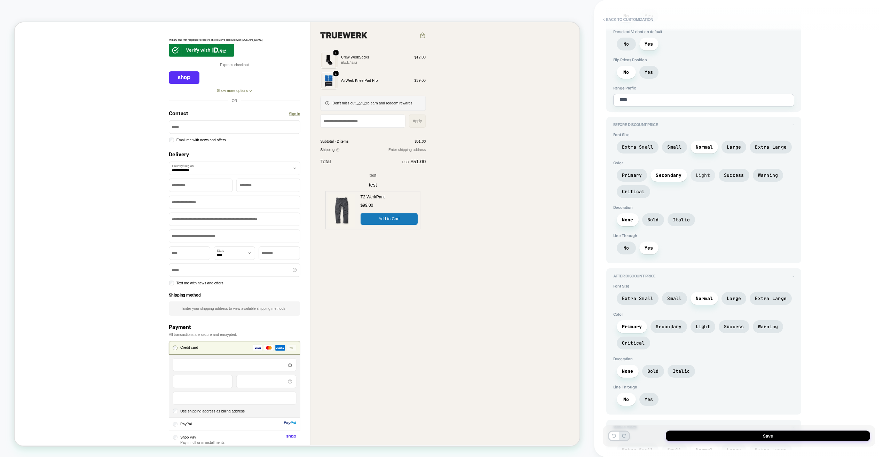
click at [425, 173] on span "Light" at bounding box center [703, 175] width 14 height 6
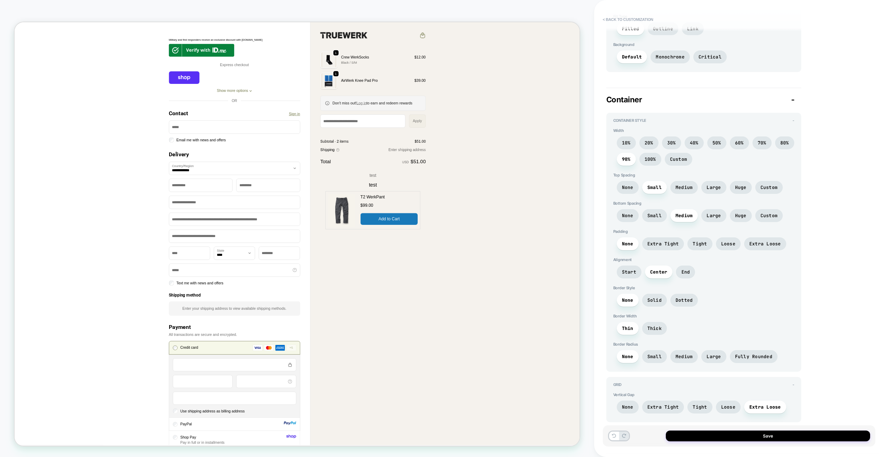
scroll to position [1541, 0]
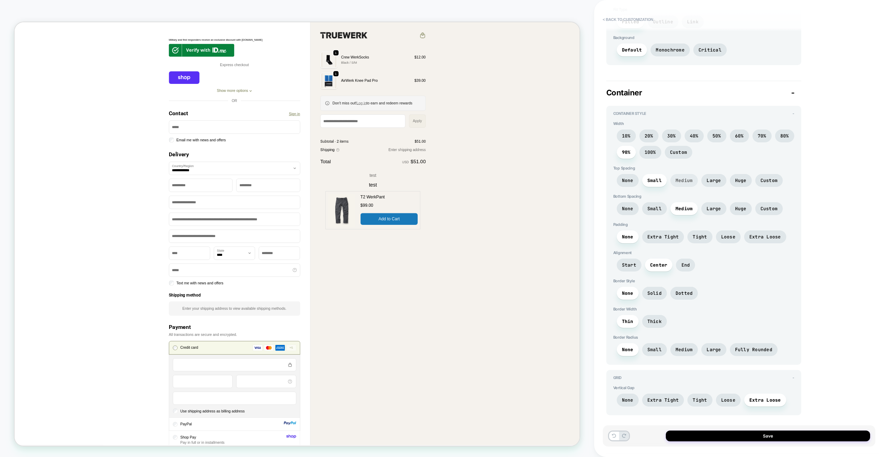
click at [425, 178] on span "Medium" at bounding box center [684, 181] width 17 height 6
click at [425, 265] on span "Start" at bounding box center [629, 265] width 14 height 6
click at [425, 294] on span "Solid" at bounding box center [655, 293] width 14 height 6
click at [425, 296] on span "Dotted" at bounding box center [685, 293] width 28 height 13
click at [425, 320] on span "Thick" at bounding box center [655, 322] width 14 height 6
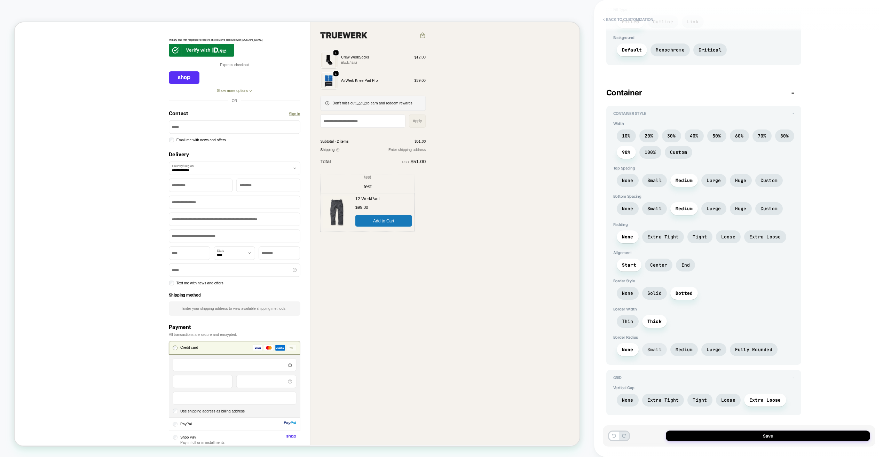
click at [425, 353] on span "Small" at bounding box center [654, 349] width 25 height 13
click at [425, 354] on span "Medium" at bounding box center [685, 349] width 28 height 13
click at [425, 406] on button "Save" at bounding box center [768, 436] width 204 height 11
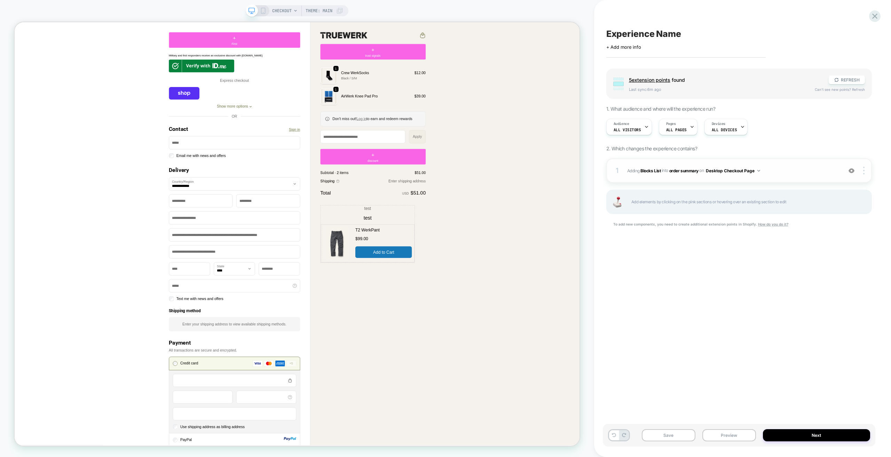
click at [425, 169] on span "#_loomi_addon_1758816674620 Adding Blocks List INTO order summary order summary…" at bounding box center [733, 170] width 212 height 9
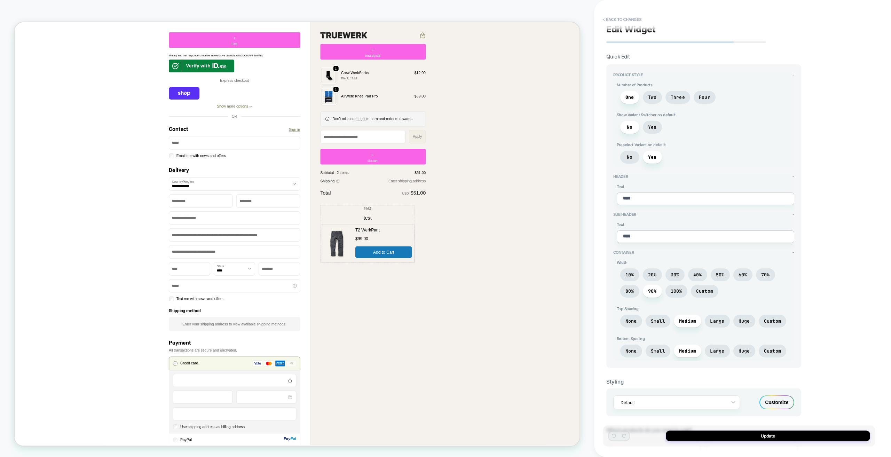
scroll to position [0, 0]
click at [425, 133] on span "Yes" at bounding box center [652, 131] width 9 height 6
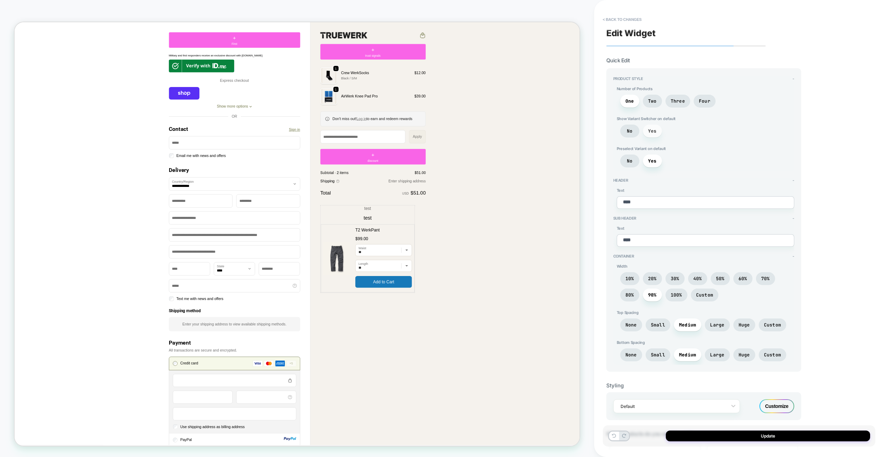
click at [425, 133] on span "Yes" at bounding box center [652, 131] width 9 height 6
click at [425, 133] on span "No" at bounding box center [629, 131] width 19 height 13
click at [425, 165] on span "No" at bounding box center [629, 161] width 19 height 13
click at [425, 160] on span "Yes" at bounding box center [652, 161] width 9 height 6
click at [425, 17] on button "< Back to changes" at bounding box center [623, 19] width 46 height 11
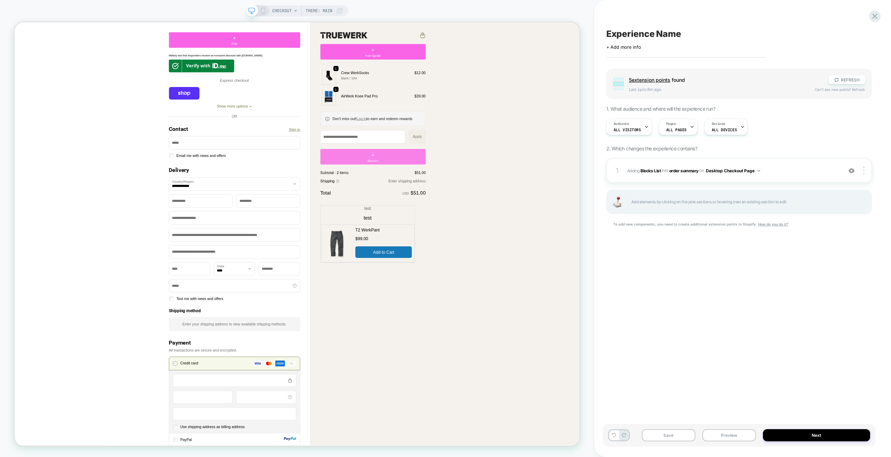
click at [425, 203] on div "+ discount" at bounding box center [492, 201] width 141 height 21
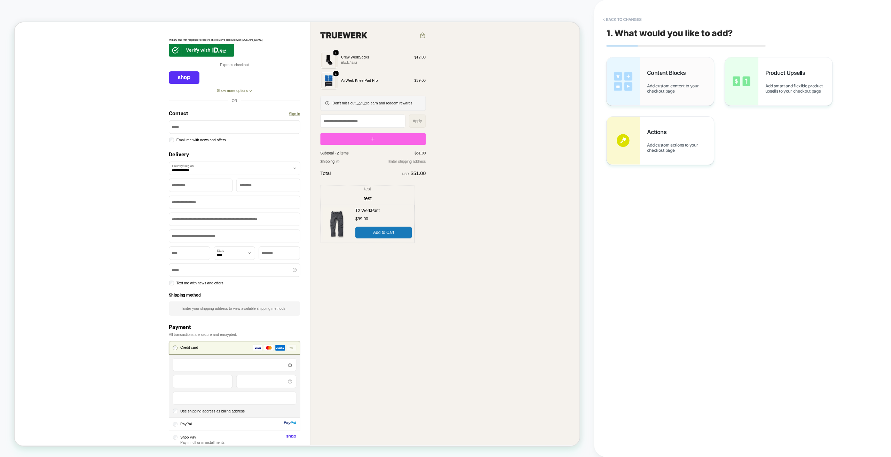
click at [425, 90] on span "Add custom content to your checkout page" at bounding box center [680, 88] width 67 height 10
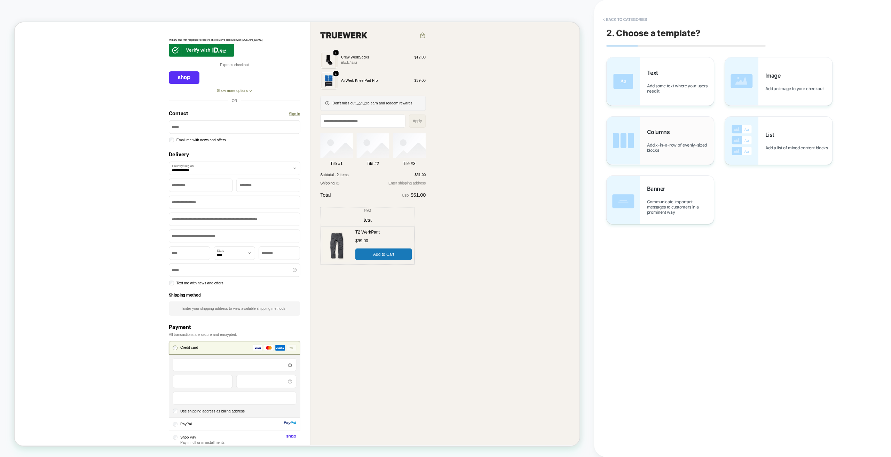
click at [425, 142] on div "Columns Add x-in-a-row of evenly-sized blocks" at bounding box center [680, 140] width 67 height 24
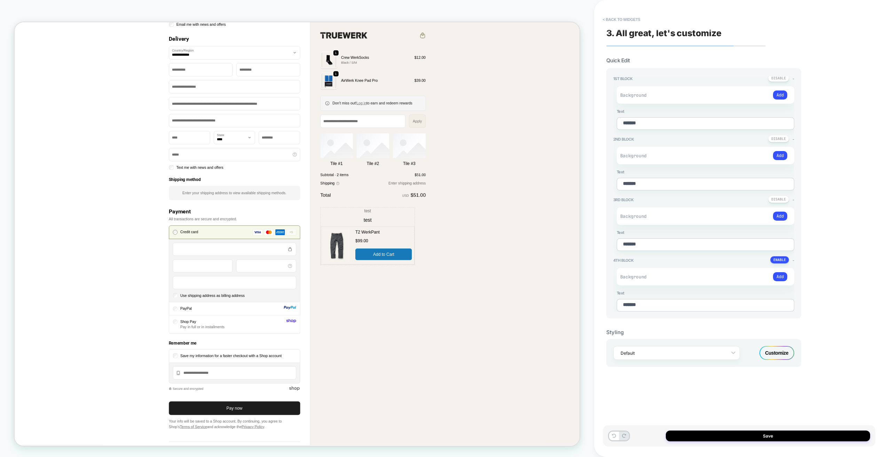
scroll to position [176, 0]
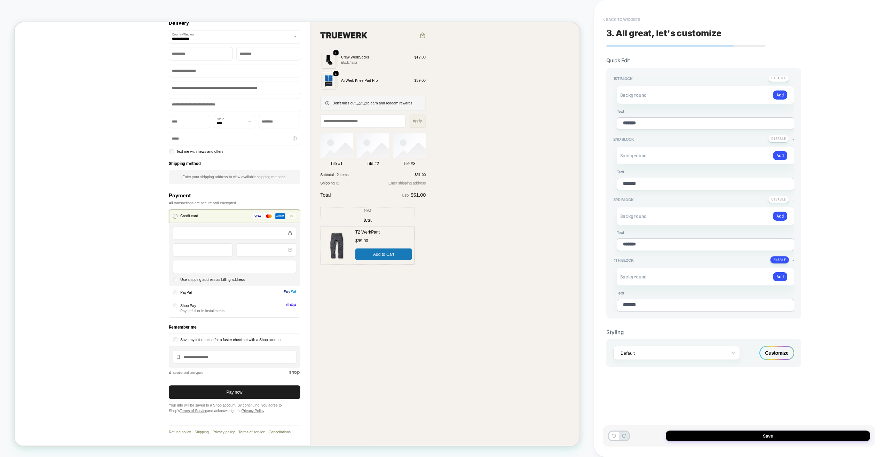
click at [425, 19] on button "< Back to widgets" at bounding box center [622, 19] width 45 height 11
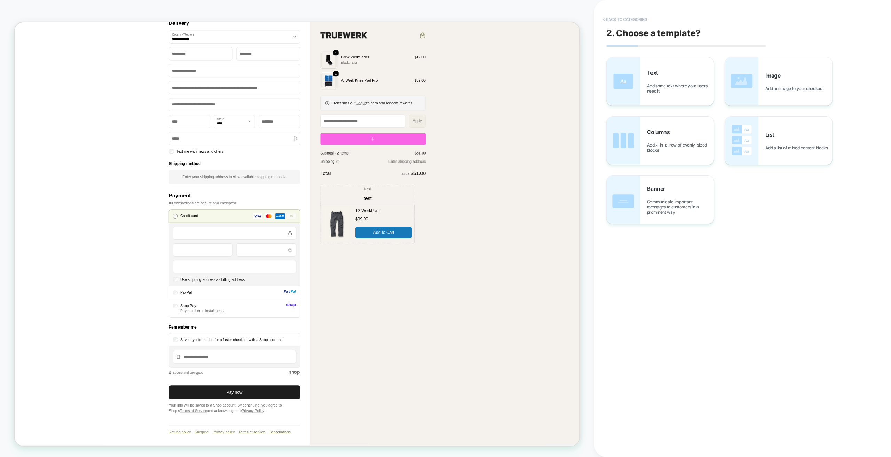
click at [425, 20] on button "< Back to categories" at bounding box center [625, 19] width 51 height 11
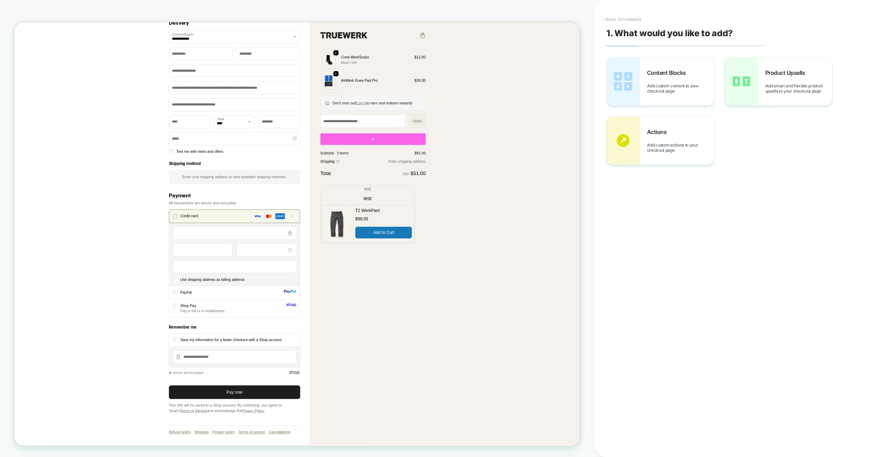
click at [425, 20] on button "< Back to changes" at bounding box center [623, 19] width 46 height 11
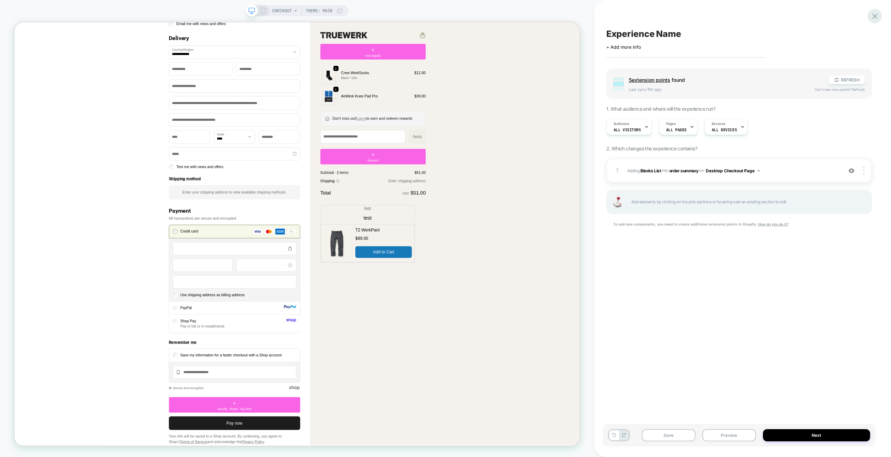
click at [425, 13] on icon at bounding box center [874, 15] width 9 height 9
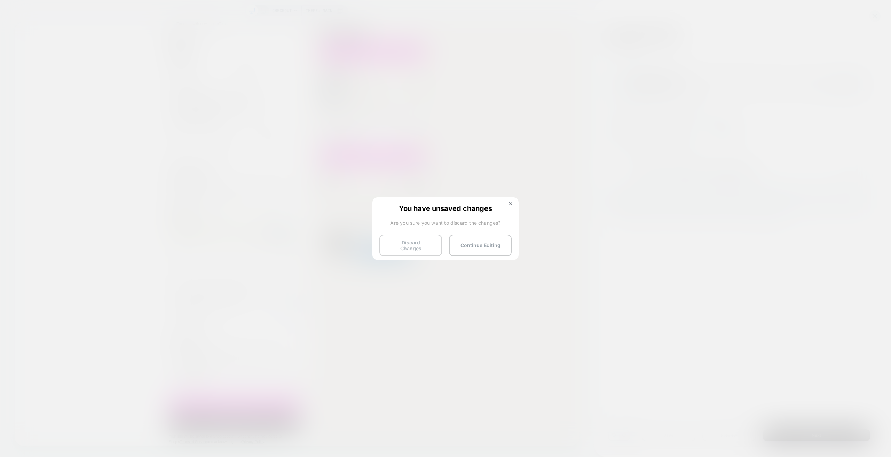
click at [424, 246] on button "Discard Changes" at bounding box center [410, 246] width 63 height 22
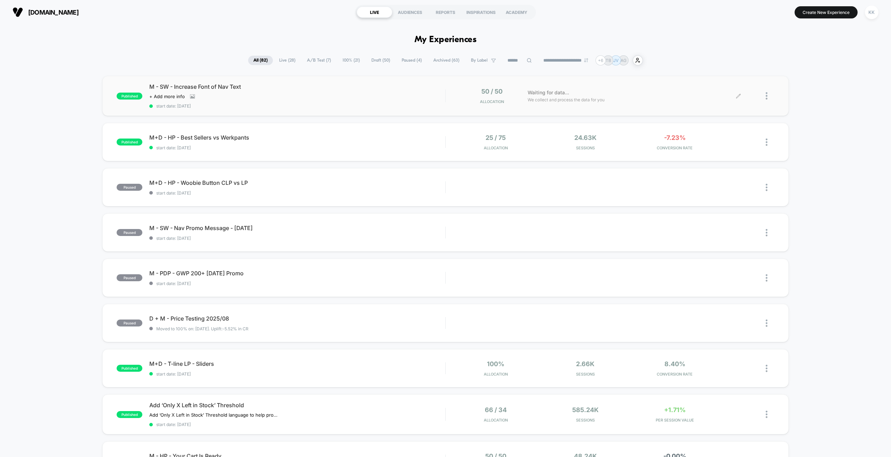
click at [425, 93] on div at bounding box center [770, 96] width 9 height 16
click at [425, 105] on div "Preview Link" at bounding box center [731, 104] width 63 height 16
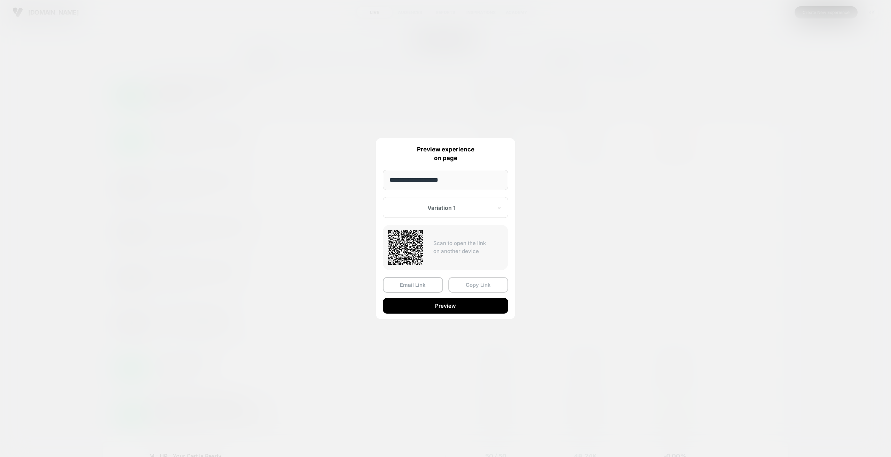
drag, startPoint x: 475, startPoint y: 288, endPoint x: 481, endPoint y: 214, distance: 73.7
click at [425, 288] on button "Copy Link" at bounding box center [478, 285] width 60 height 16
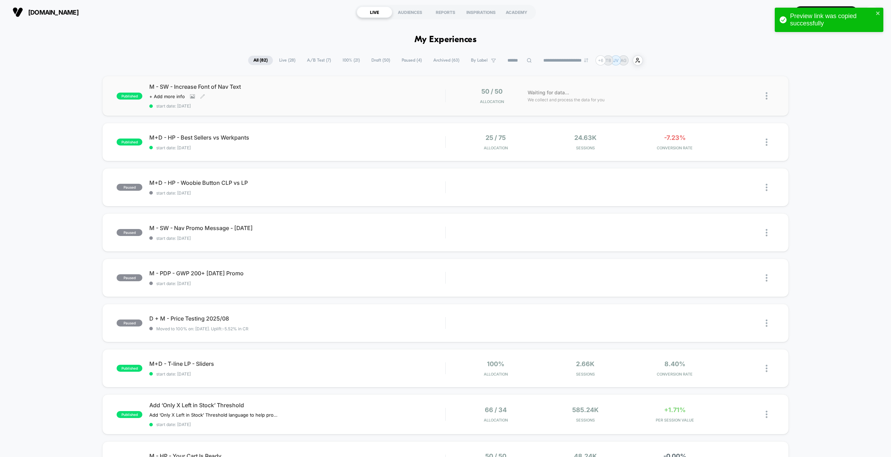
drag, startPoint x: 299, startPoint y: 95, endPoint x: 291, endPoint y: 93, distance: 8.5
click at [299, 95] on div "Click to view images Click to edit experience details + Add more info" at bounding box center [252, 97] width 207 height 6
